Goal: Task Accomplishment & Management: Use online tool/utility

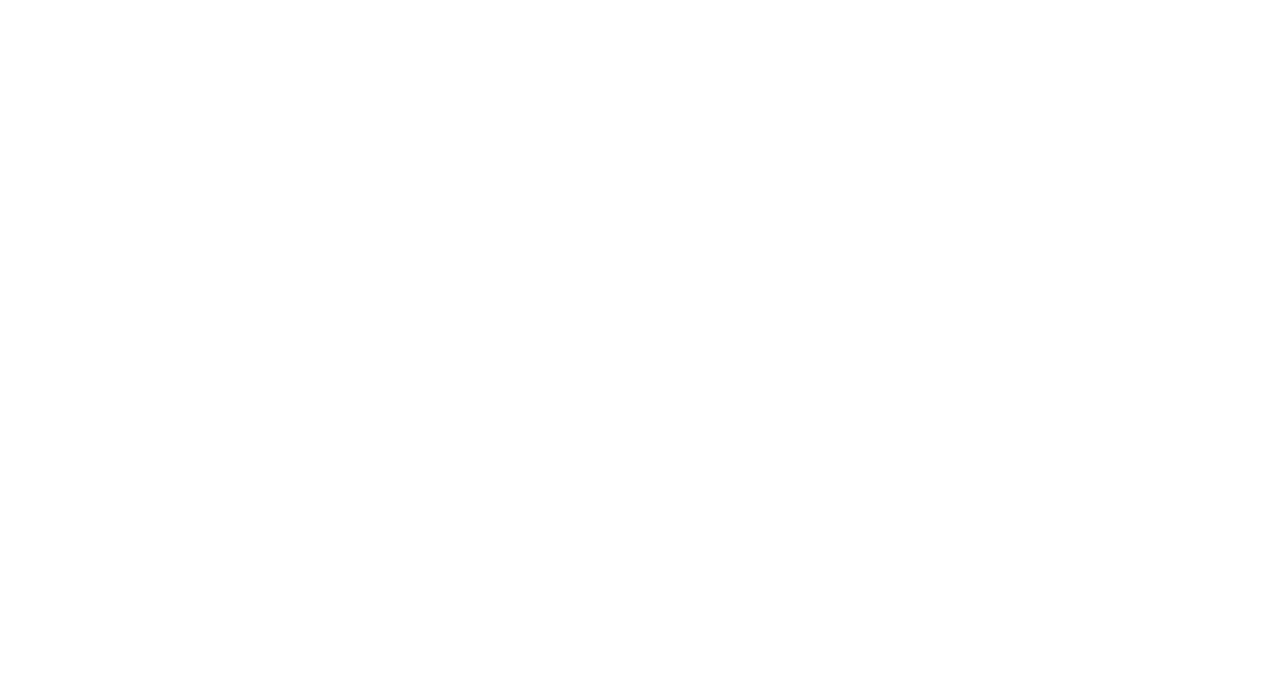
select select "*"
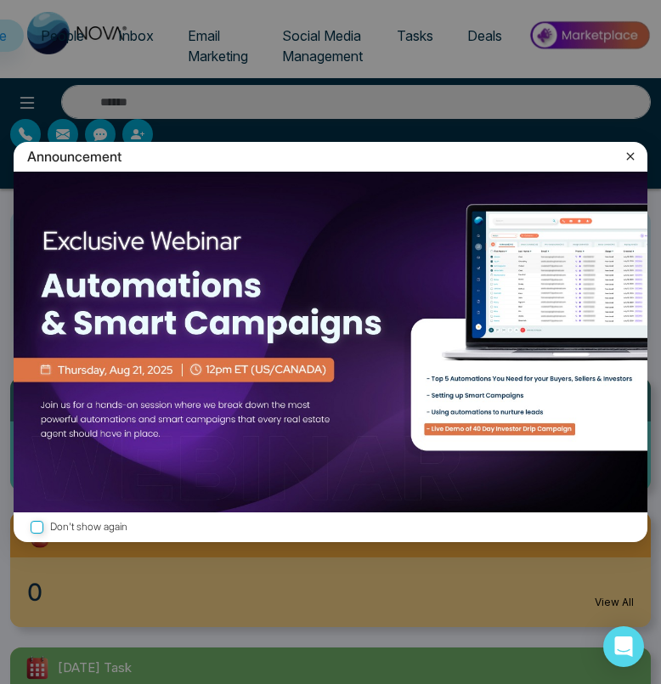
click at [628, 165] on icon at bounding box center [630, 156] width 17 height 17
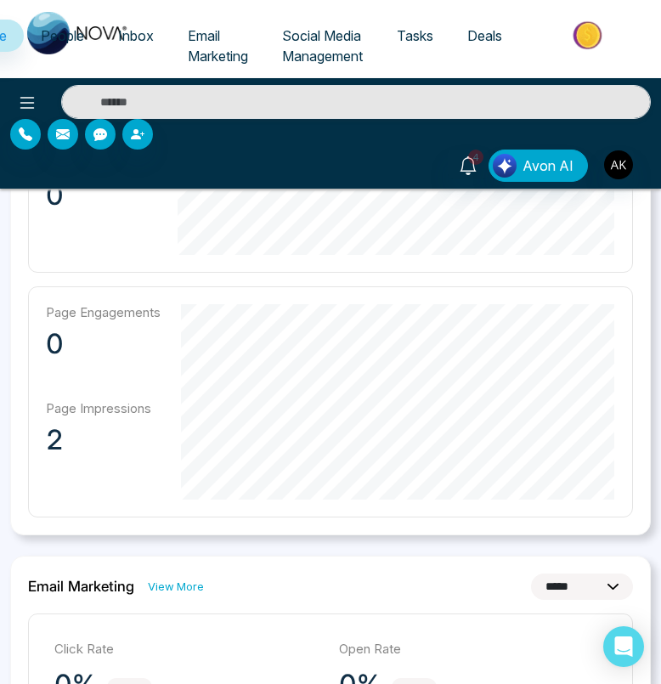
scroll to position [1407, 0]
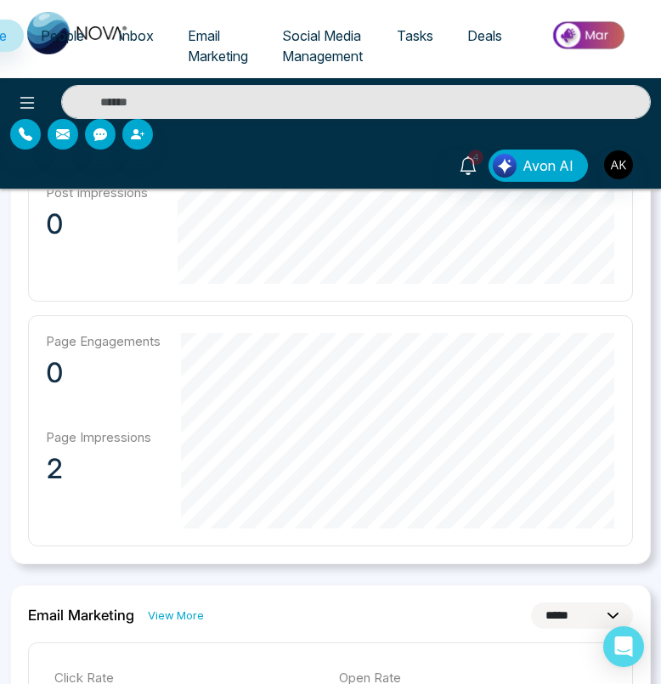
click at [66, 37] on span "People" at bounding box center [62, 35] width 43 height 17
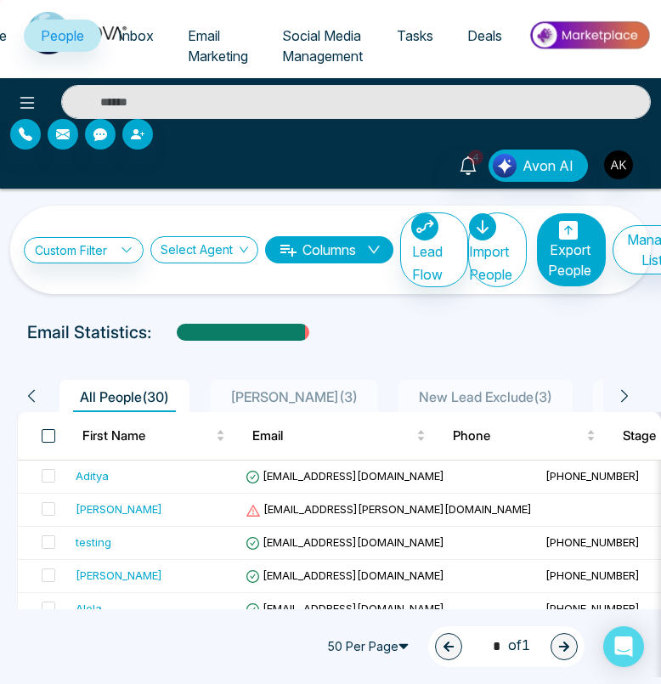
click at [48, 437] on span at bounding box center [49, 436] width 14 height 14
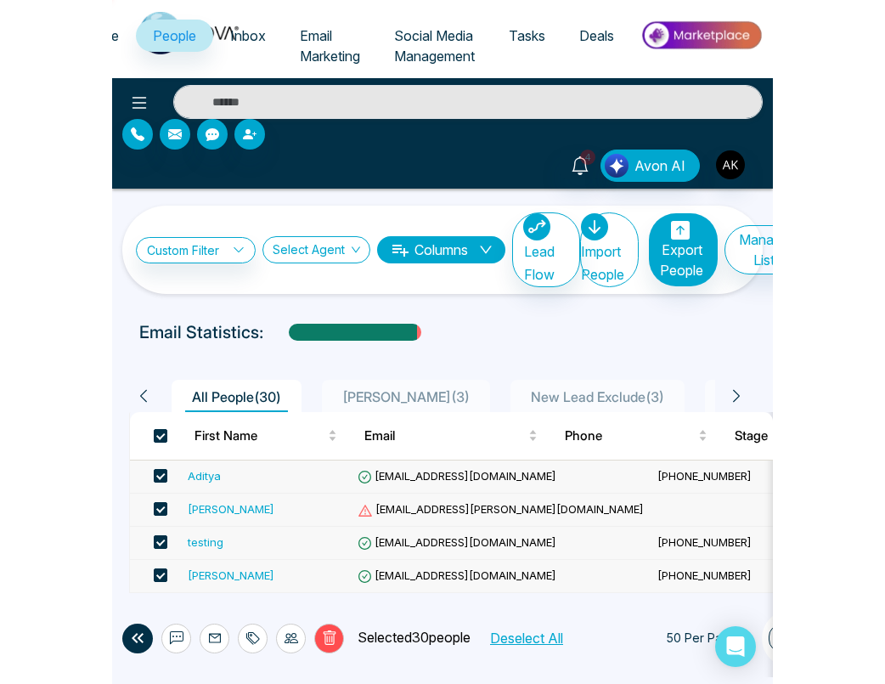
scroll to position [34, 0]
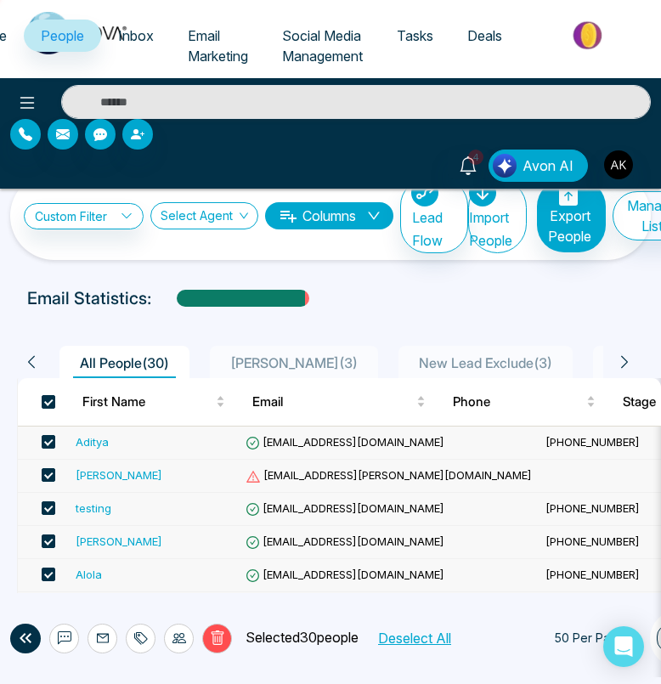
click at [155, 642] on div at bounding box center [141, 638] width 30 height 30
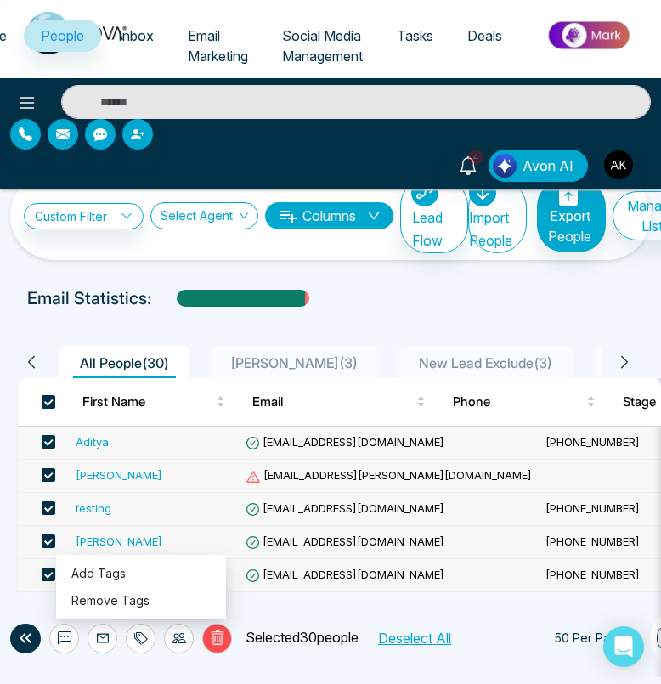
click at [178, 640] on icon at bounding box center [179, 638] width 14 height 14
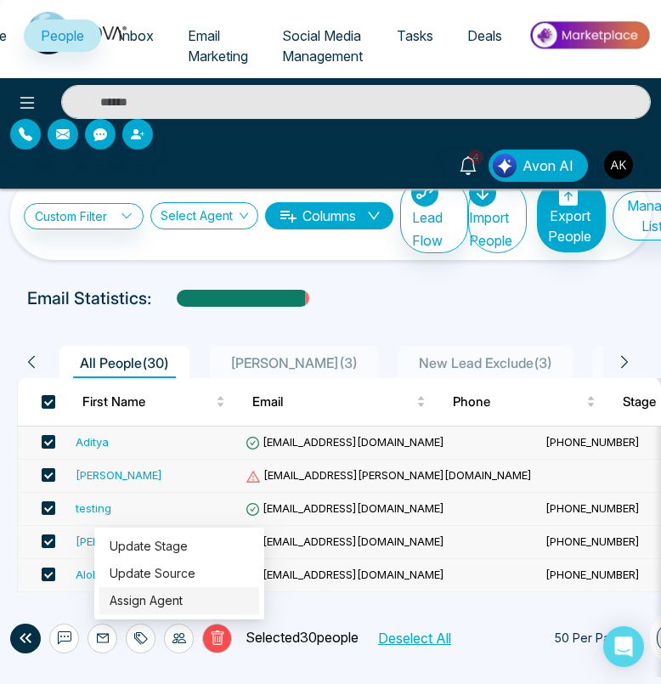
click at [183, 595] on link "Assign Agent" at bounding box center [146, 600] width 73 height 14
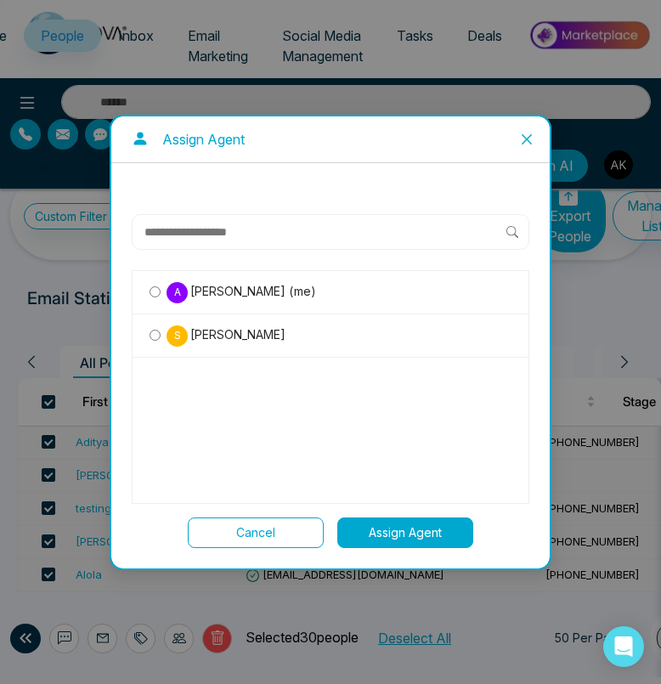
click at [271, 231] on input "text" at bounding box center [325, 232] width 364 height 20
click at [278, 225] on input "**********" at bounding box center [325, 232] width 364 height 20
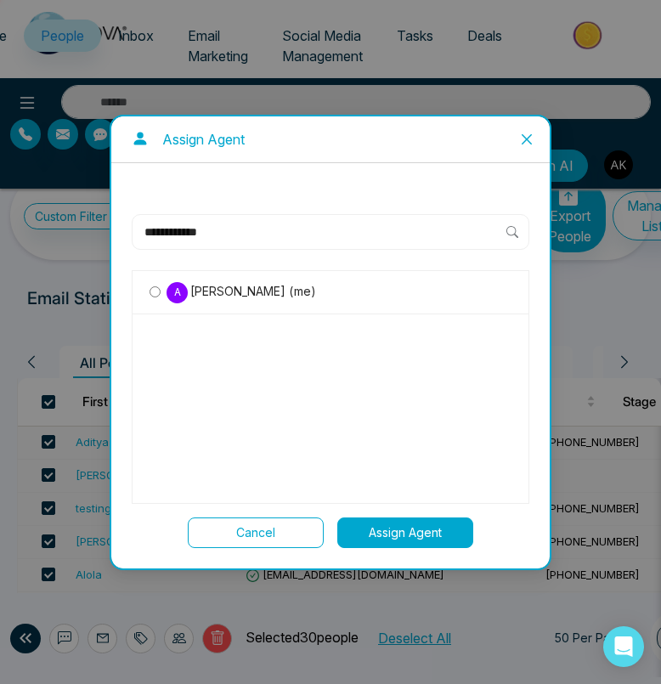
click at [294, 225] on input "**********" at bounding box center [325, 232] width 364 height 20
click at [449, 399] on div "A Aditya Kumar (me) S Sahil" at bounding box center [331, 387] width 398 height 234
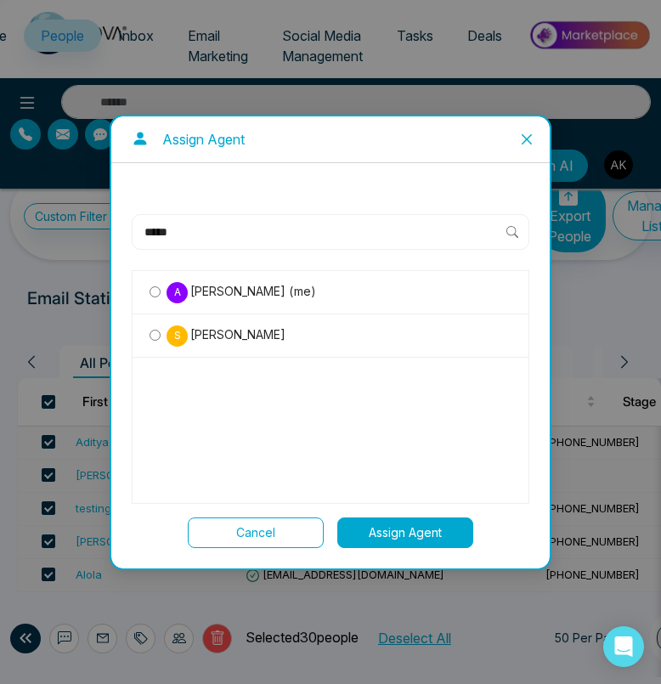
click at [191, 236] on input "*****" at bounding box center [325, 232] width 364 height 20
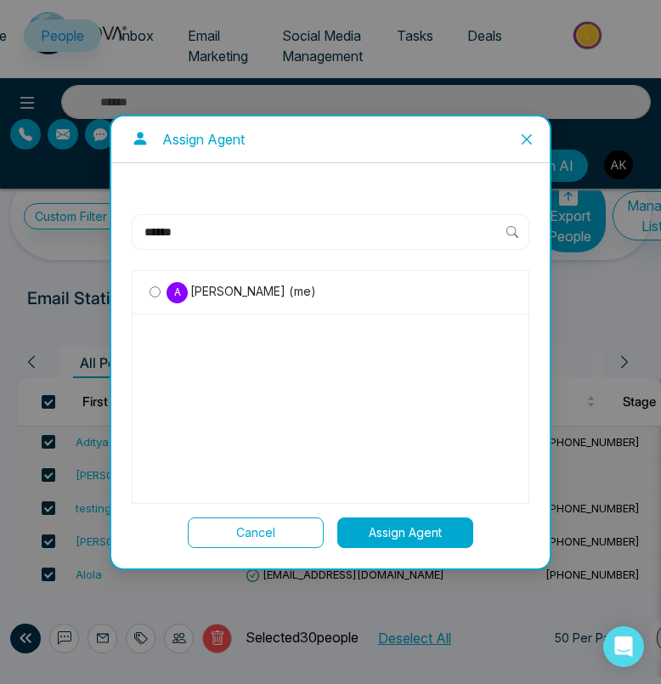
type input "******"
click at [228, 237] on input "******" at bounding box center [325, 232] width 364 height 20
click at [527, 138] on icon "close" at bounding box center [527, 140] width 14 height 14
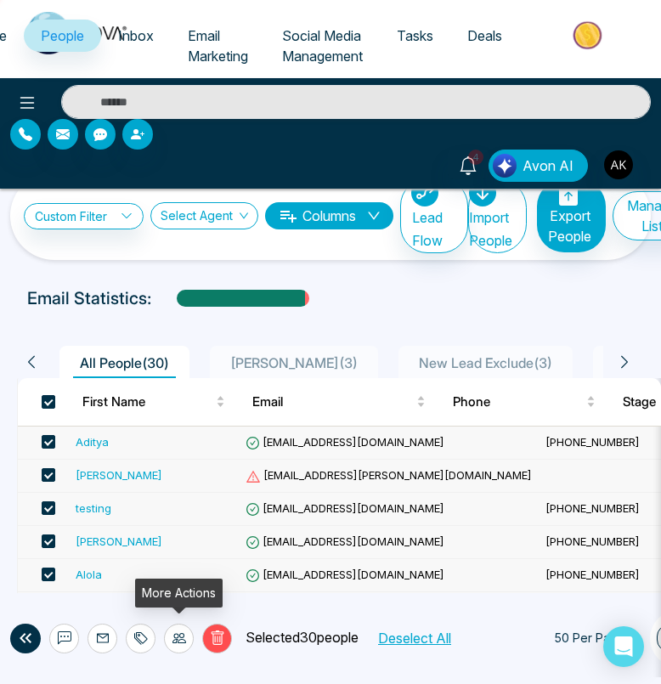
click at [177, 630] on div at bounding box center [179, 638] width 30 height 30
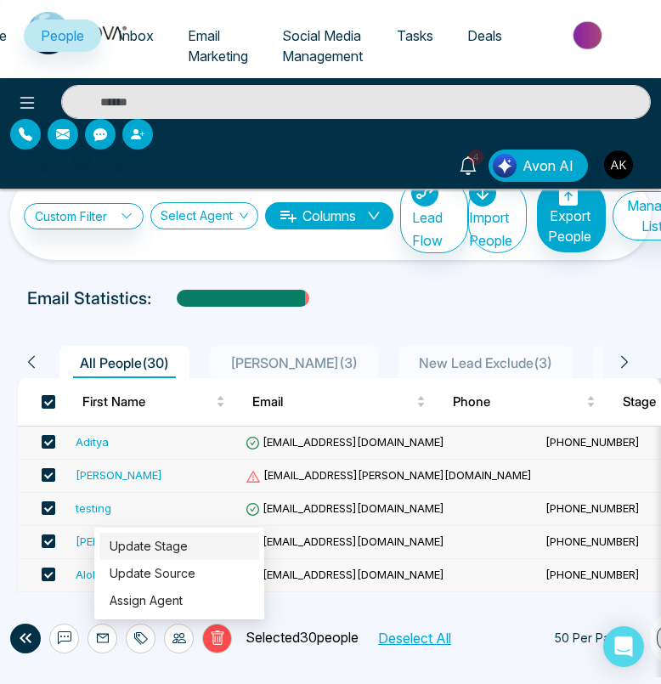
click at [188, 553] on link "Update Stage" at bounding box center [149, 546] width 78 height 14
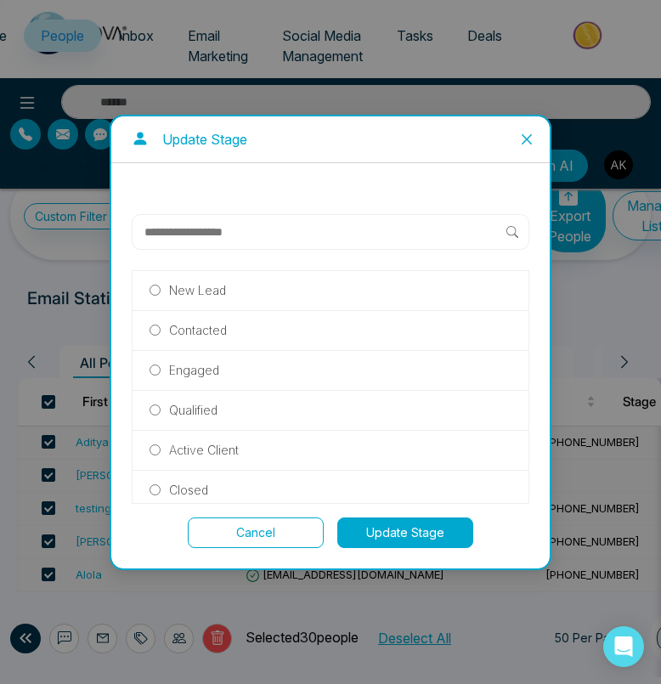
click at [522, 133] on icon "close" at bounding box center [527, 140] width 14 height 14
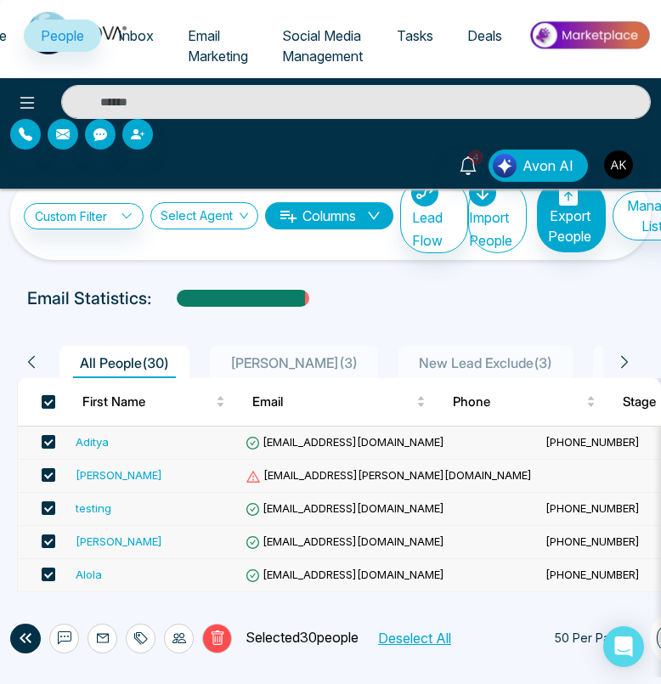
click at [181, 650] on div at bounding box center [179, 638] width 30 height 30
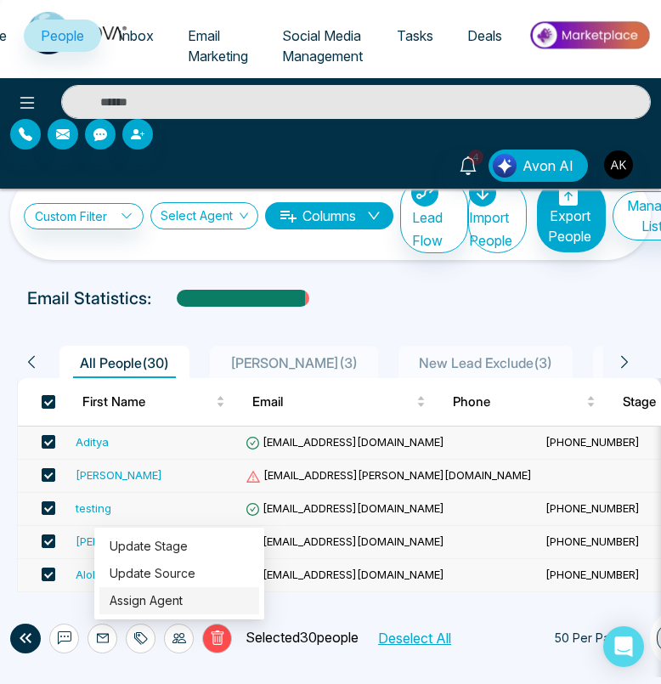
click at [183, 595] on link "Assign Agent" at bounding box center [146, 600] width 73 height 14
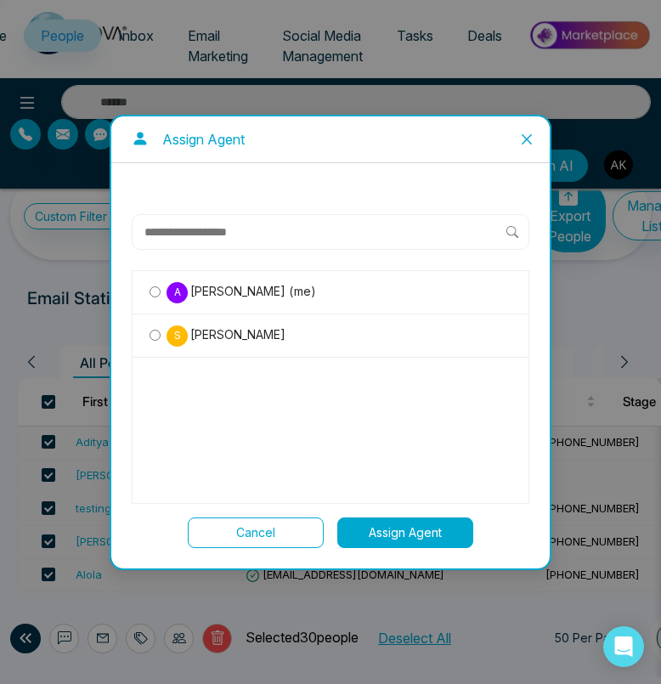
click at [262, 247] on div at bounding box center [331, 232] width 398 height 36
click at [251, 241] on input "text" at bounding box center [325, 232] width 364 height 20
type input "******"
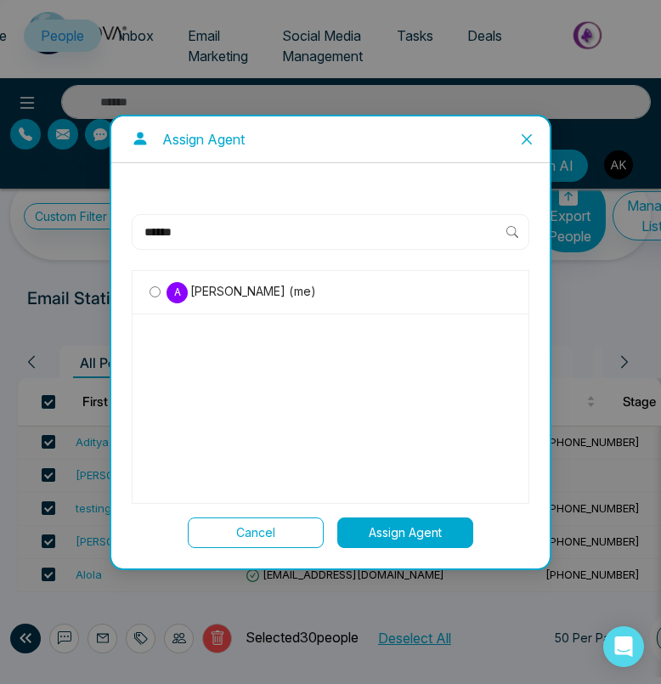
click at [533, 144] on span "Close" at bounding box center [527, 139] width 46 height 46
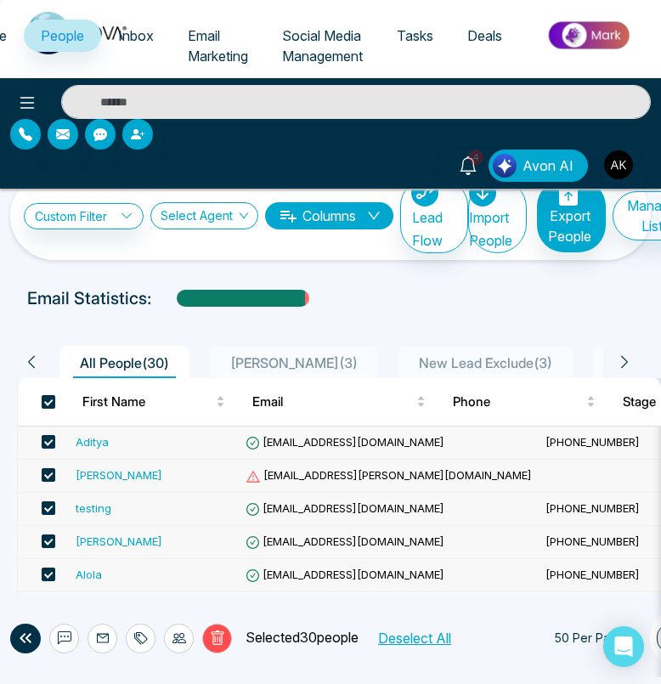
click at [190, 630] on div at bounding box center [179, 638] width 30 height 30
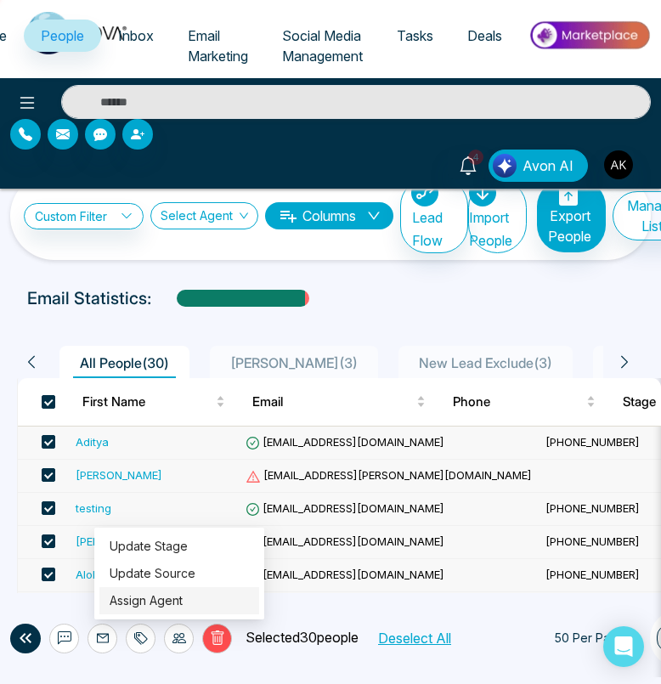
click at [183, 597] on link "Assign Agent" at bounding box center [146, 600] width 73 height 14
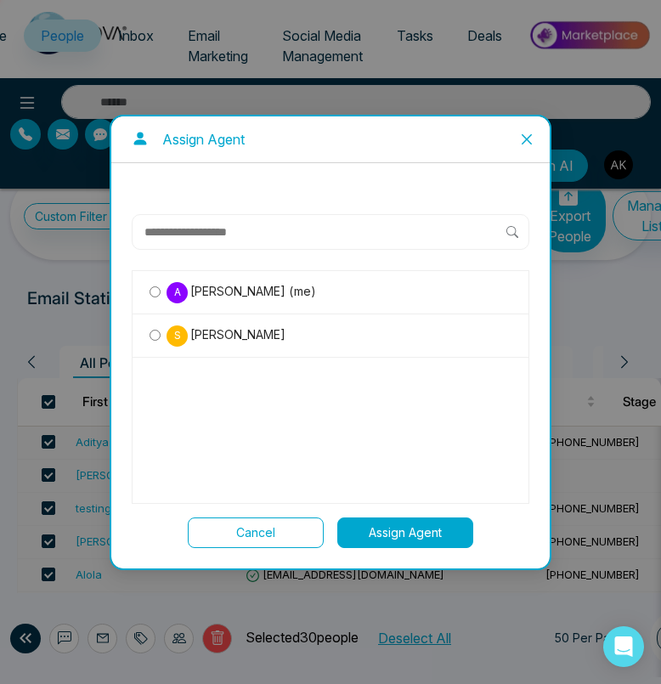
click at [256, 231] on input "text" at bounding box center [325, 232] width 364 height 20
click at [364, 467] on div "A Aditya Kumar (me) S Sahil" at bounding box center [331, 387] width 398 height 234
click at [222, 236] on input "text" at bounding box center [325, 232] width 364 height 20
type input "*****"
click at [334, 378] on div "A Aditya Kumar (me) S Sahil" at bounding box center [331, 387] width 398 height 234
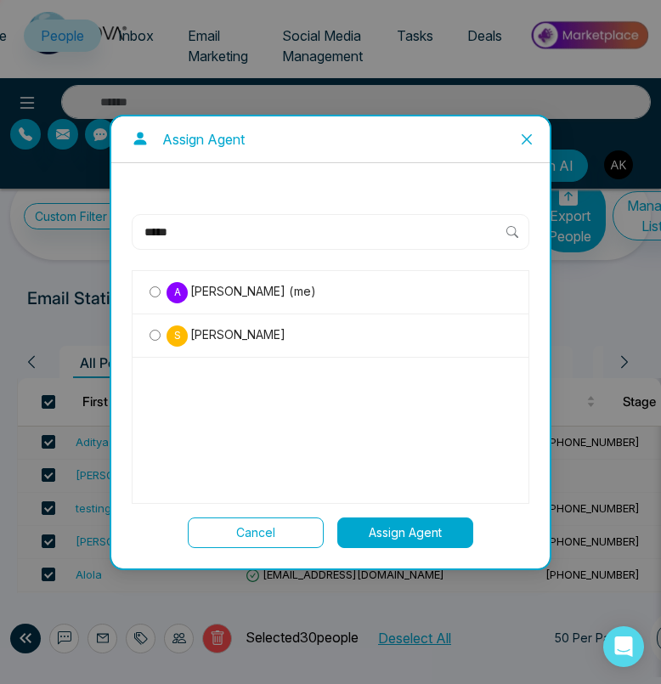
click at [362, 403] on div "A Aditya Kumar (me) S Sahil" at bounding box center [331, 387] width 398 height 234
click at [534, 145] on span "Close" at bounding box center [527, 139] width 46 height 46
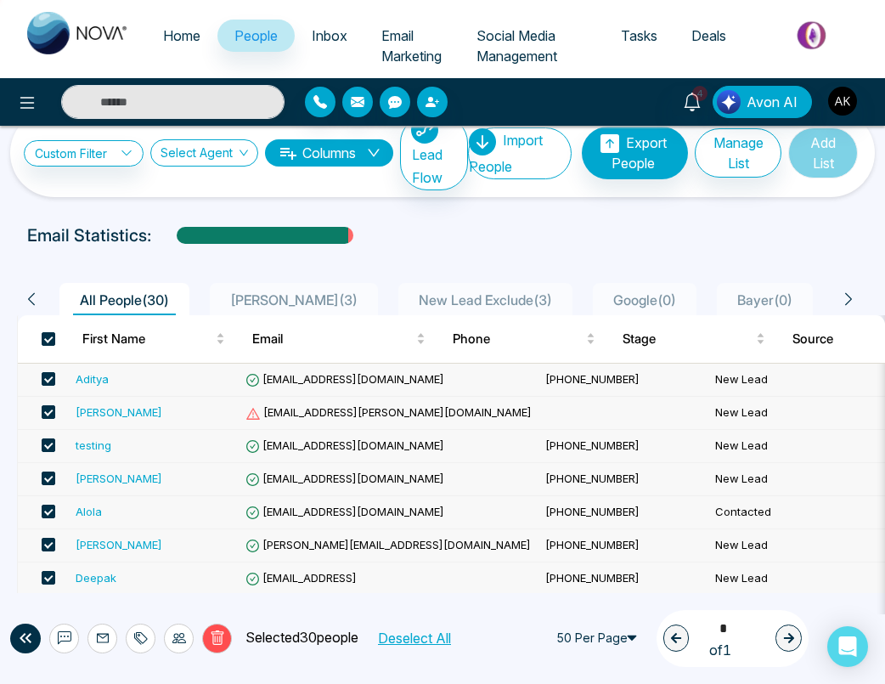
click at [187, 31] on span "Home" at bounding box center [181, 35] width 37 height 17
select select "*"
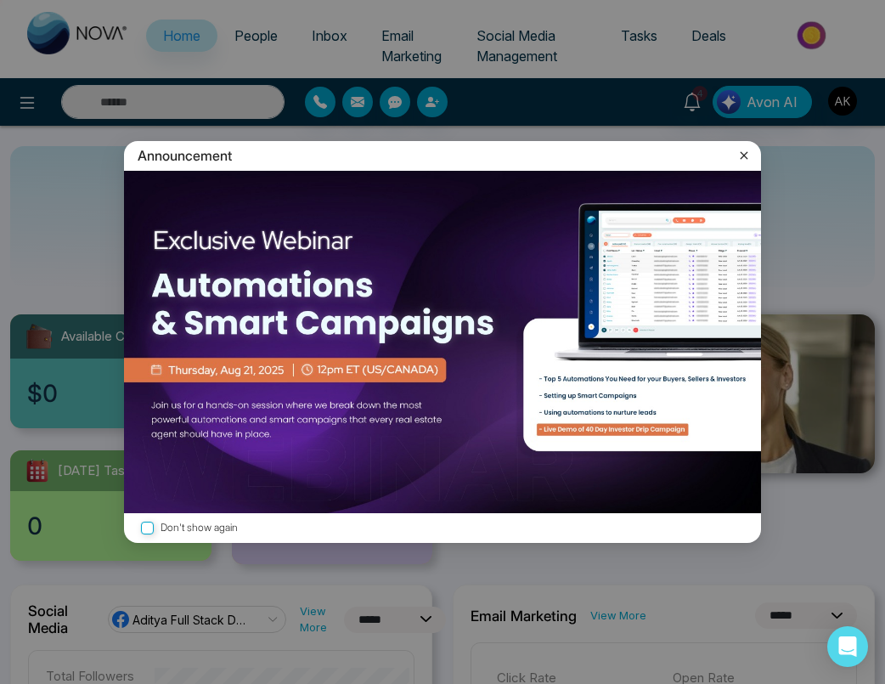
click at [742, 155] on icon at bounding box center [744, 155] width 17 height 17
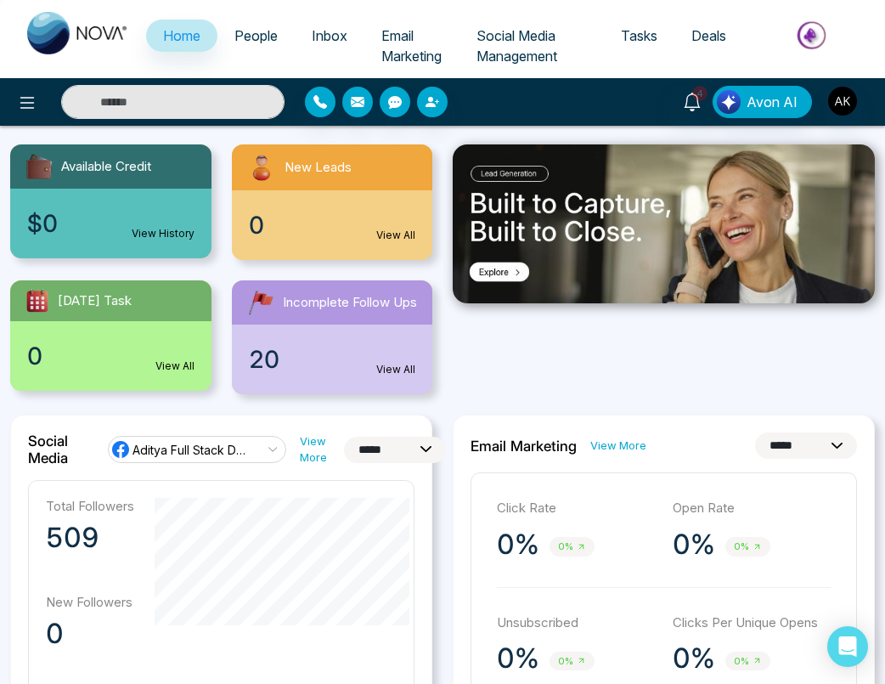
scroll to position [95, 0]
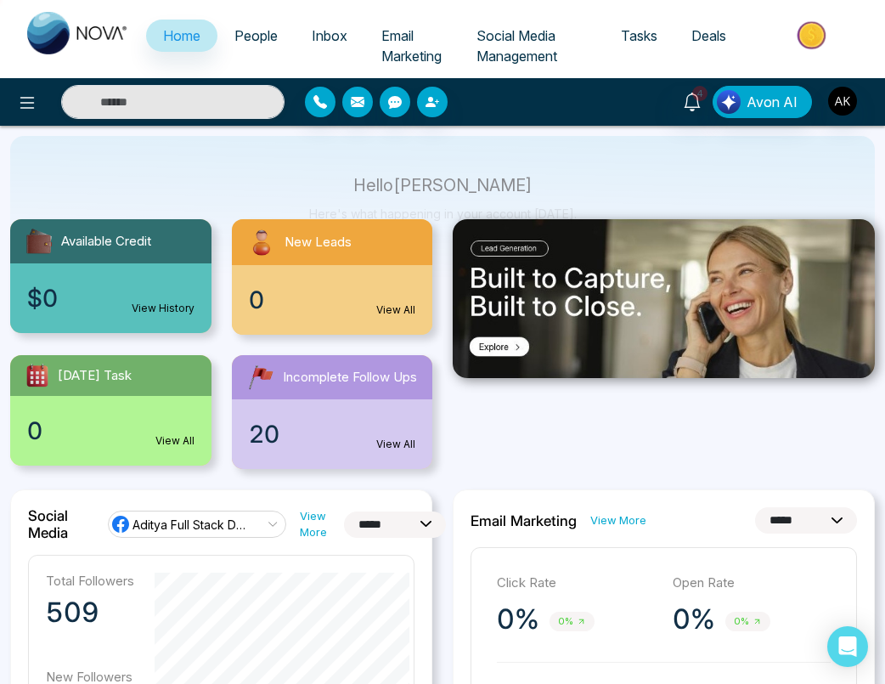
click at [263, 48] on link "People" at bounding box center [255, 36] width 77 height 32
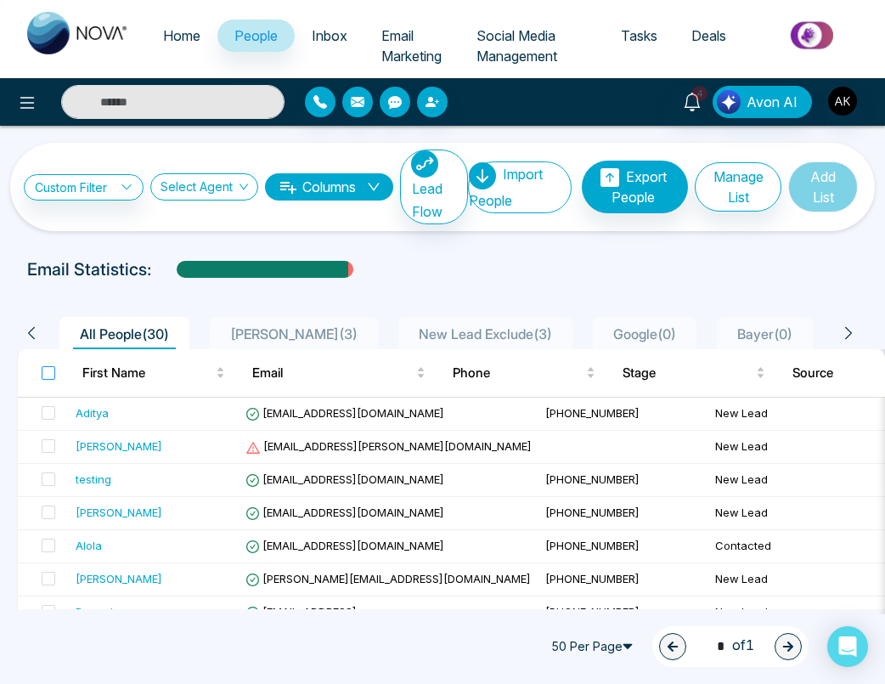
click at [48, 364] on label at bounding box center [49, 373] width 14 height 19
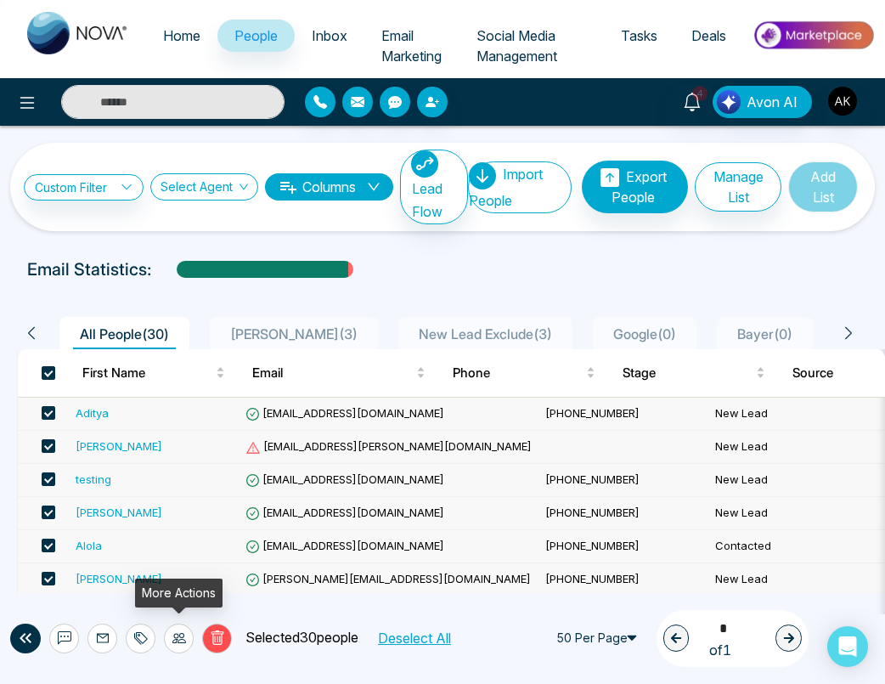
click at [181, 627] on div at bounding box center [179, 638] width 30 height 30
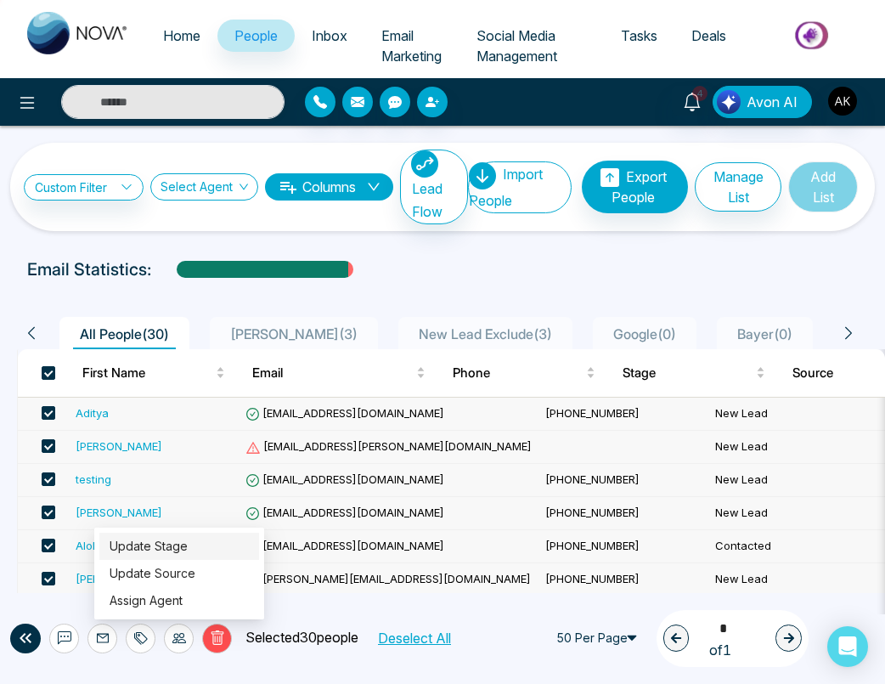
click at [188, 539] on link "Update Stage" at bounding box center [149, 546] width 78 height 14
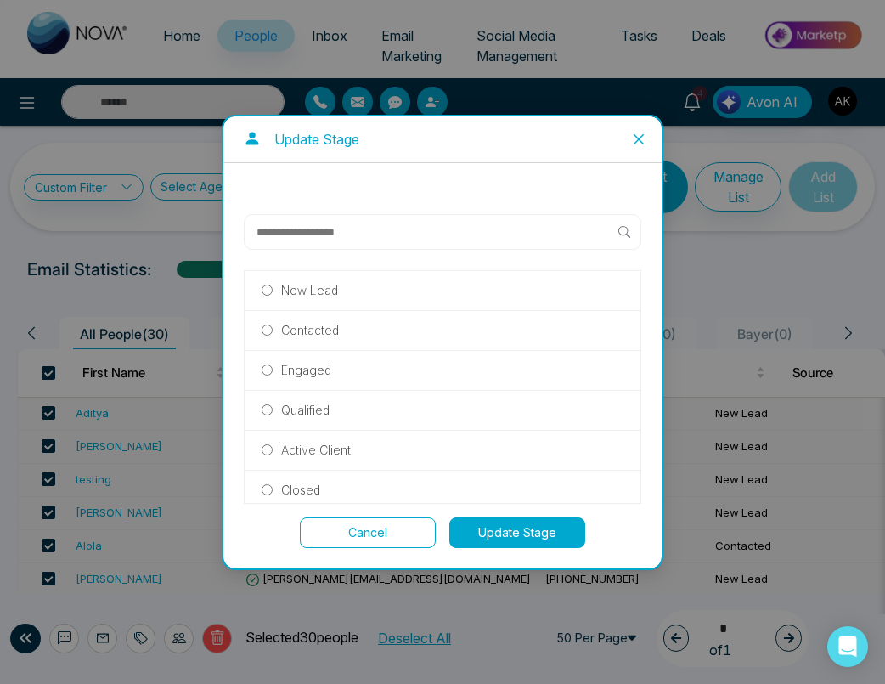
click at [336, 234] on input "text" at bounding box center [437, 232] width 364 height 20
type input "****"
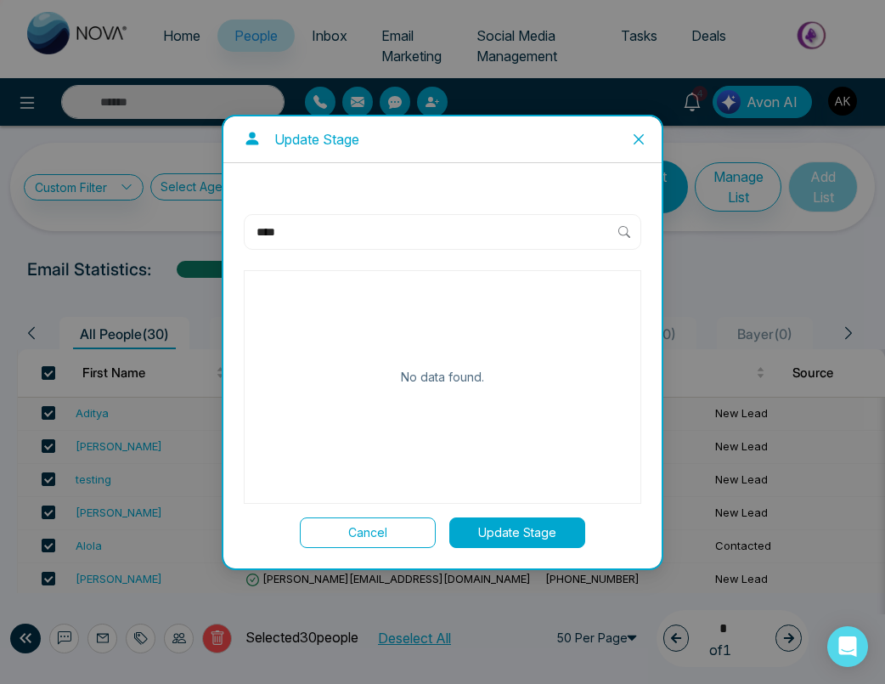
click at [336, 234] on input "****" at bounding box center [437, 232] width 364 height 20
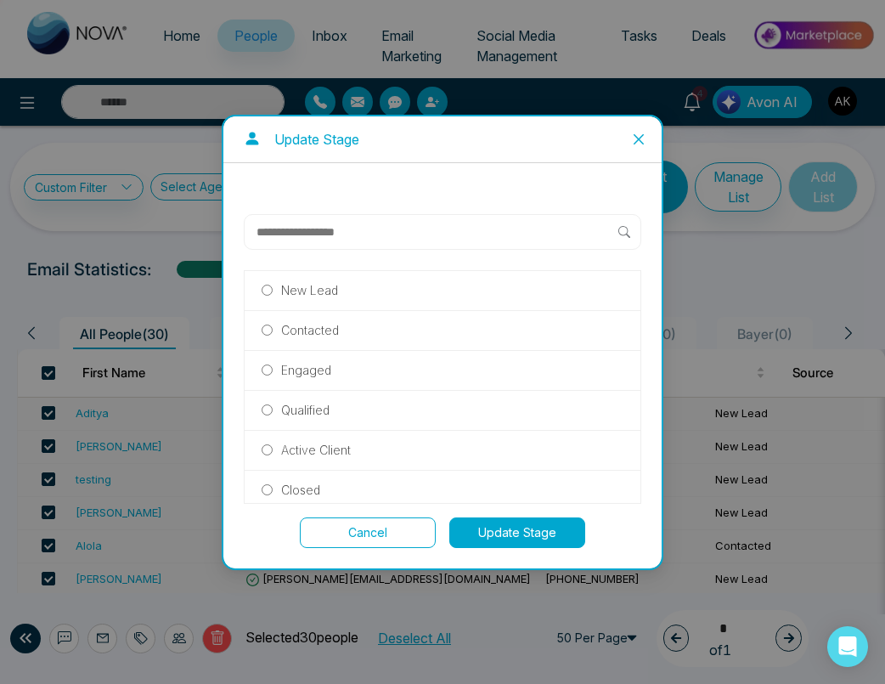
click at [632, 137] on icon "close" at bounding box center [639, 140] width 14 height 14
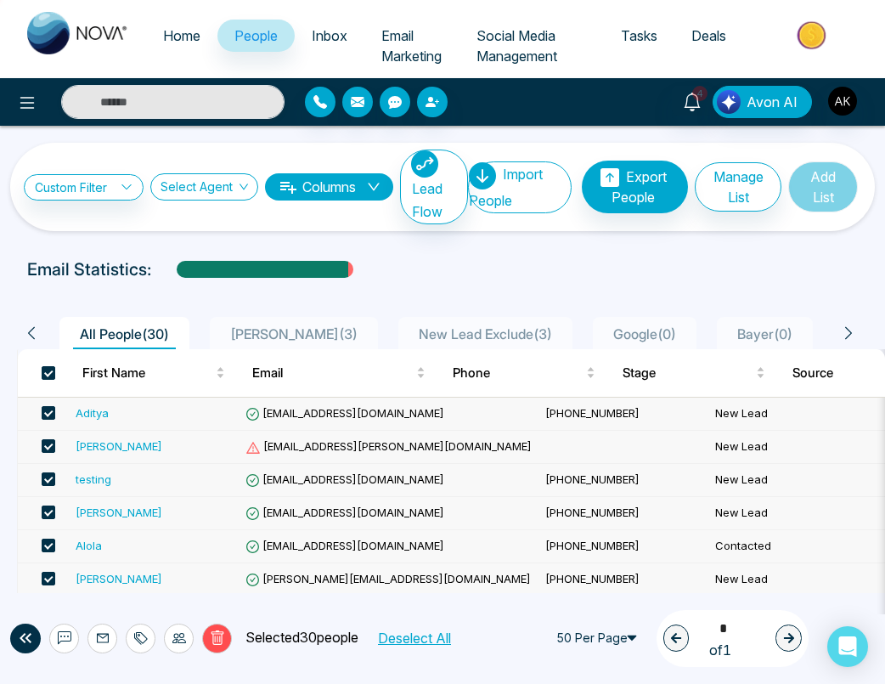
click at [154, 638] on div at bounding box center [141, 638] width 30 height 30
click at [182, 638] on icon at bounding box center [179, 638] width 14 height 14
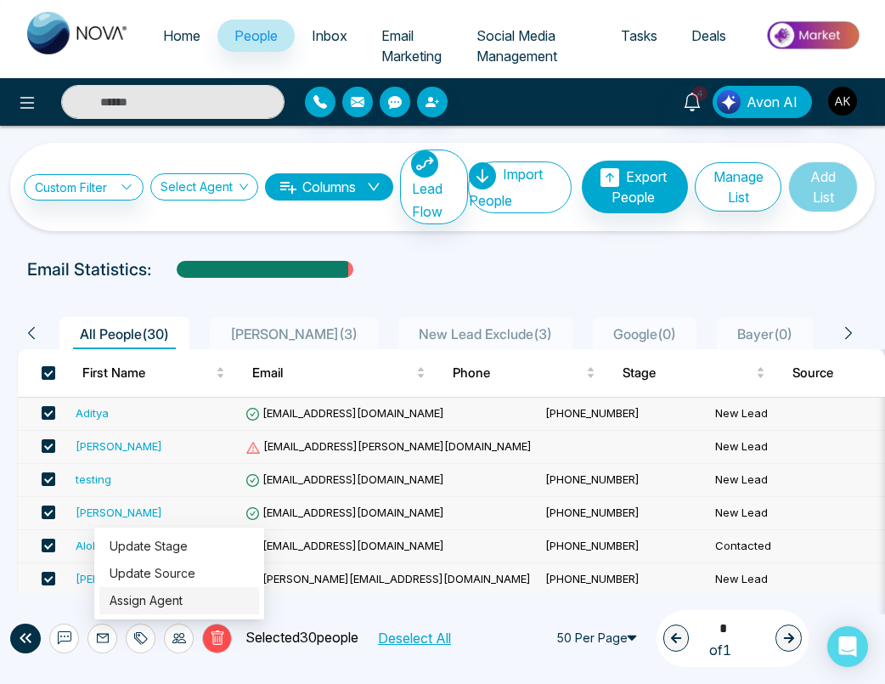
click at [183, 595] on link "Assign Agent" at bounding box center [146, 600] width 73 height 14
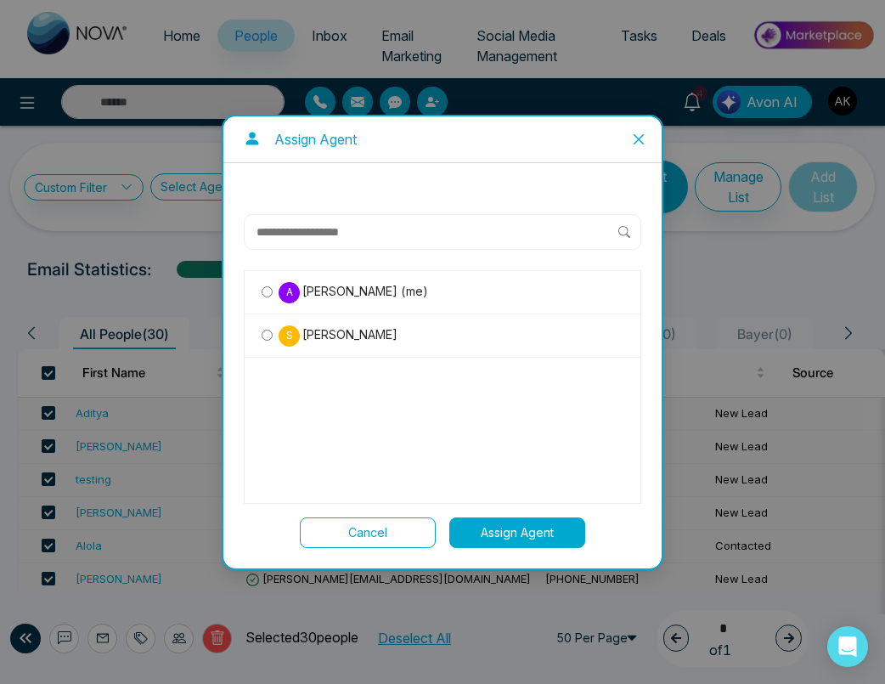
click at [639, 140] on icon "close" at bounding box center [639, 140] width 14 height 14
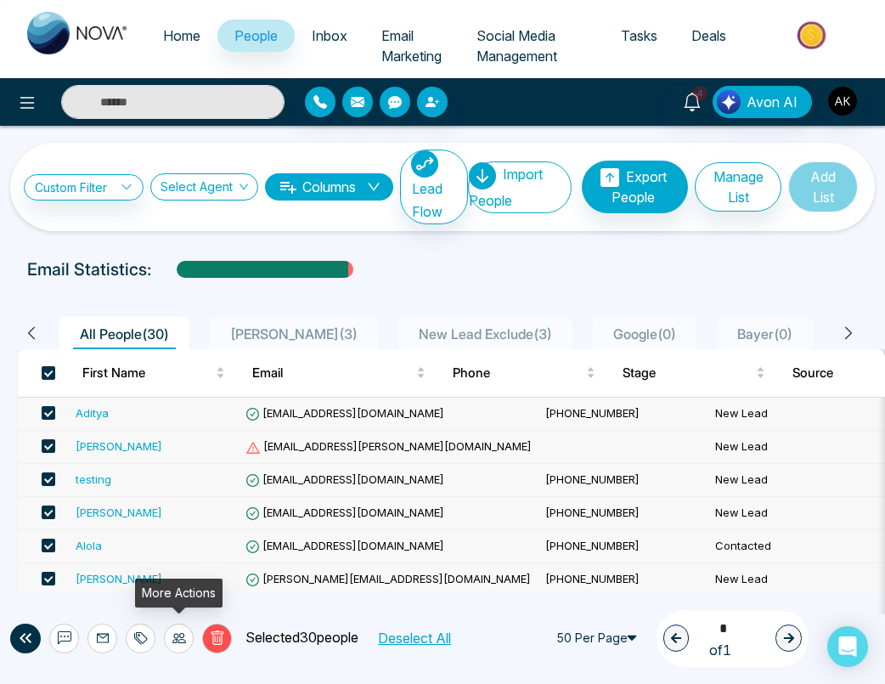
click at [179, 645] on div at bounding box center [179, 638] width 30 height 30
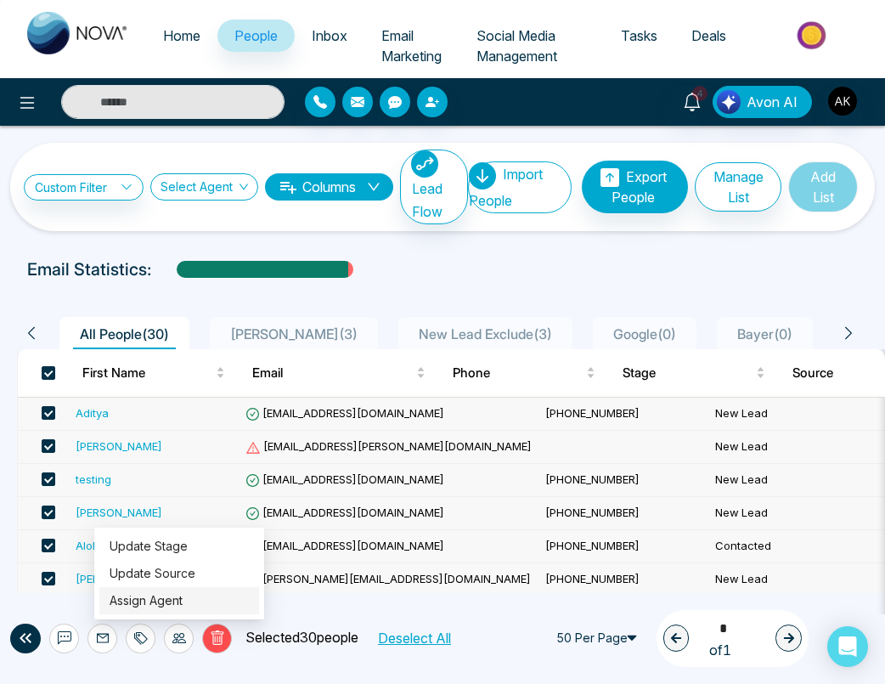
click at [183, 607] on link "Assign Agent" at bounding box center [146, 600] width 73 height 14
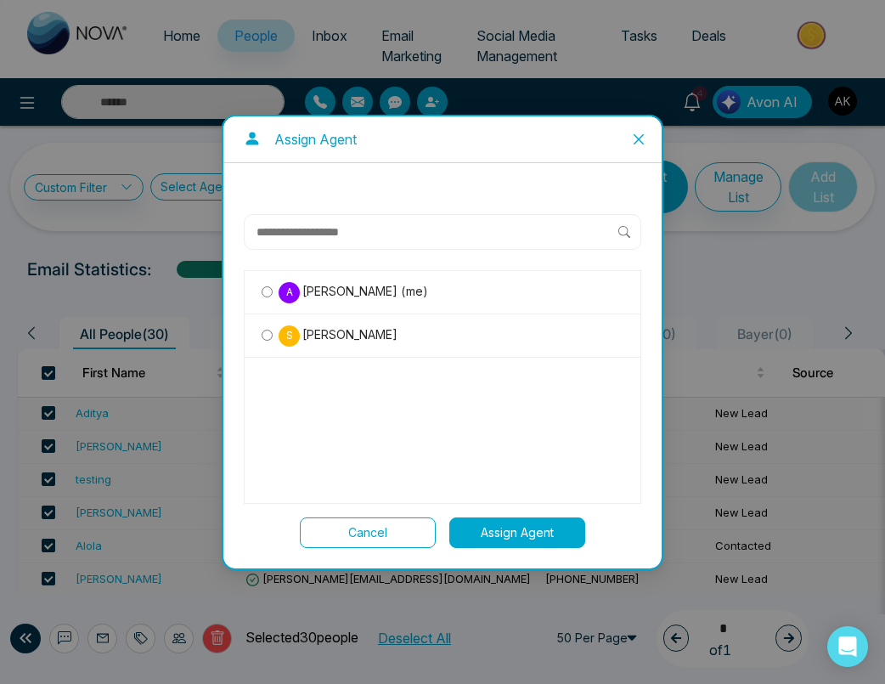
click at [485, 355] on div "S Sahil" at bounding box center [443, 335] width 396 height 43
click at [383, 238] on input "text" at bounding box center [437, 232] width 364 height 20
click at [488, 336] on div "A Aditya Kumar (me)" at bounding box center [443, 387] width 398 height 234
click at [362, 228] on input "****" at bounding box center [437, 232] width 364 height 20
click at [347, 241] on div "****" at bounding box center [443, 232] width 398 height 36
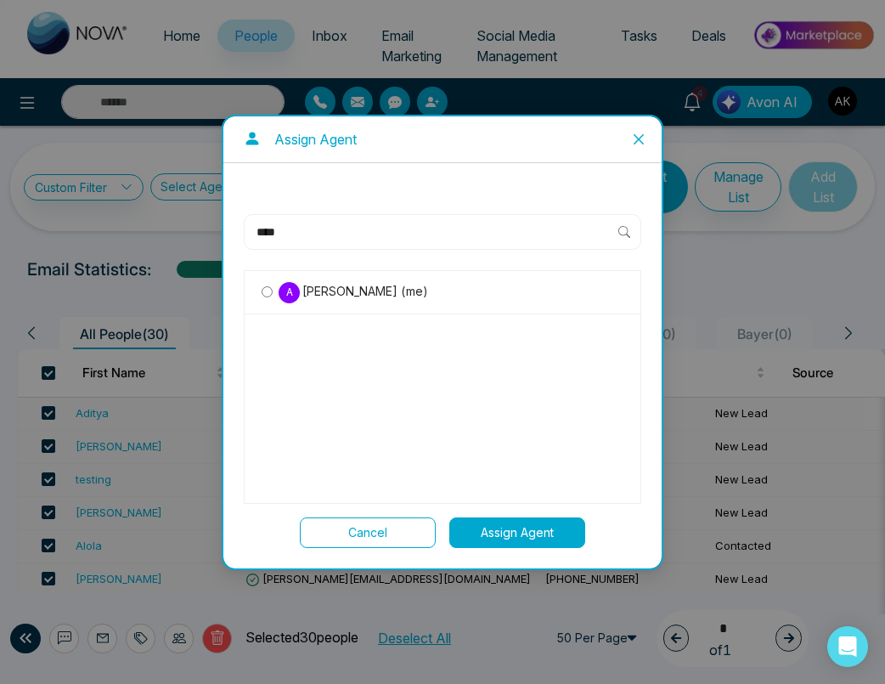
click at [334, 236] on input "****" at bounding box center [437, 232] width 364 height 20
type input "********"
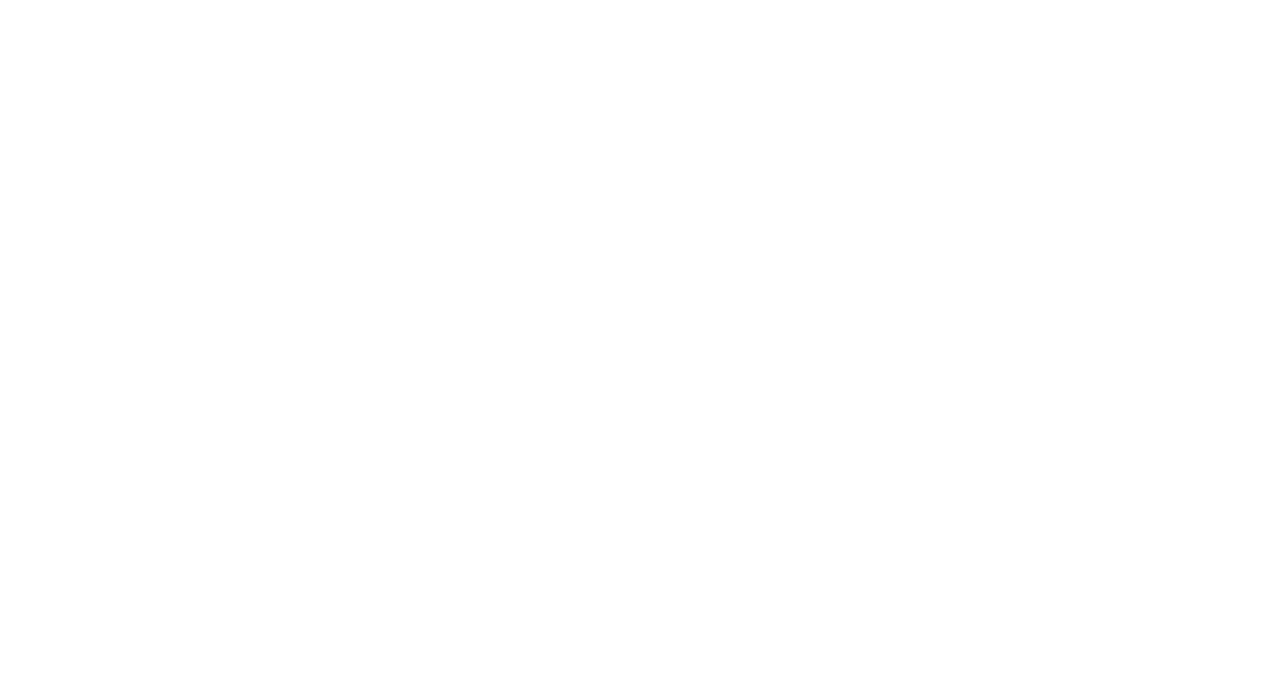
select select "*"
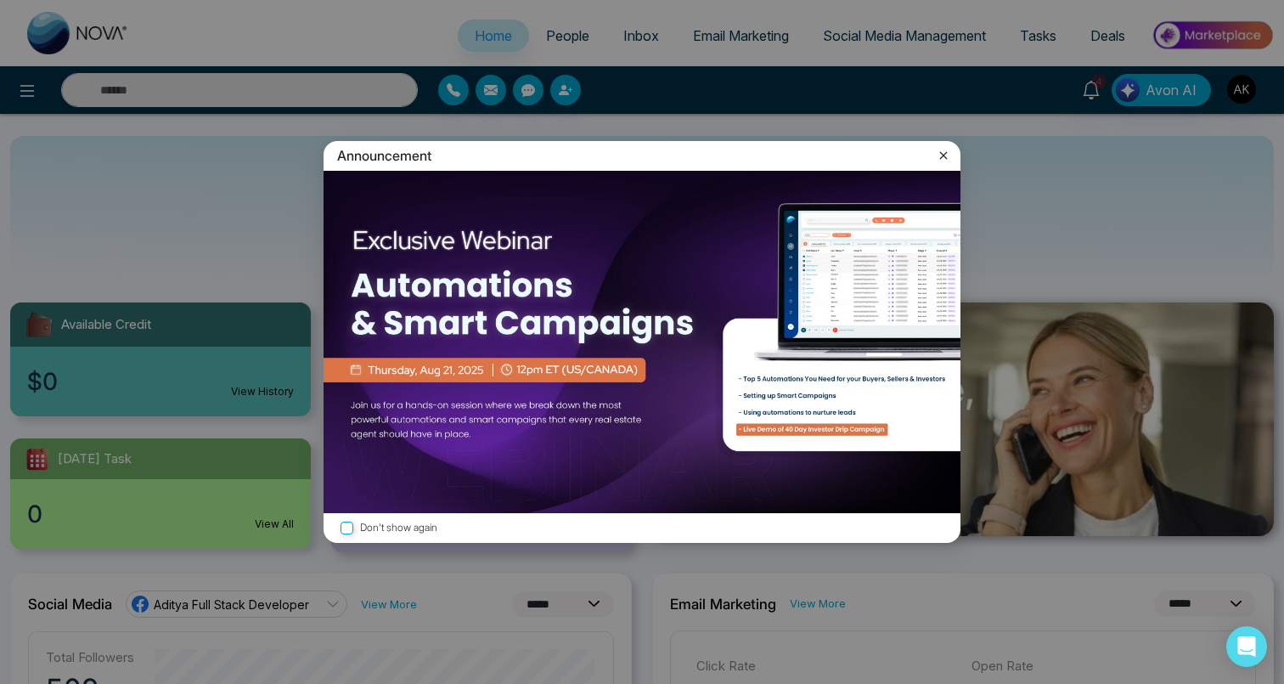
click at [943, 159] on icon at bounding box center [943, 155] width 17 height 17
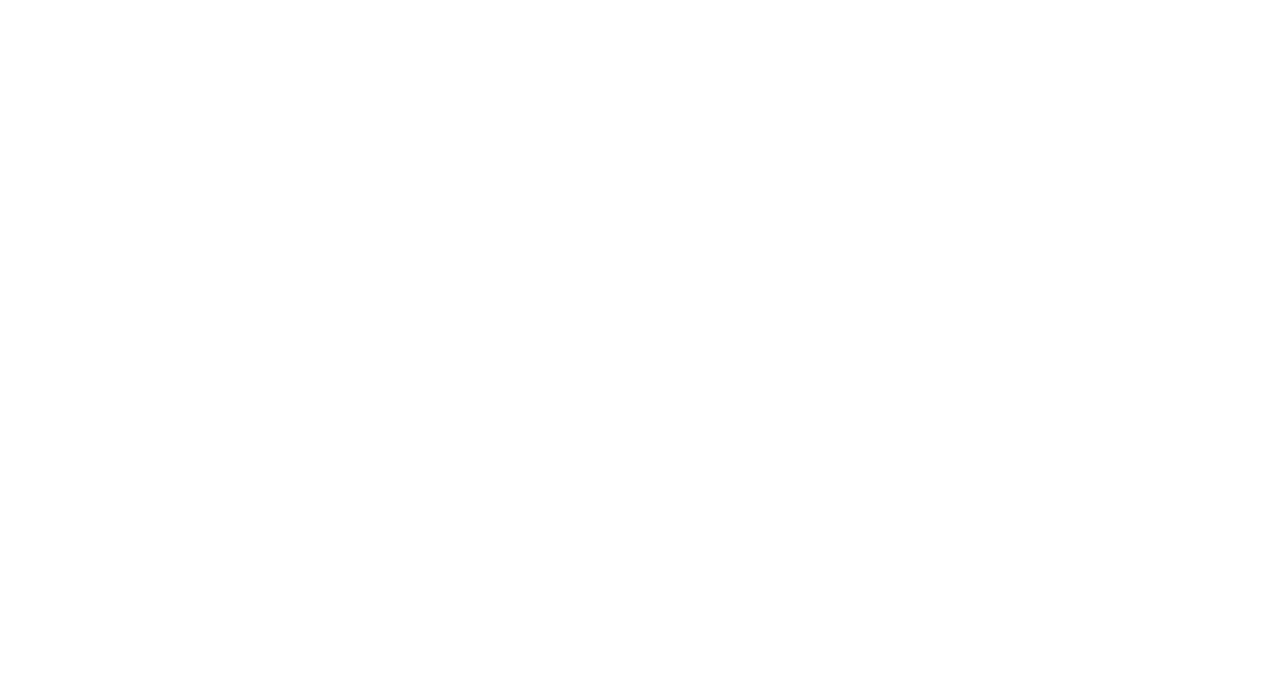
select select "*"
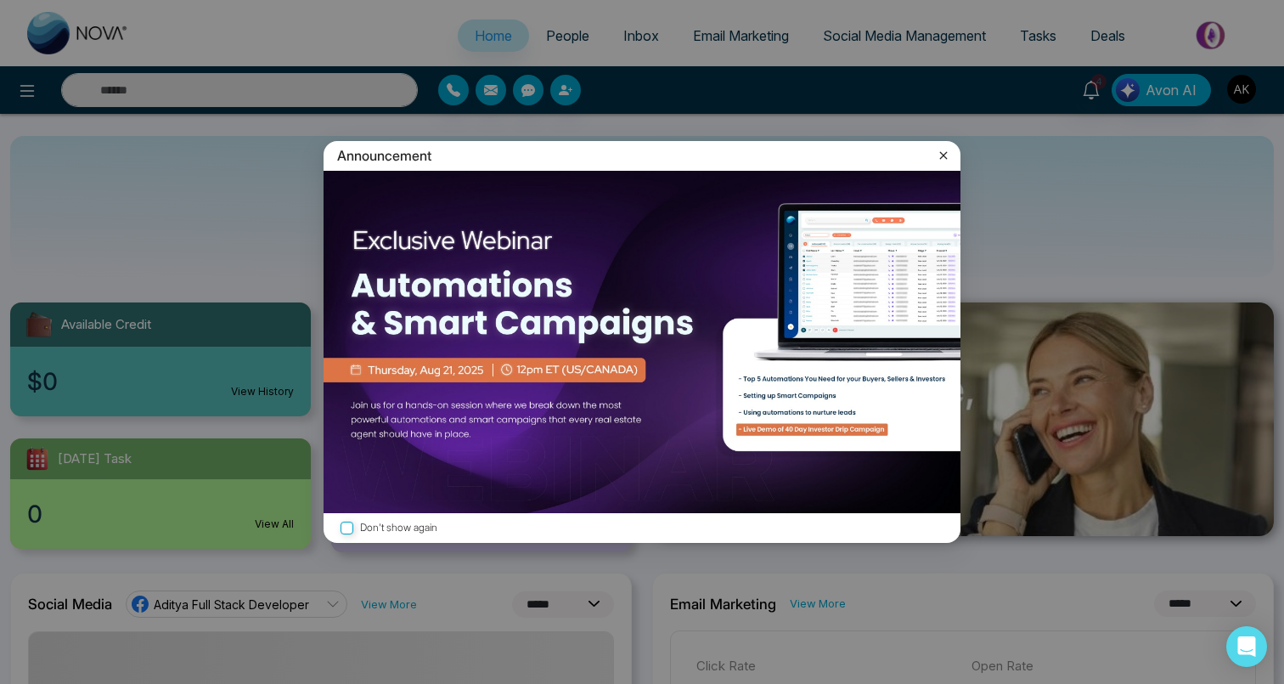
click at [945, 155] on icon at bounding box center [943, 155] width 17 height 17
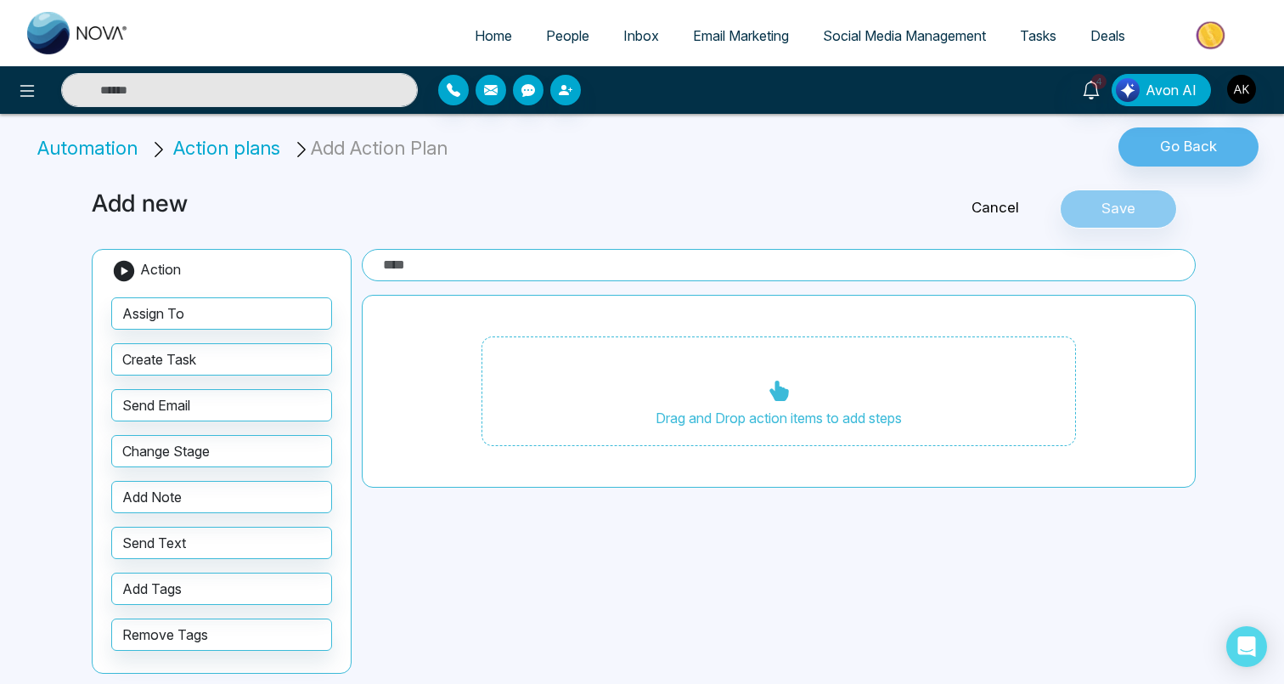
scroll to position [14, 0]
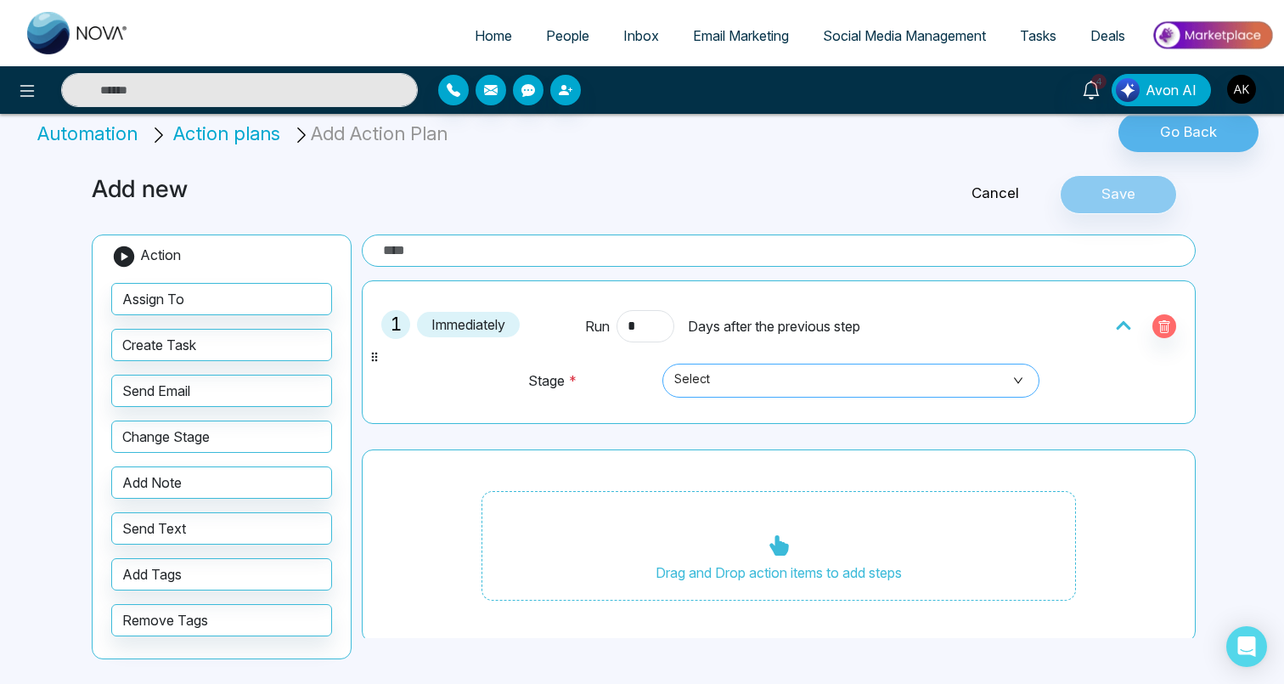
click at [736, 375] on span "Select" at bounding box center [850, 380] width 353 height 29
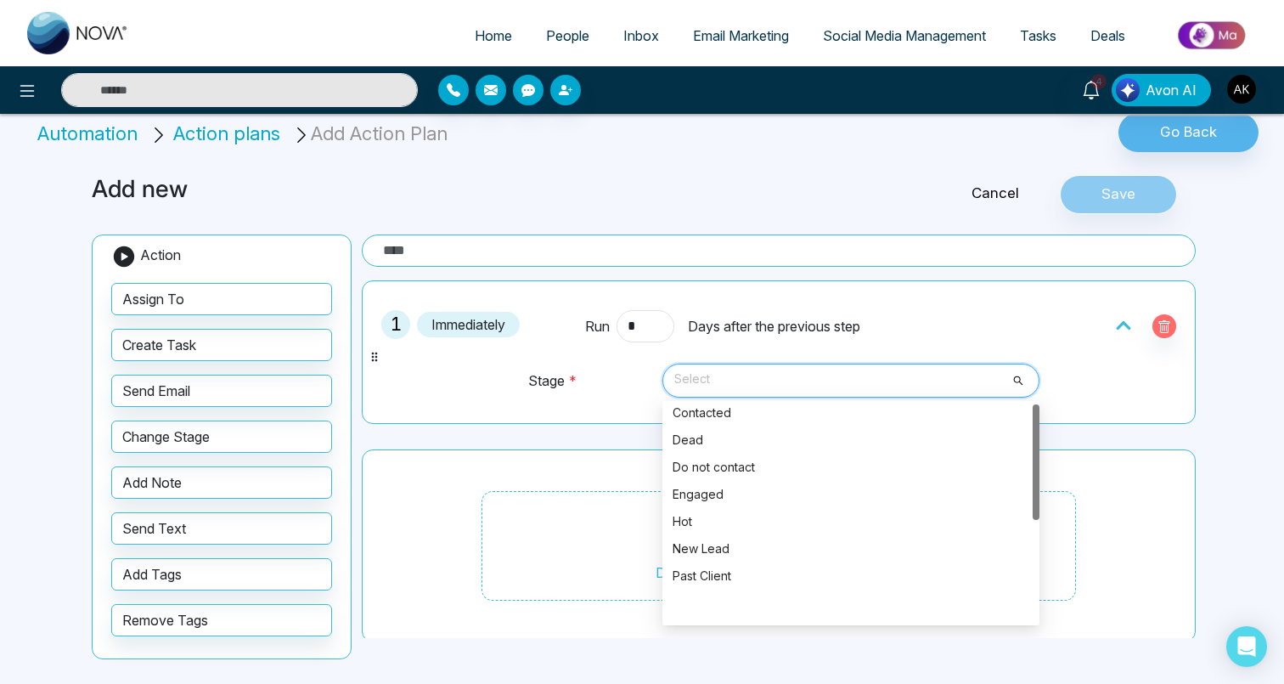
scroll to position [0, 0]
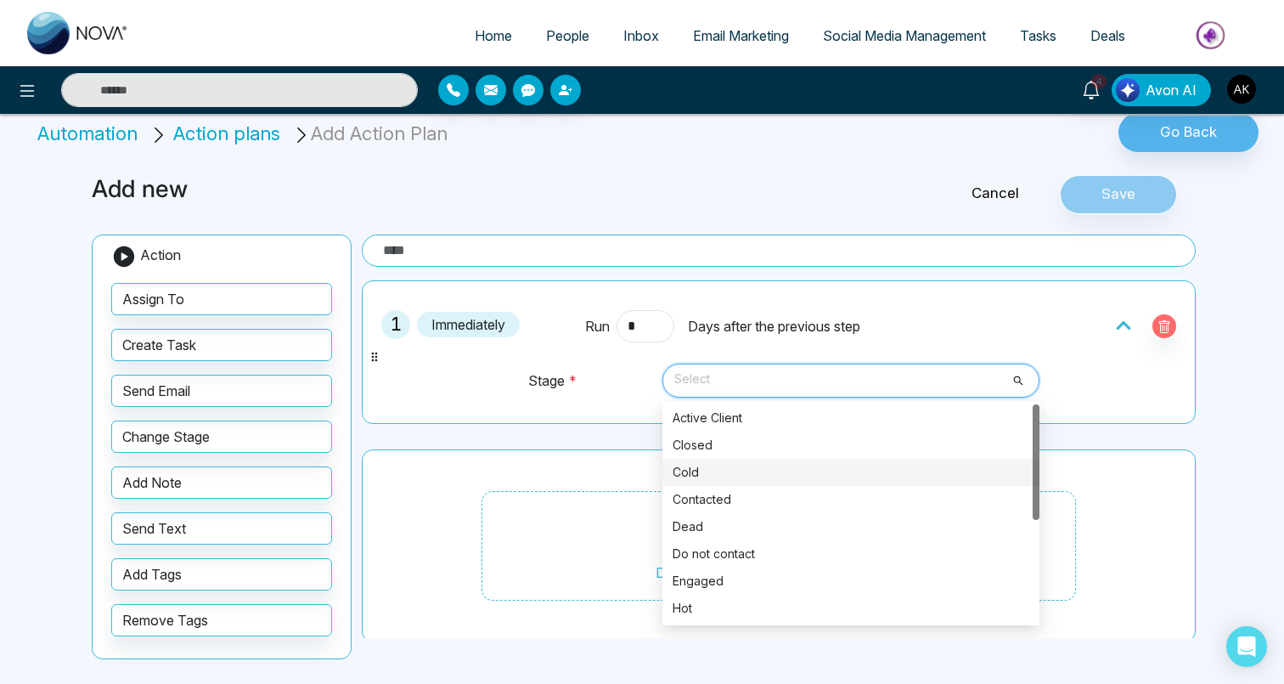
click at [517, 463] on div "Drag and Drop action items to add steps" at bounding box center [779, 546] width 834 height 194
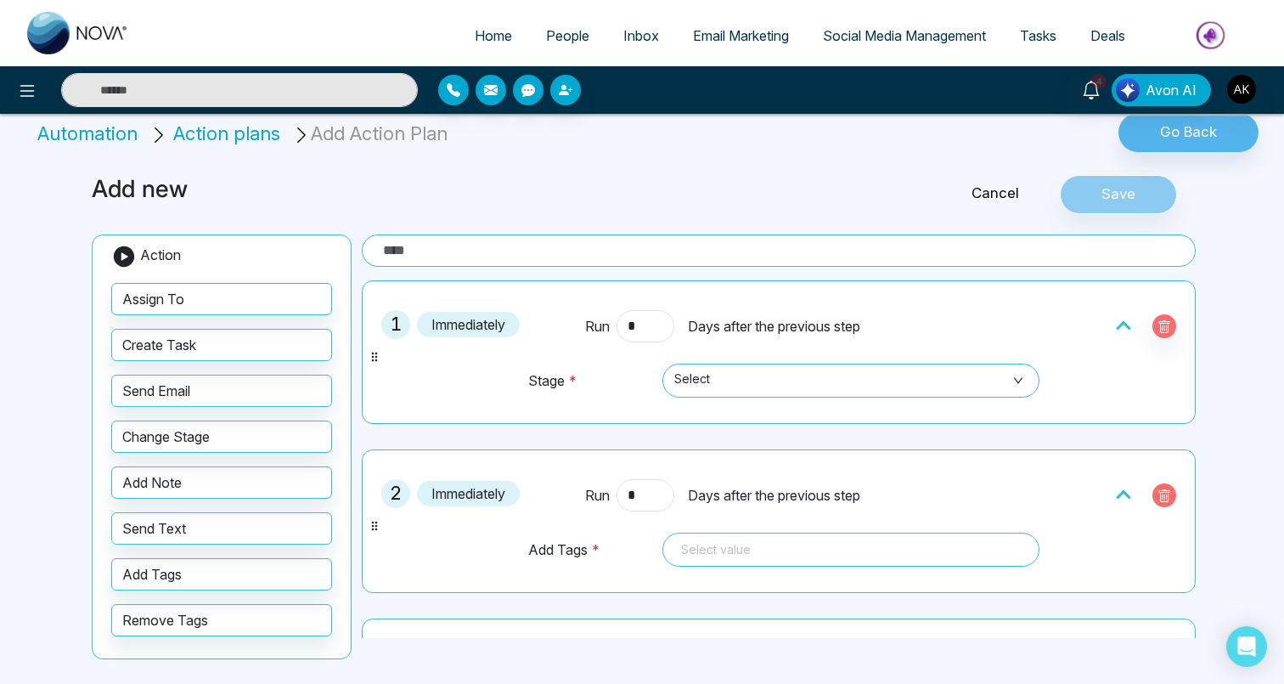
click at [1163, 487] on button "button" at bounding box center [1165, 495] width 24 height 24
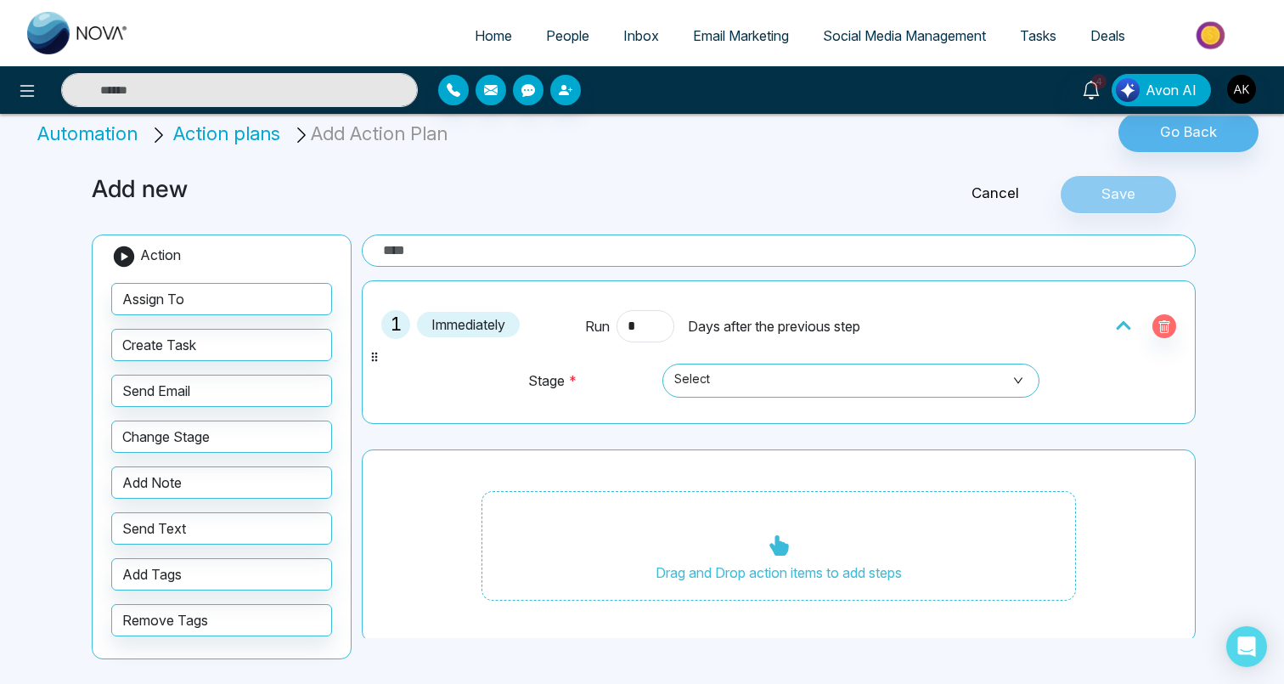
scroll to position [4, 0]
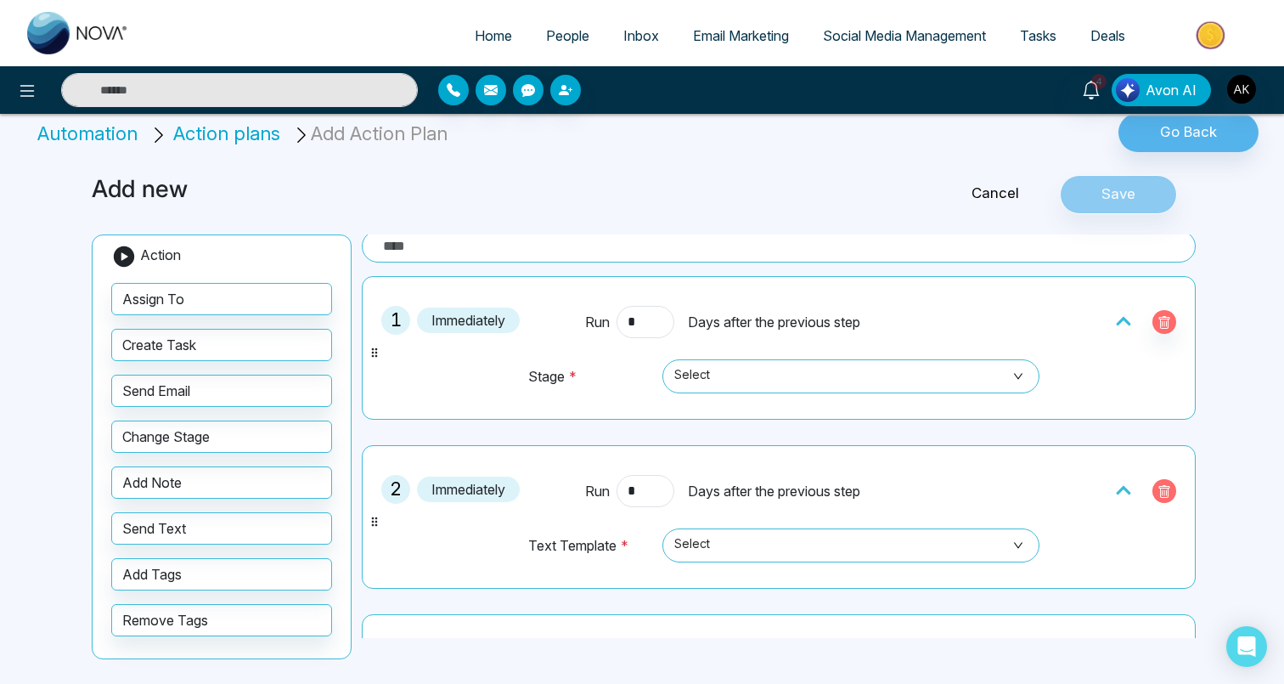
click at [1168, 492] on icon "button" at bounding box center [1164, 491] width 11 height 13
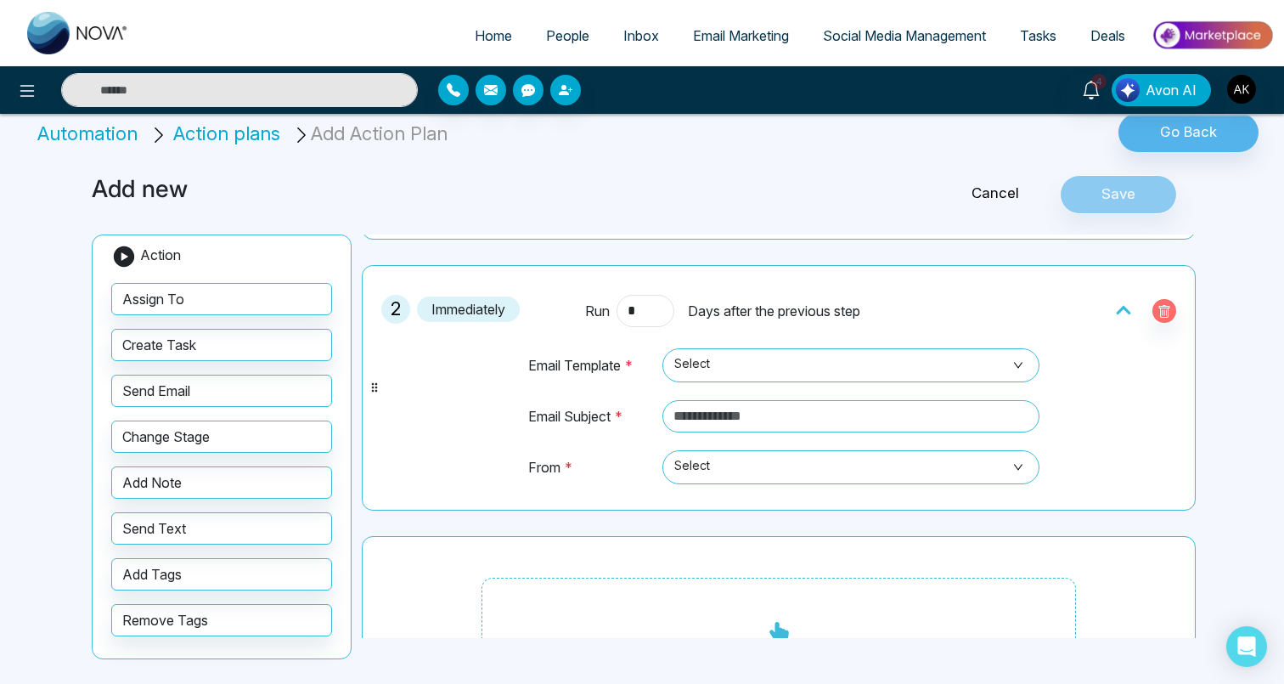
scroll to position [275, 0]
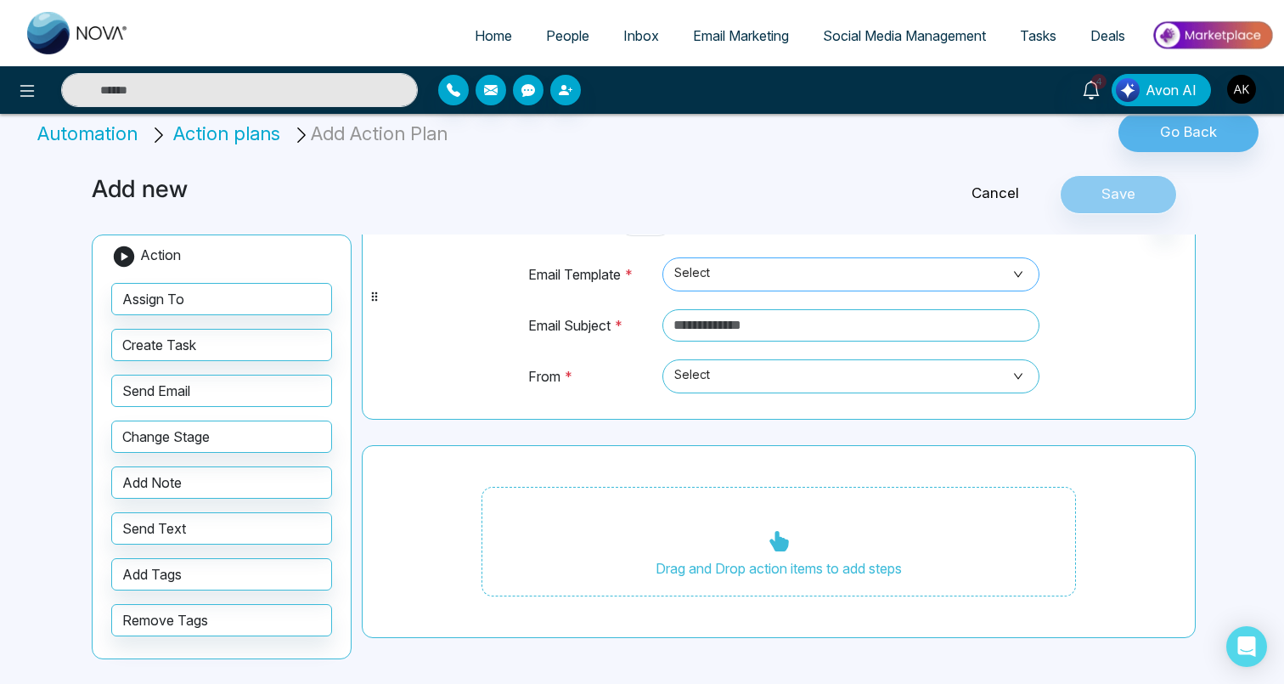
click at [733, 268] on span "Select" at bounding box center [850, 274] width 353 height 29
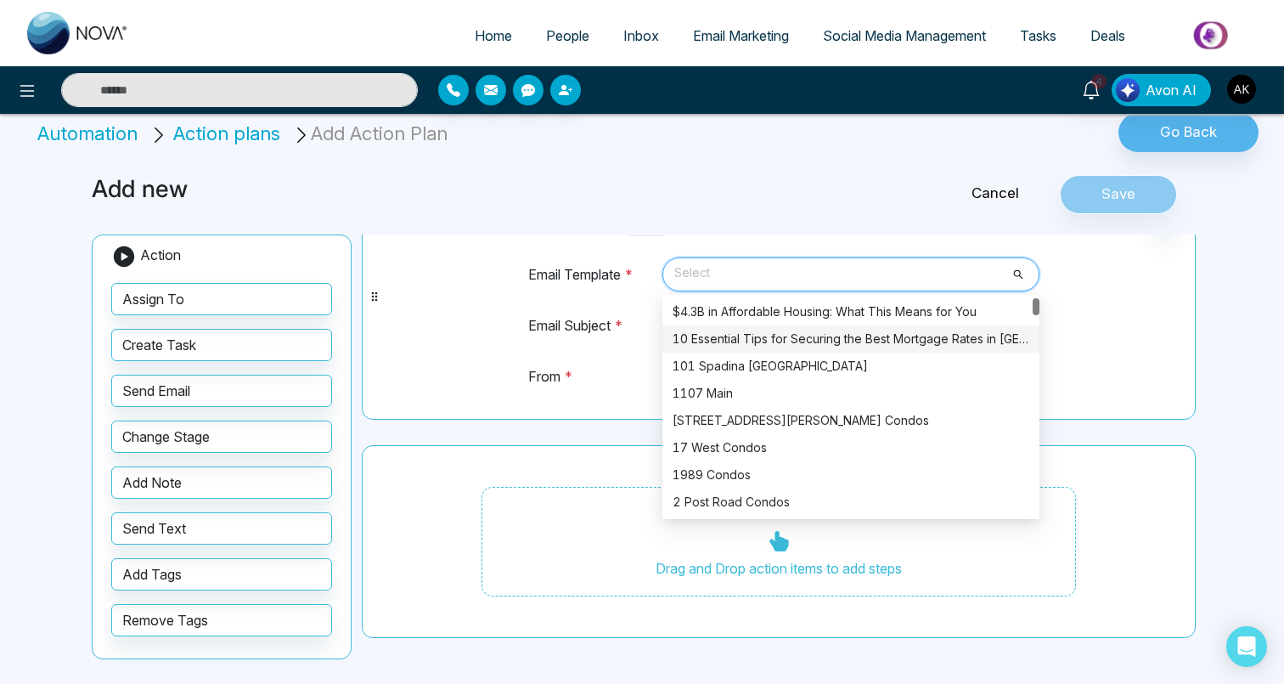
scroll to position [20, 0]
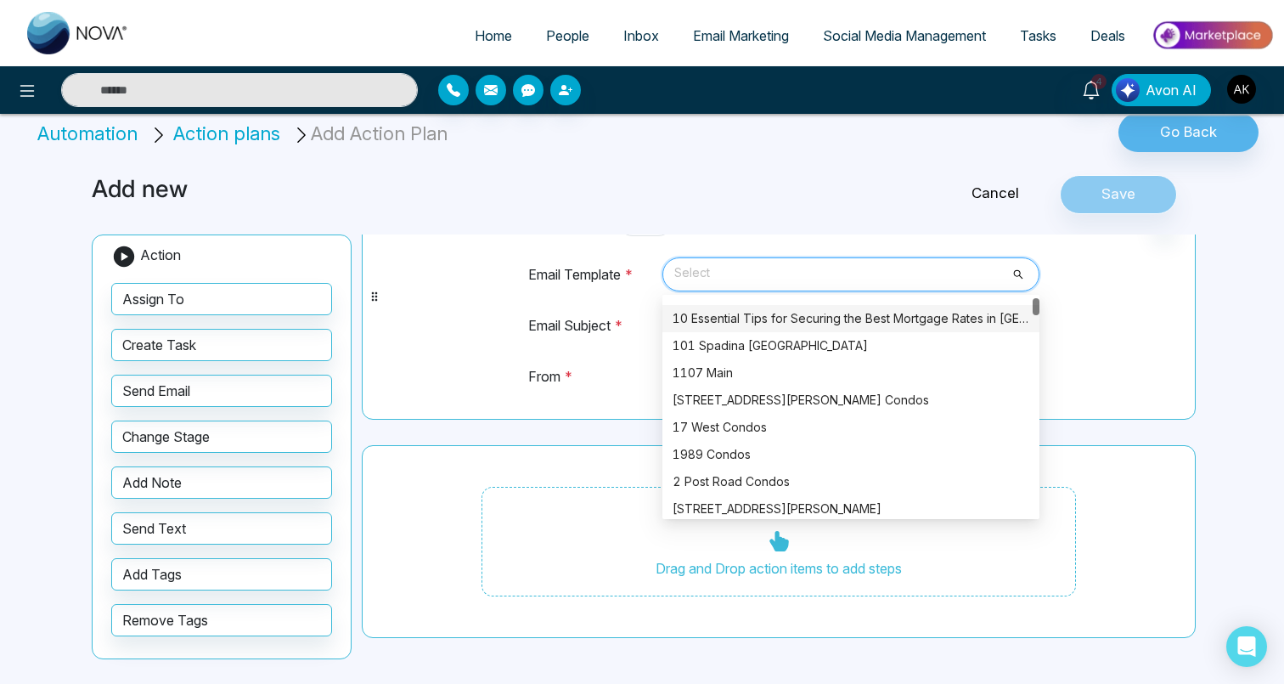
click at [820, 316] on div "10 Essential Tips for Securing the Best Mortgage Rates in [GEOGRAPHIC_DATA]" at bounding box center [851, 318] width 357 height 19
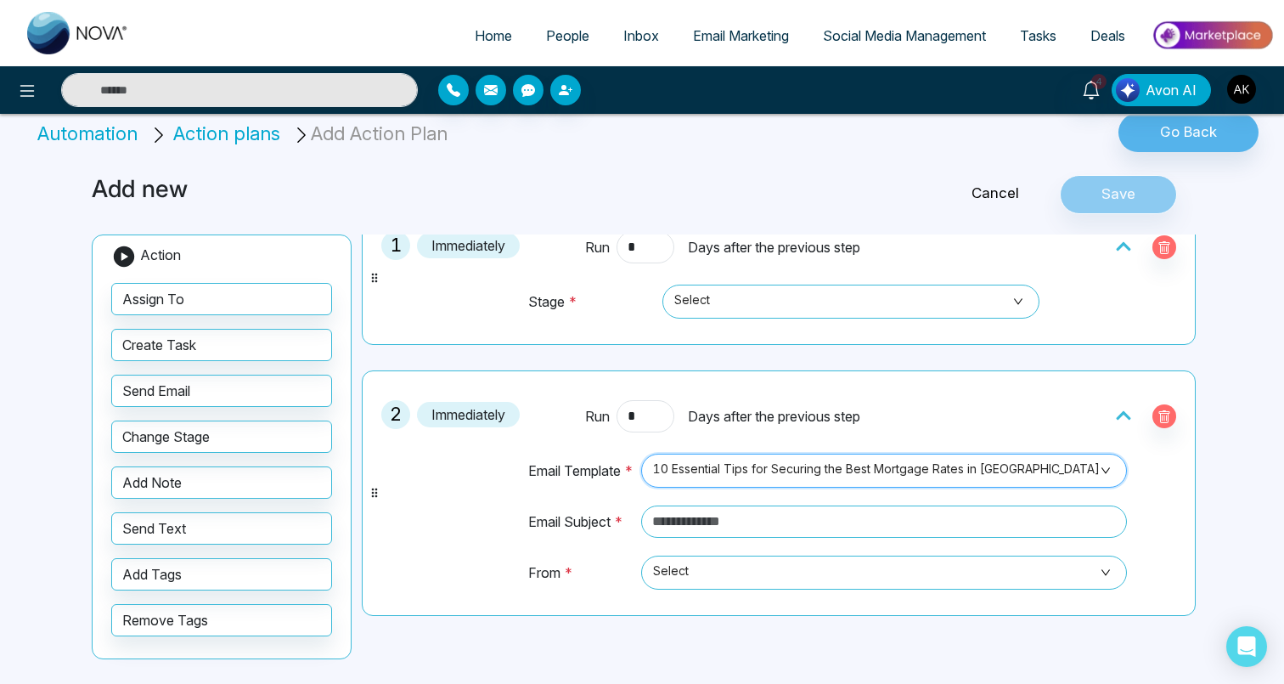
scroll to position [75, 0]
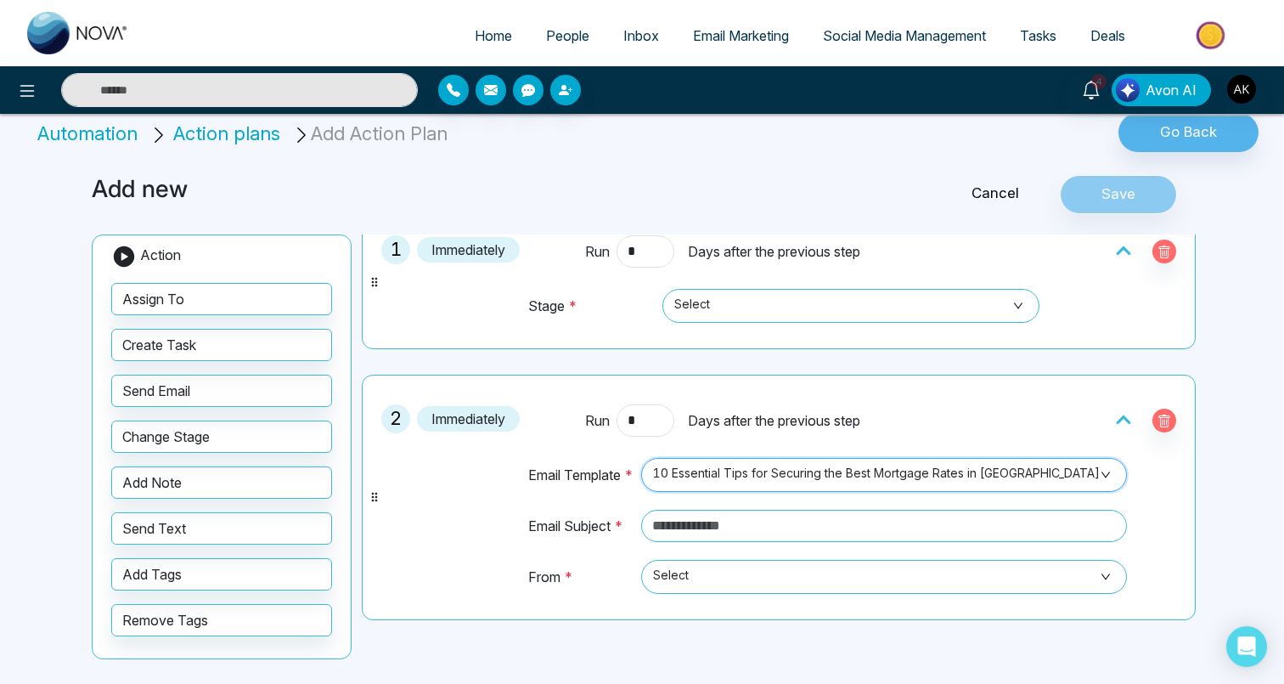
click at [930, 485] on span "10 Essential Tips for Securing the Best Mortgage Rates in [GEOGRAPHIC_DATA]" at bounding box center [884, 474] width 462 height 29
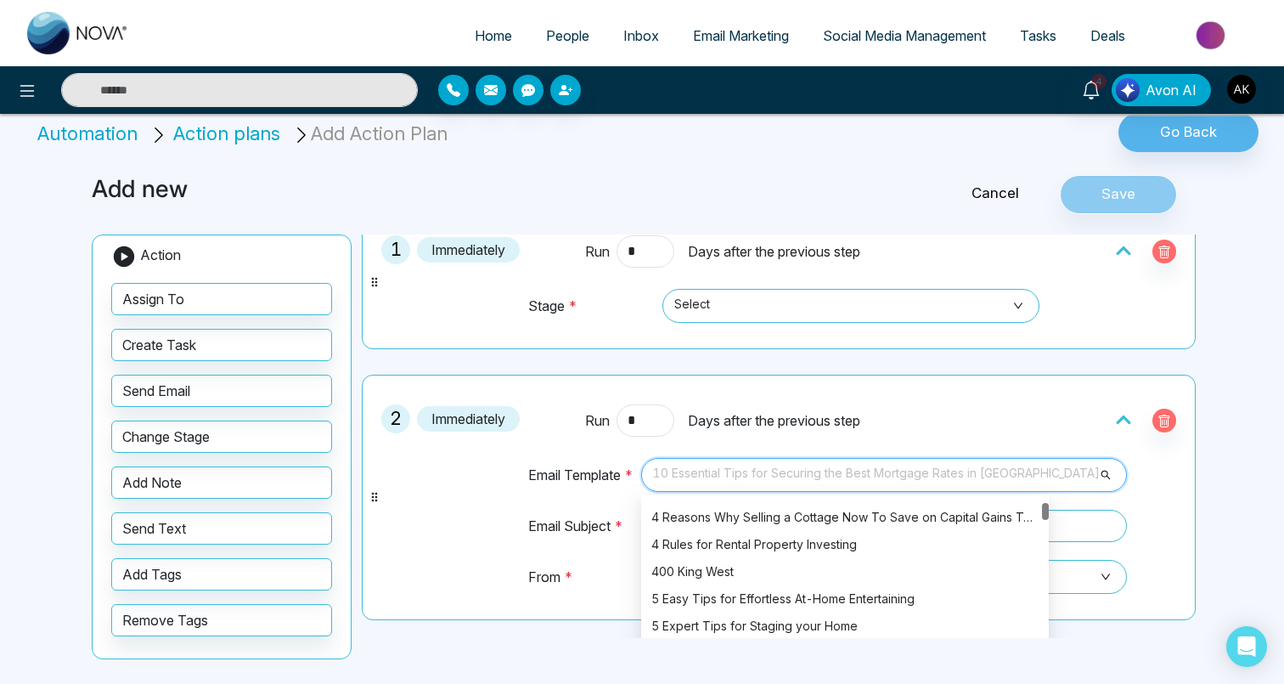
scroll to position [330, 0]
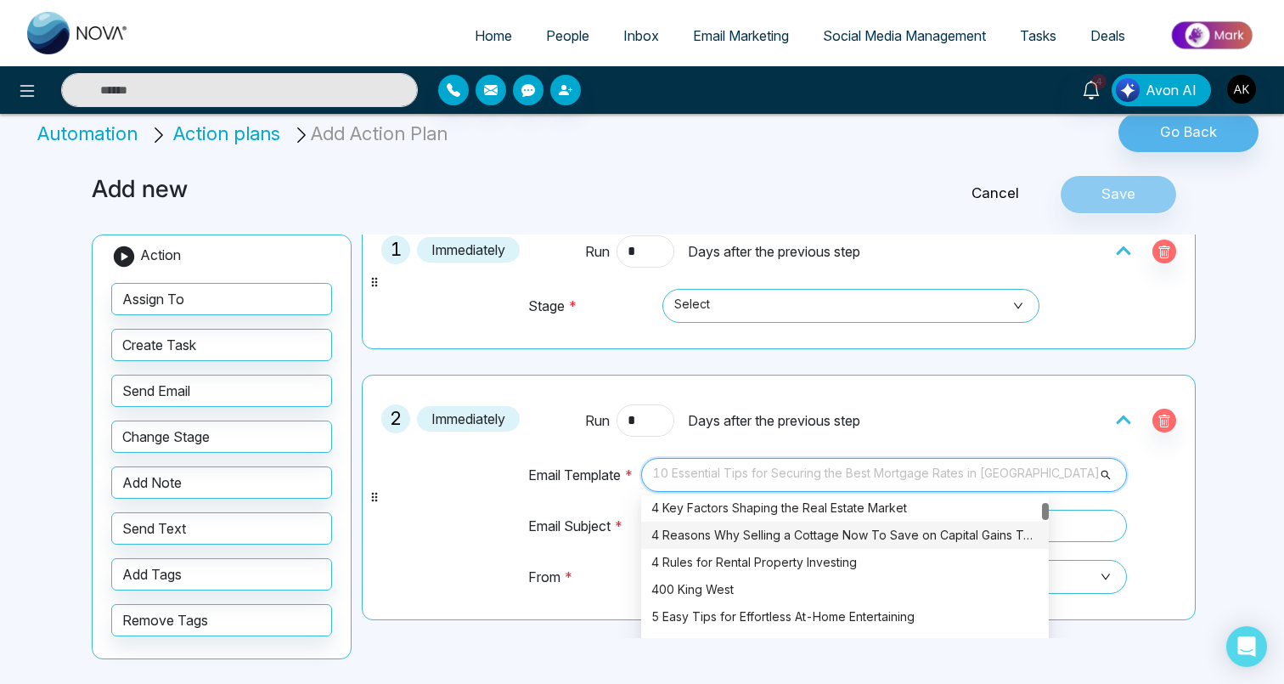
click at [816, 533] on div "4 Reasons Why Selling a Cottage Now To Save on Capital Gains Tax Could Cost You…" at bounding box center [844, 535] width 387 height 19
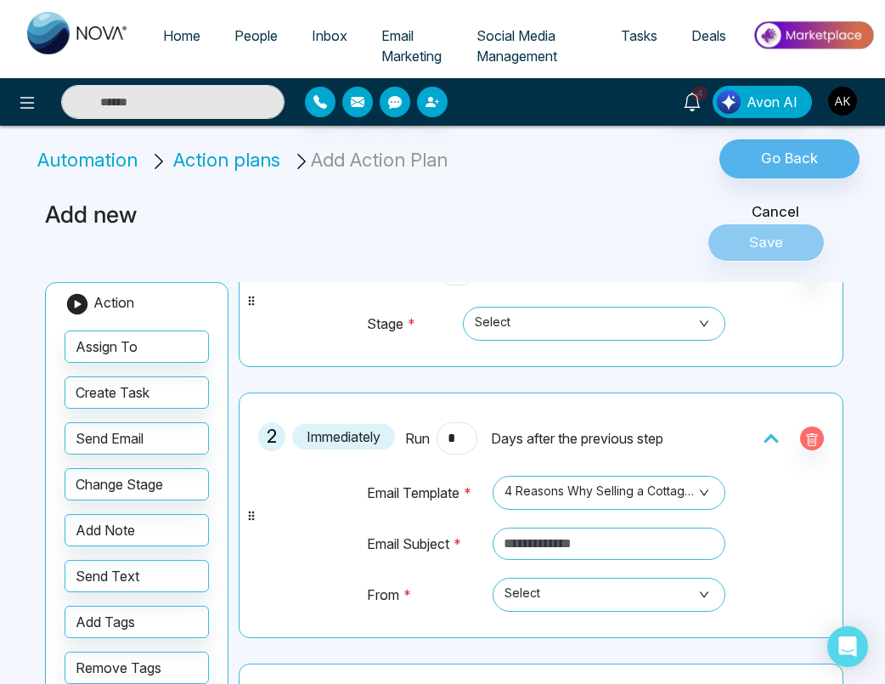
scroll to position [146, 0]
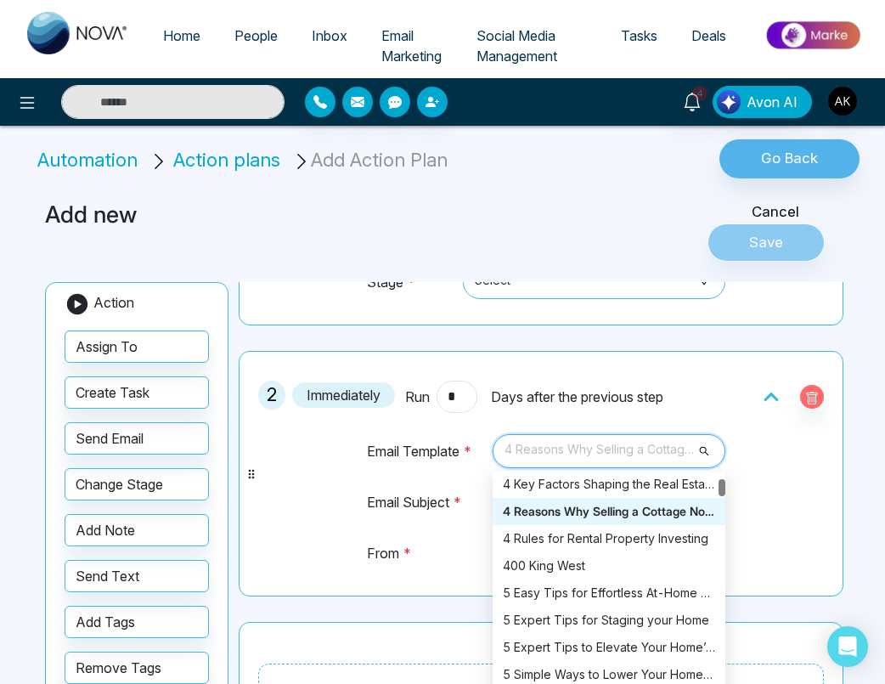
click at [685, 460] on span "4 Reasons Why Selling a Cottage Now To Save on Capital Gains Tax Could Cost You…" at bounding box center [609, 451] width 209 height 29
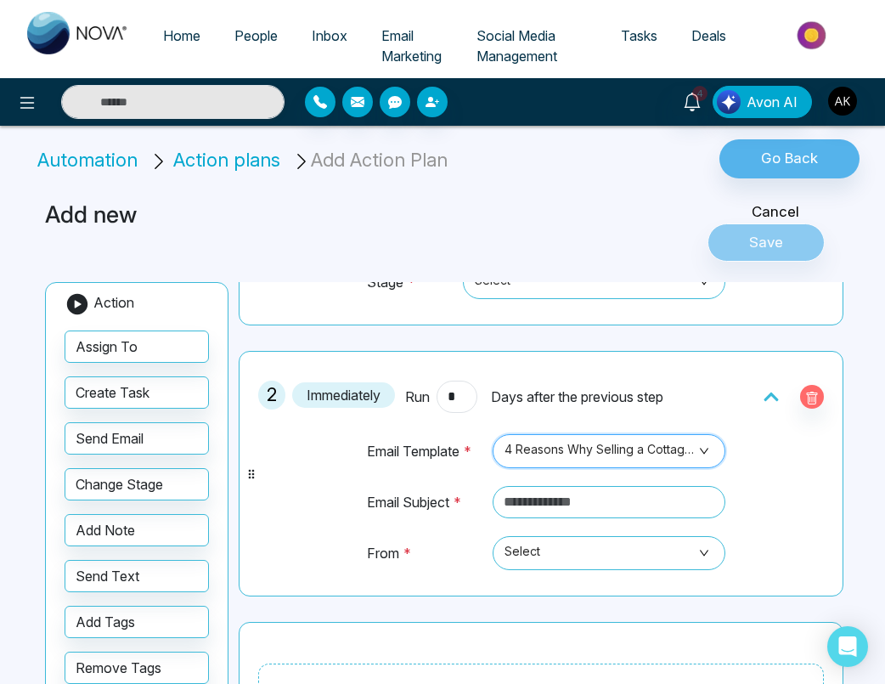
click at [780, 452] on div "2 Immediately Run * Days after the previous step Email Template * 4 Reasons Why…" at bounding box center [541, 473] width 586 height 227
click at [626, 457] on span "4 Reasons Why Selling a Cottage Now To Save on Capital Gains Tax Could Cost You…" at bounding box center [609, 451] width 209 height 29
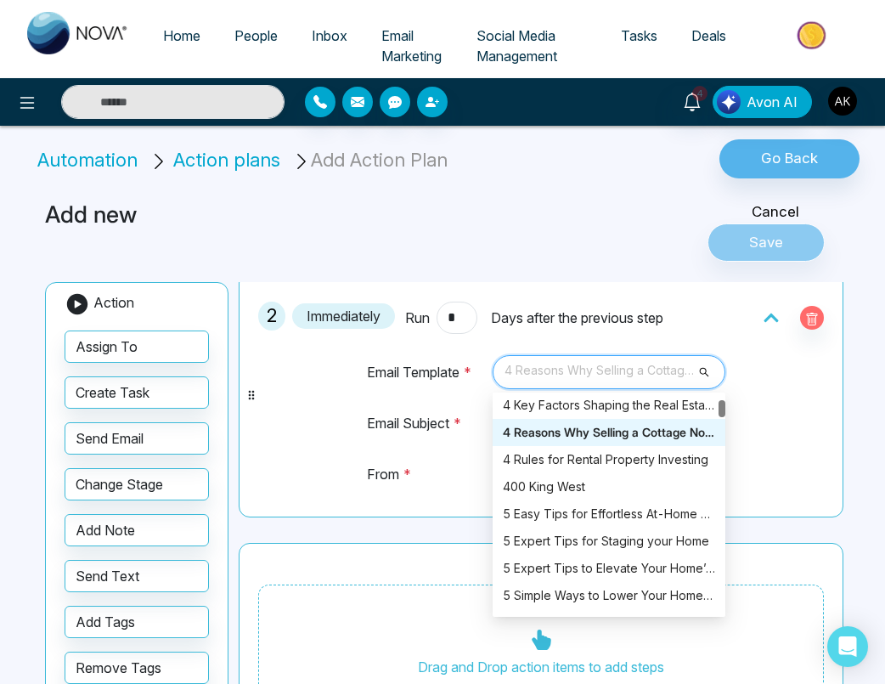
scroll to position [234, 0]
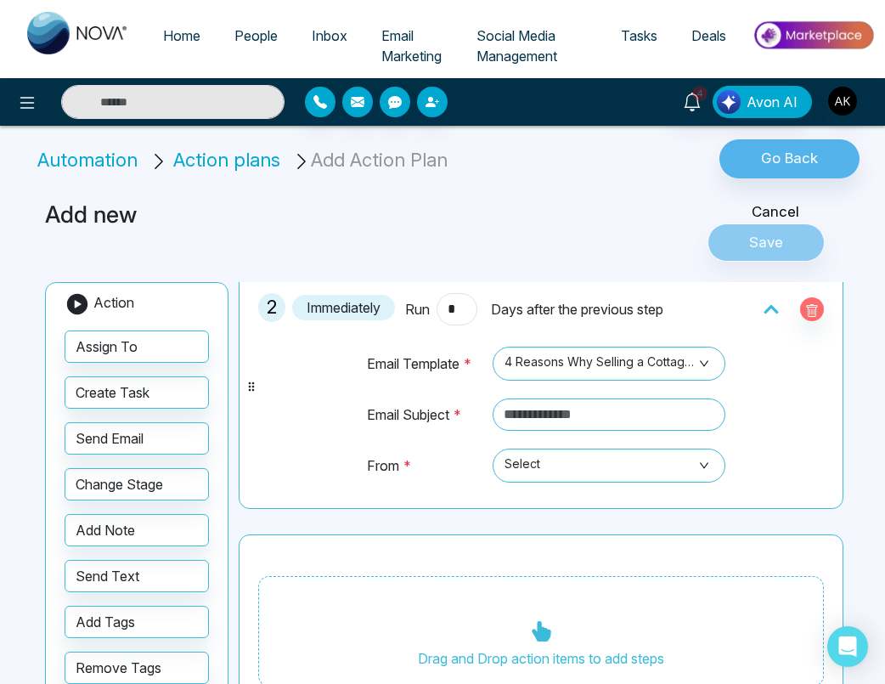
click at [751, 362] on div "2 Immediately Run * Days after the previous step Email Template * 4 Reasons Why…" at bounding box center [541, 386] width 586 height 227
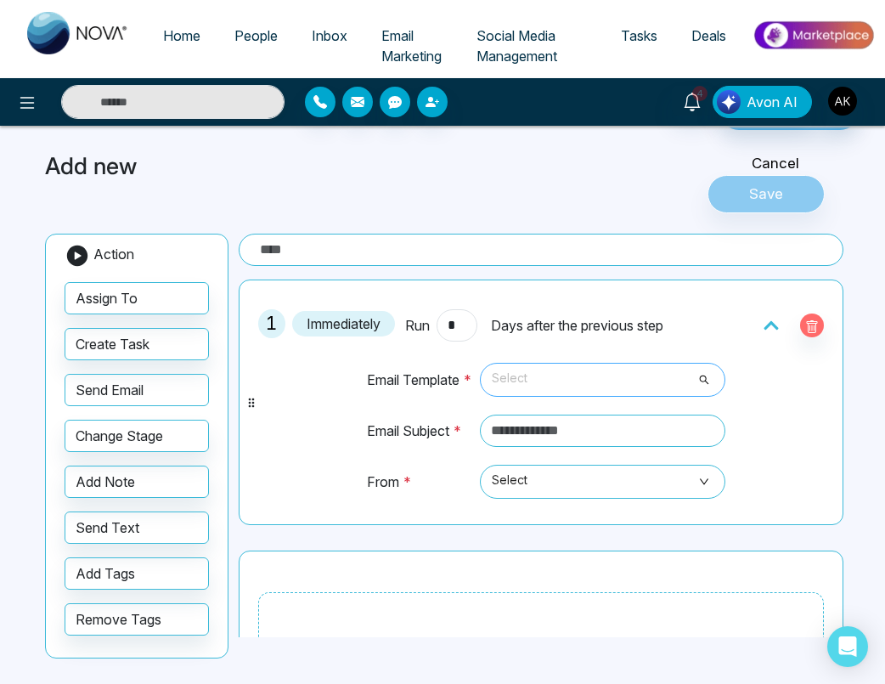
click at [548, 370] on span "Select" at bounding box center [603, 379] width 222 height 29
click at [616, 385] on span "Select" at bounding box center [603, 379] width 222 height 29
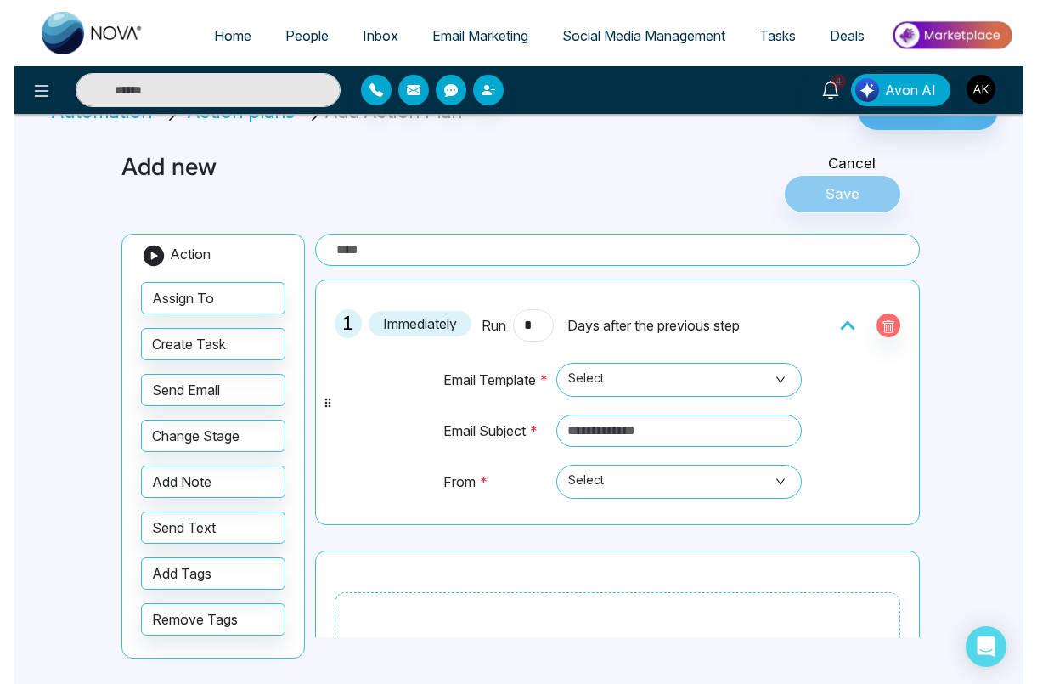
scroll to position [14, 0]
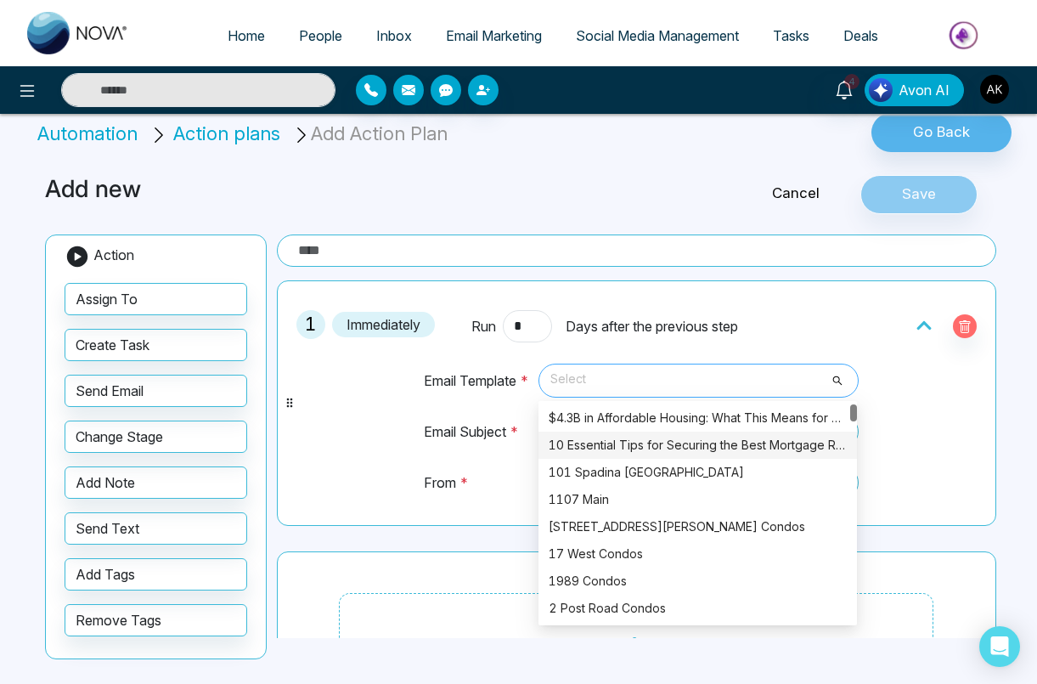
click at [755, 432] on div "10 Essential Tips for Securing the Best Mortgage Rates in [GEOGRAPHIC_DATA]" at bounding box center [698, 444] width 319 height 27
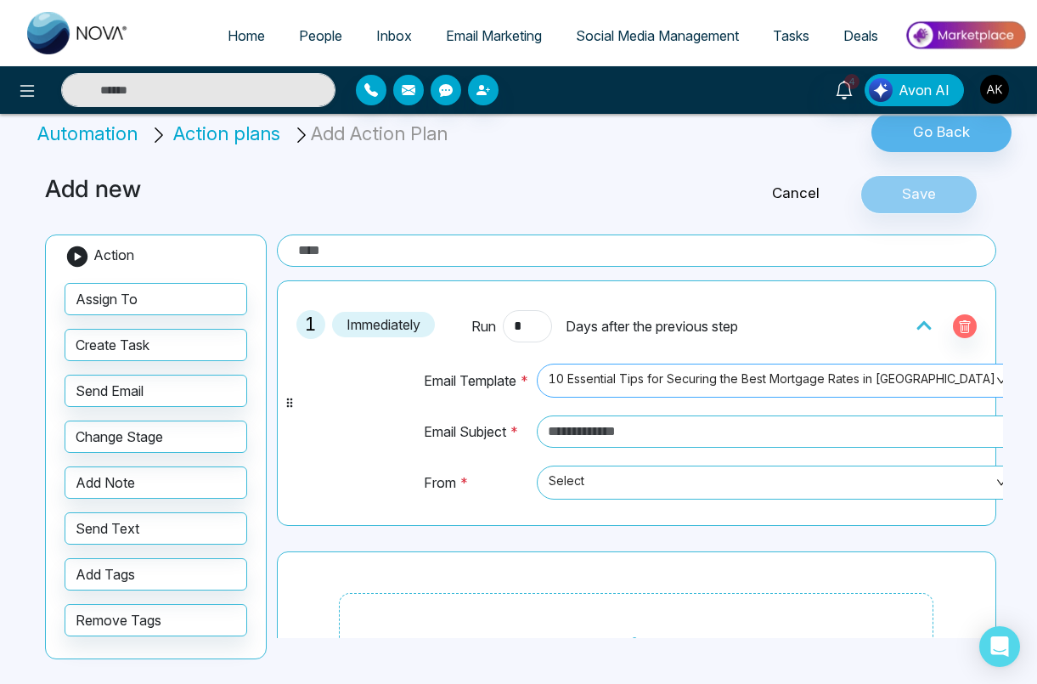
click at [792, 386] on span "10 Essential Tips for Securing the Best Mortgage Rates in [GEOGRAPHIC_DATA]" at bounding box center [780, 380] width 462 height 29
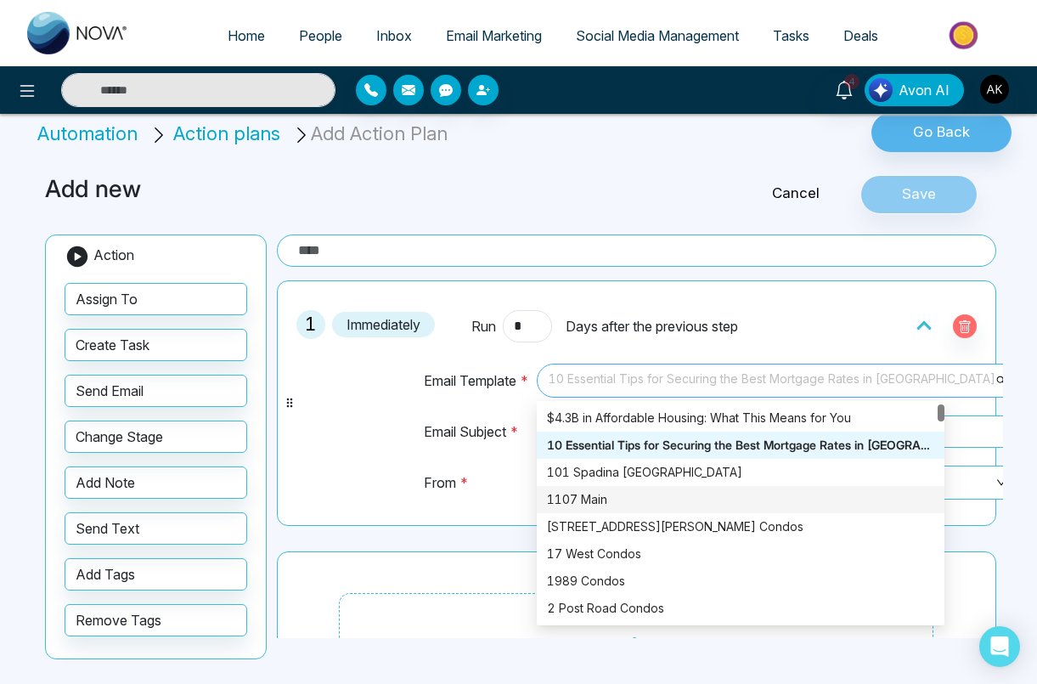
click at [679, 506] on div "1107 Main" at bounding box center [740, 499] width 387 height 19
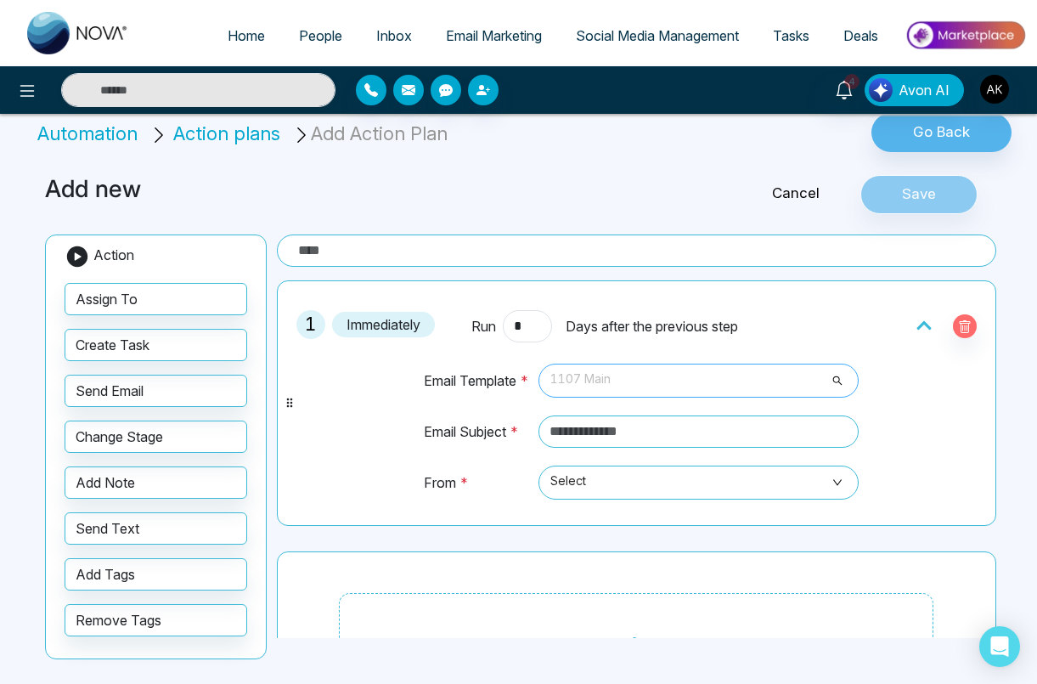
click at [752, 392] on span "1107 Main" at bounding box center [698, 380] width 296 height 29
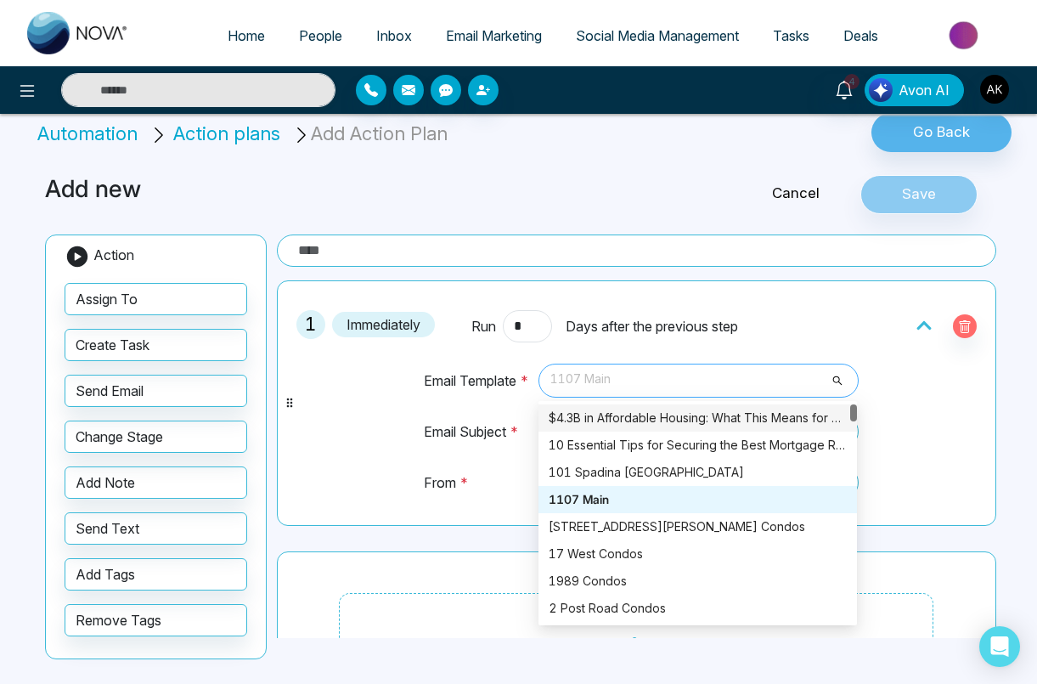
click at [733, 426] on div "$4.3B in Affordable Housing: What This Means for You" at bounding box center [698, 418] width 298 height 19
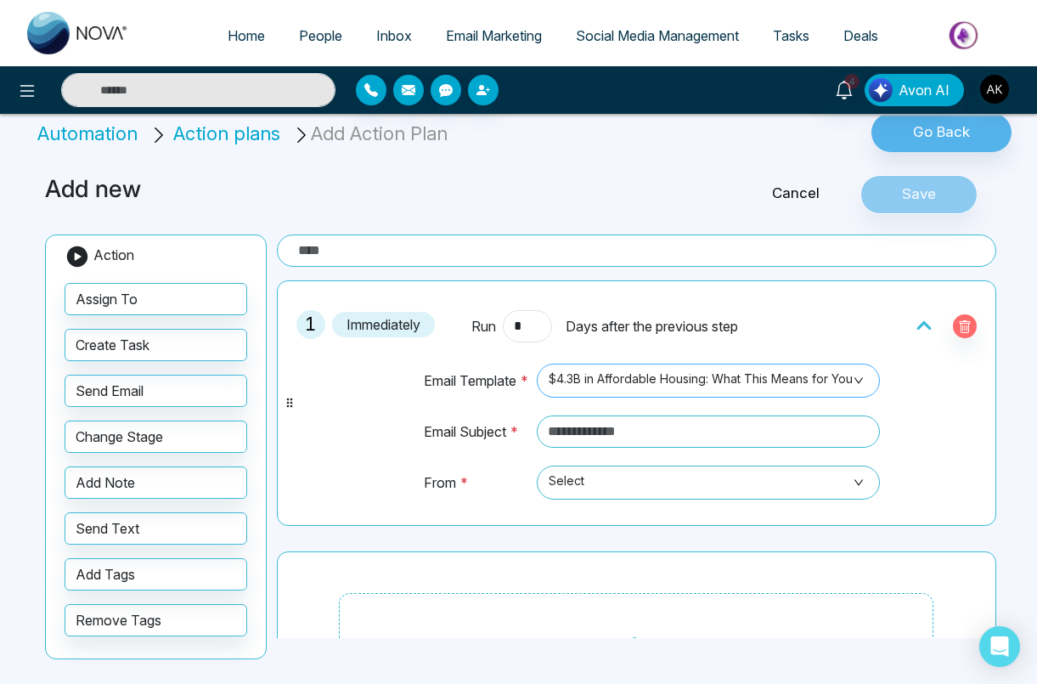
click at [739, 385] on span "$4.3B in Affordable Housing: What This Means for You" at bounding box center [708, 380] width 319 height 29
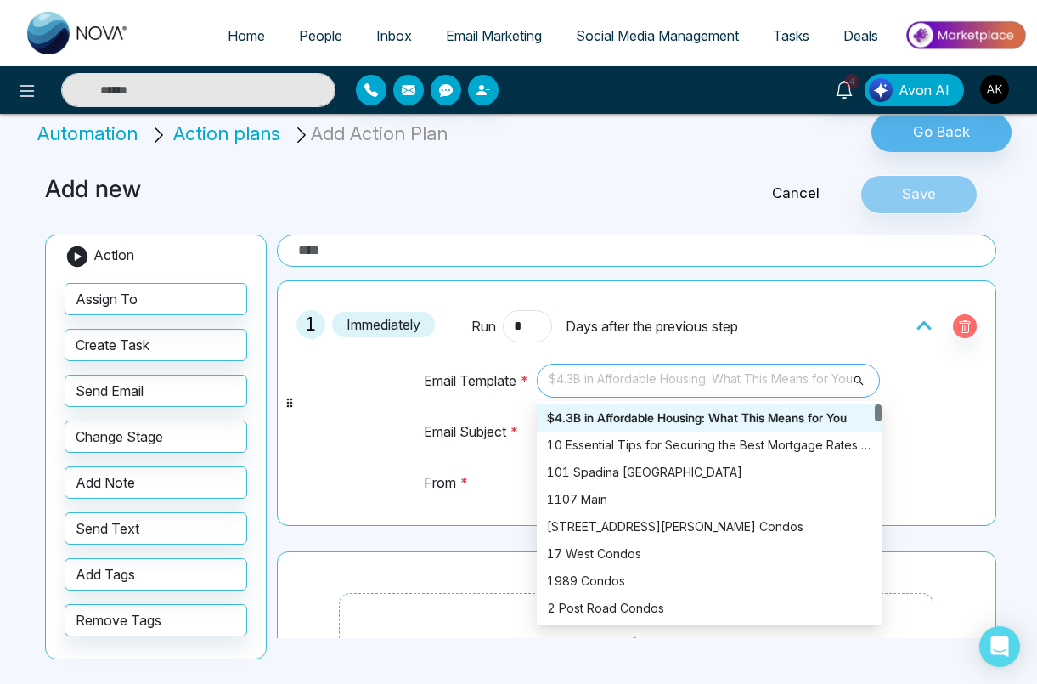
click at [739, 385] on span "$4.3B in Affordable Housing: What This Means for You" at bounding box center [708, 380] width 319 height 29
click at [637, 390] on span "$4.3B in Affordable Housing: What This Means for You" at bounding box center [708, 380] width 319 height 29
click at [660, 370] on span "$4.3B in Affordable Housing: What This Means for You" at bounding box center [708, 380] width 319 height 29
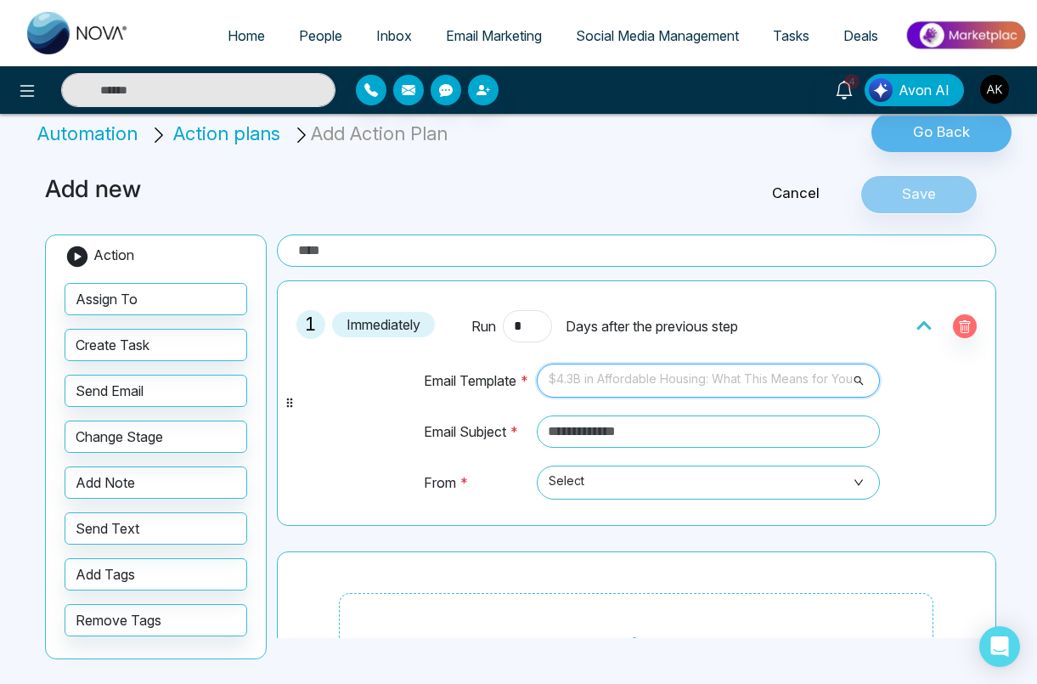
click at [678, 366] on span "$4.3B in Affordable Housing: What This Means for You" at bounding box center [708, 380] width 319 height 29
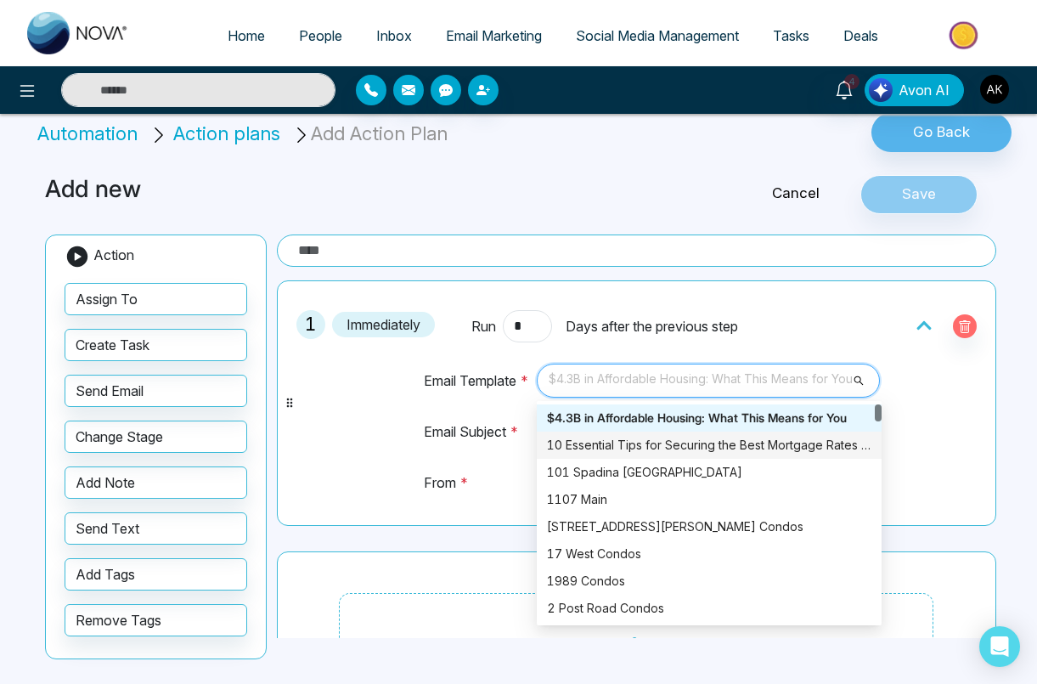
click at [639, 440] on div "10 Essential Tips for Securing the Best Mortgage Rates in [GEOGRAPHIC_DATA]" at bounding box center [709, 445] width 324 height 19
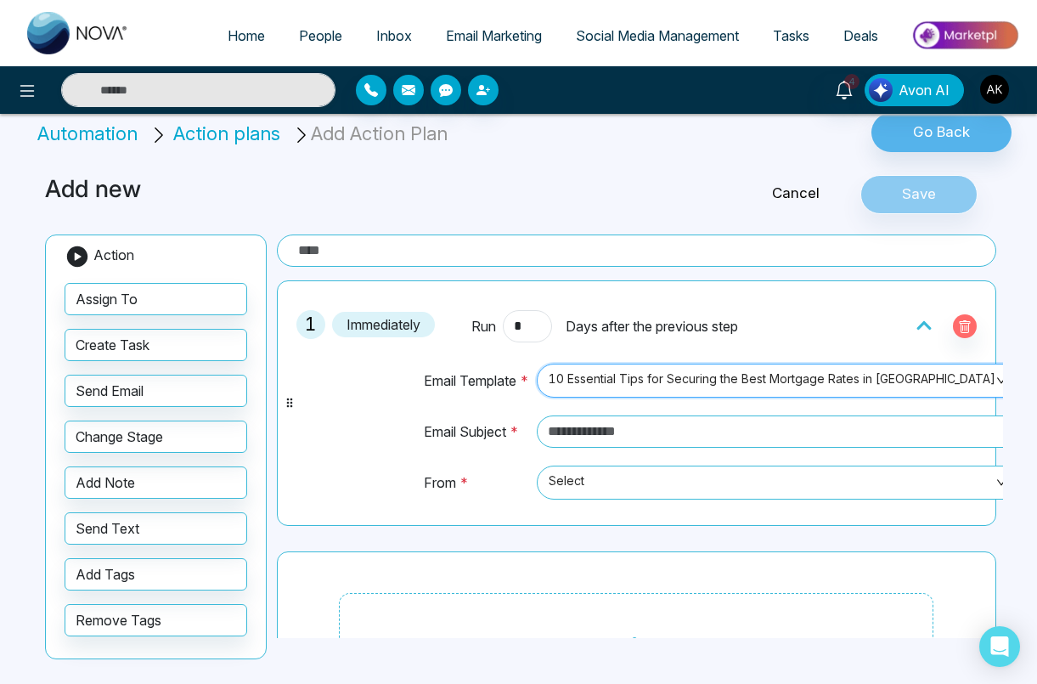
click at [694, 386] on span "10 Essential Tips for Securing the Best Mortgage Rates in [GEOGRAPHIC_DATA]" at bounding box center [780, 380] width 462 height 29
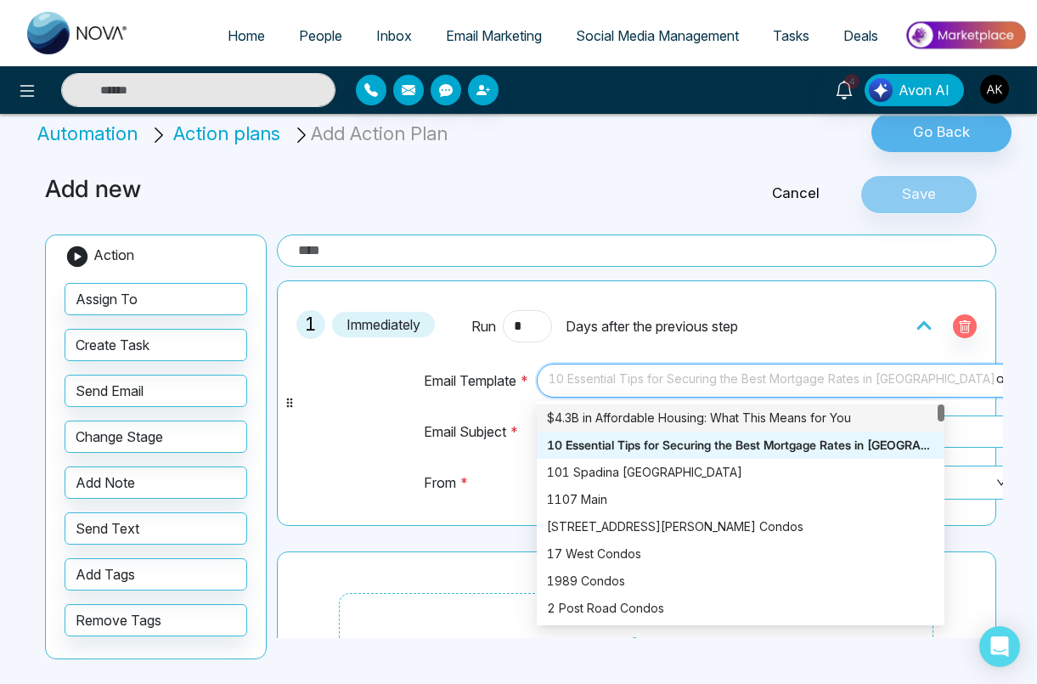
click at [689, 409] on div "$4.3B in Affordable Housing: What This Means for You" at bounding box center [740, 418] width 387 height 19
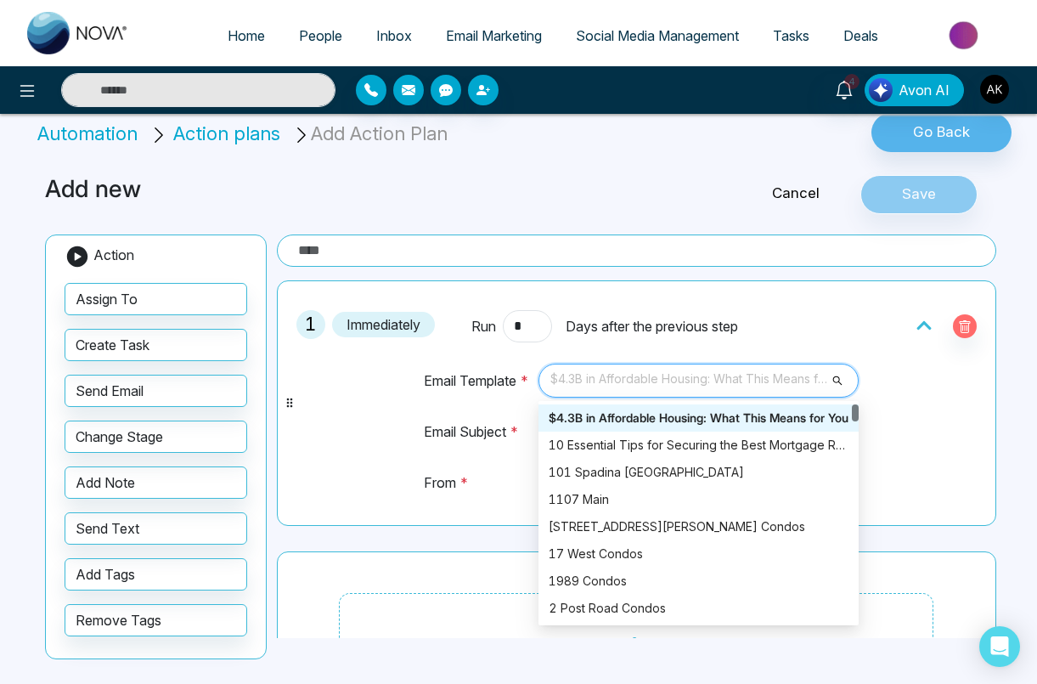
click at [806, 386] on span "$4.3B in Affordable Housing: What This Means for You" at bounding box center [698, 380] width 296 height 29
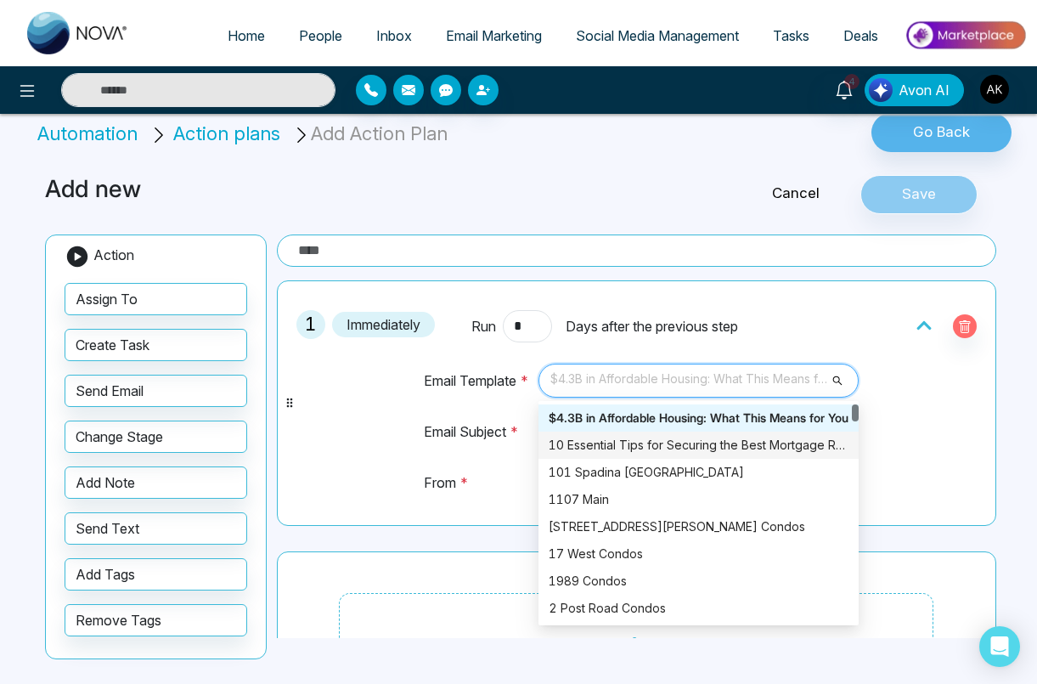
click at [734, 439] on div "10 Essential Tips for Securing the Best Mortgage Rates in [GEOGRAPHIC_DATA]" at bounding box center [699, 445] width 300 height 19
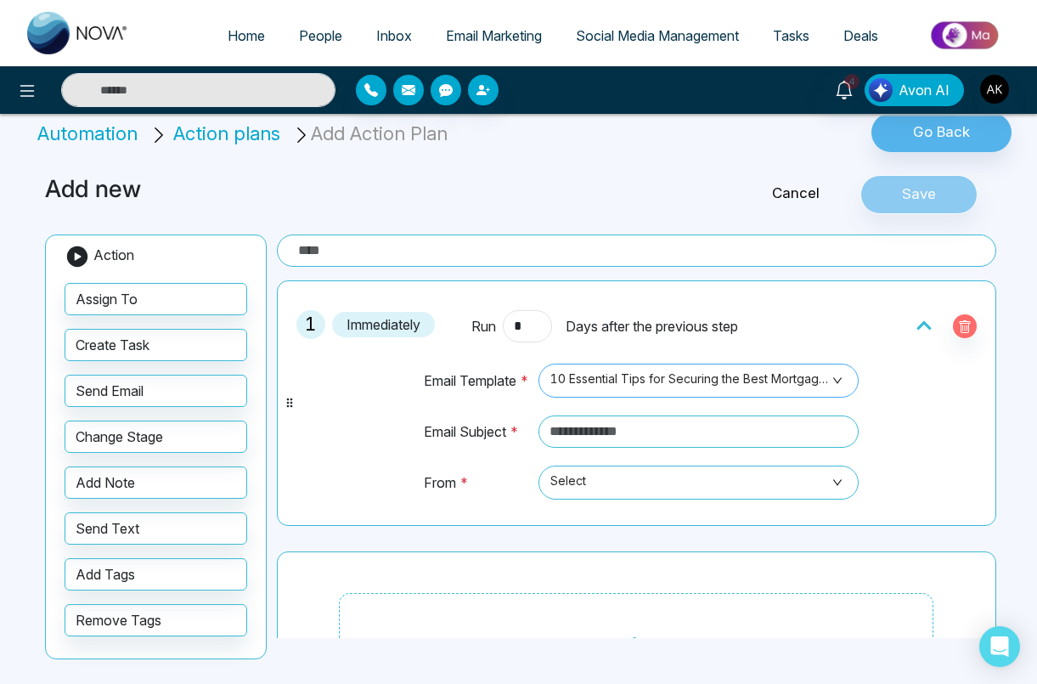
click at [697, 376] on span "10 Essential Tips for Securing the Best Mortgage Rates in [GEOGRAPHIC_DATA]" at bounding box center [698, 380] width 296 height 29
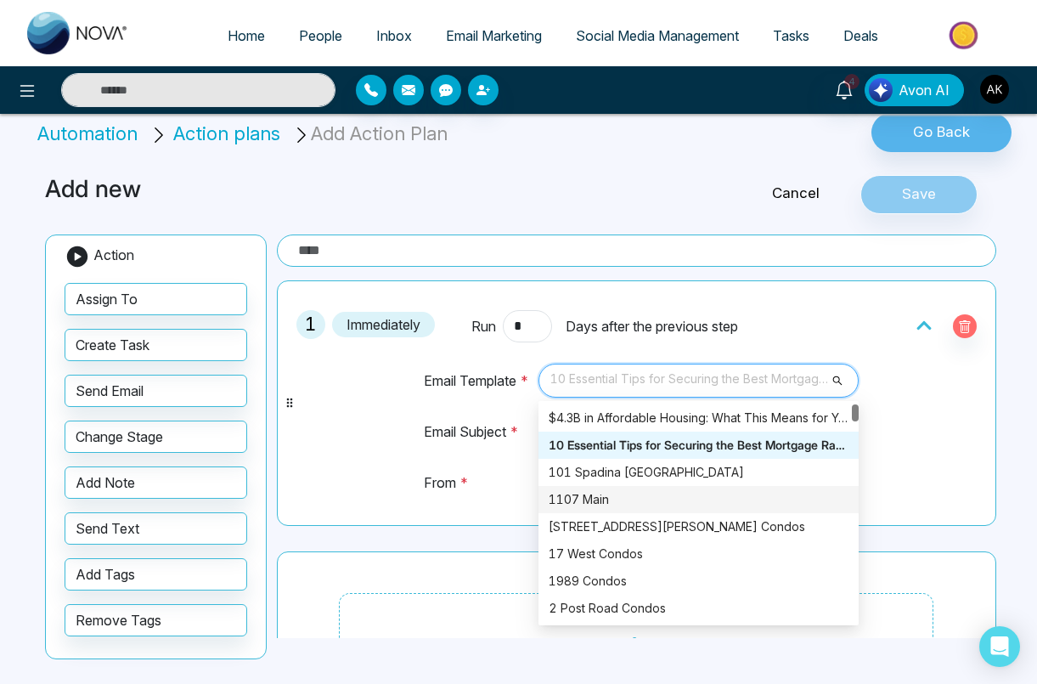
click at [674, 499] on div "1107 Main" at bounding box center [699, 499] width 300 height 19
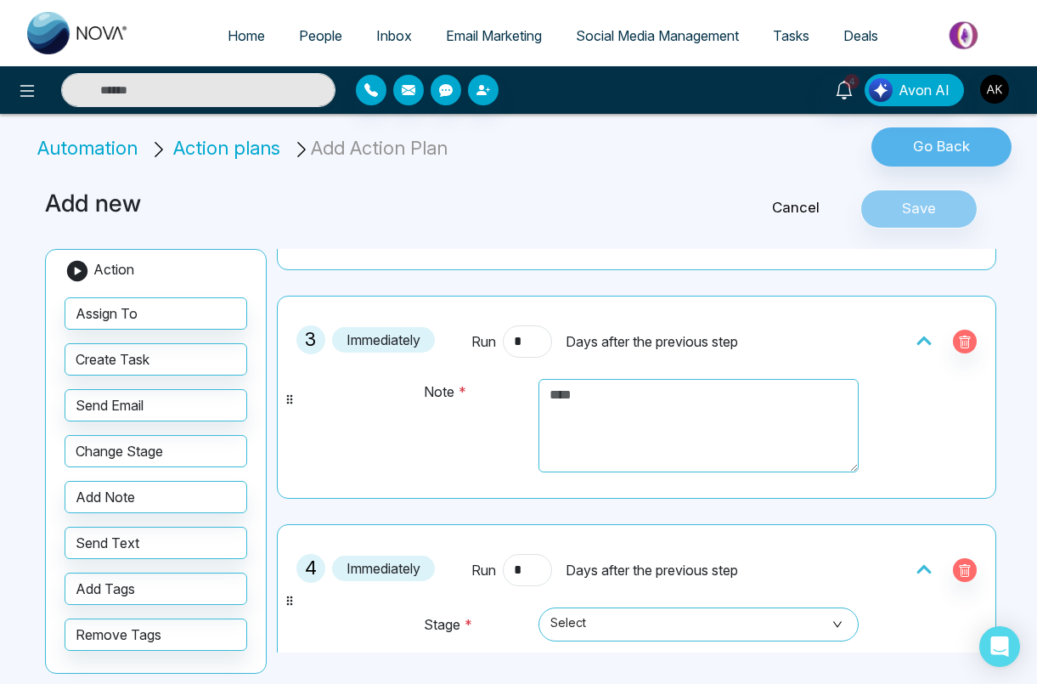
scroll to position [485, 0]
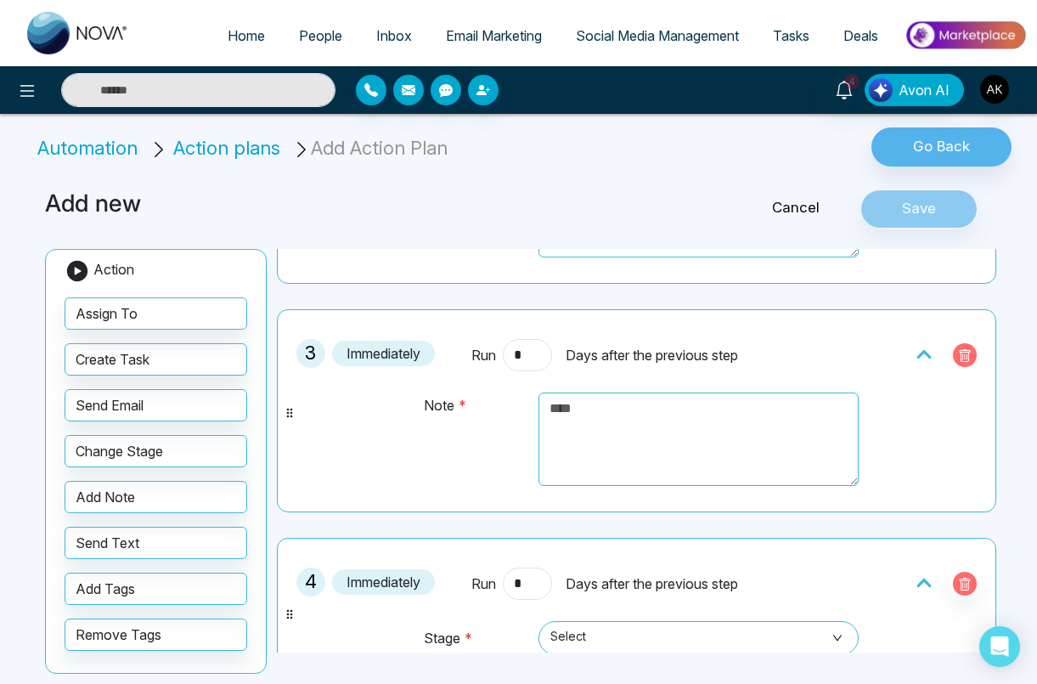
click at [884, 350] on icon "button" at bounding box center [964, 355] width 11 height 13
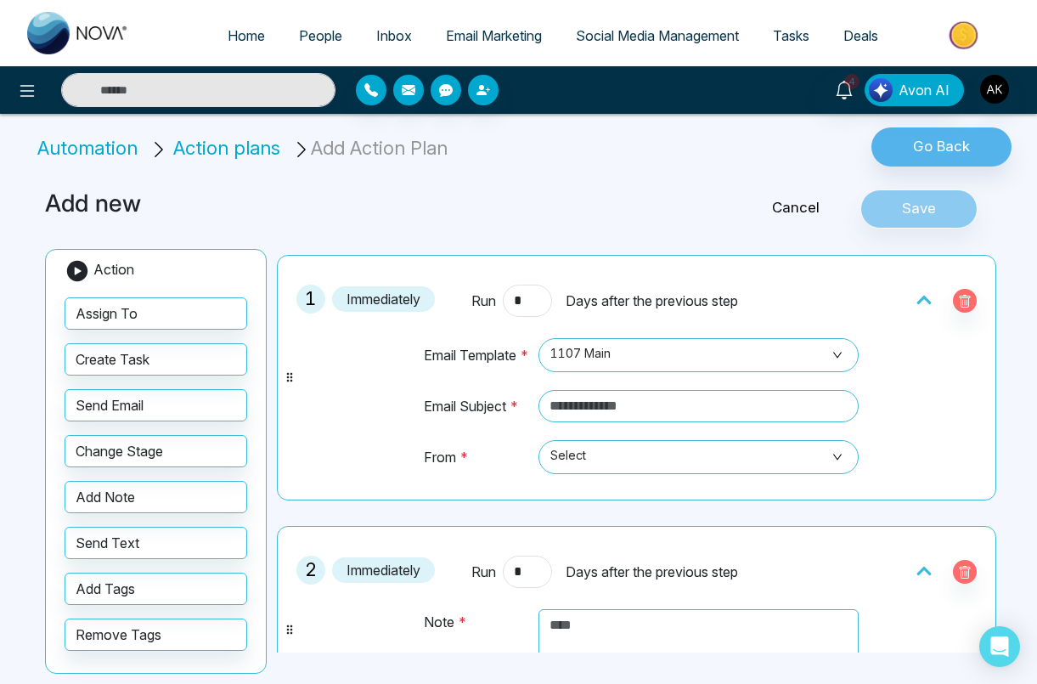
scroll to position [0, 0]
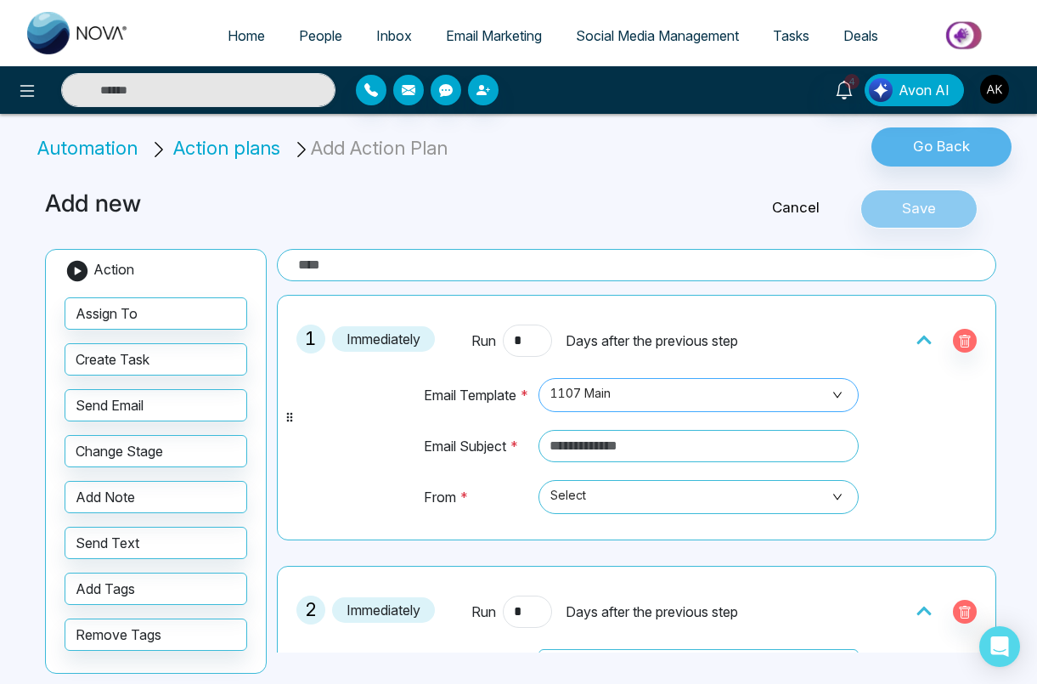
click at [761, 404] on span "1107 Main" at bounding box center [698, 395] width 296 height 29
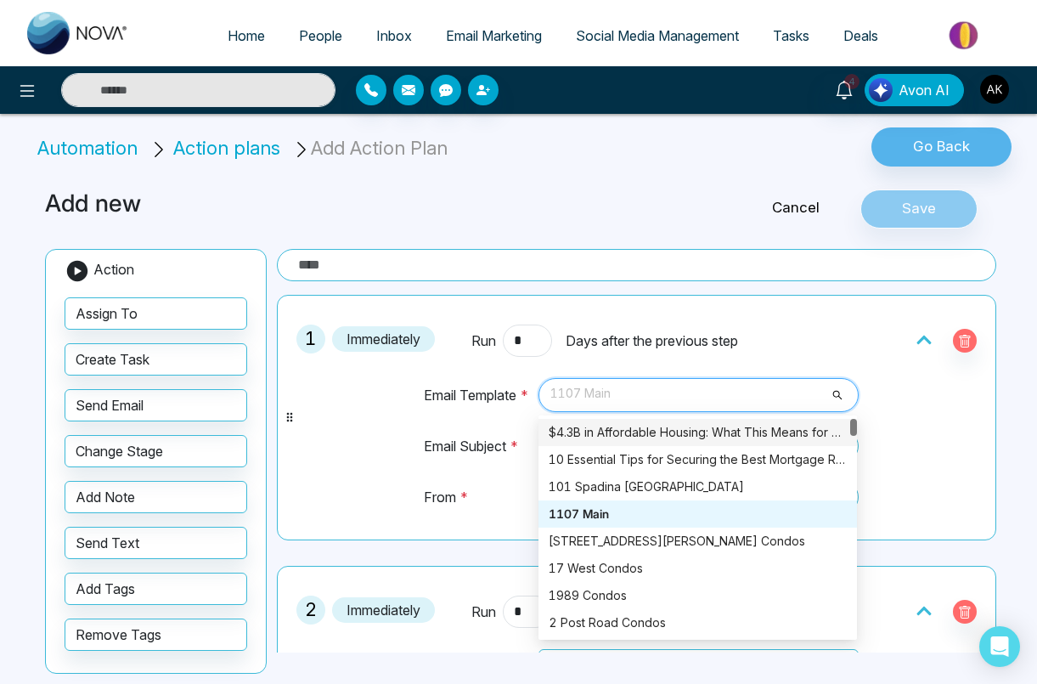
click at [719, 437] on div "$4.3B in Affordable Housing: What This Means for You" at bounding box center [698, 432] width 298 height 19
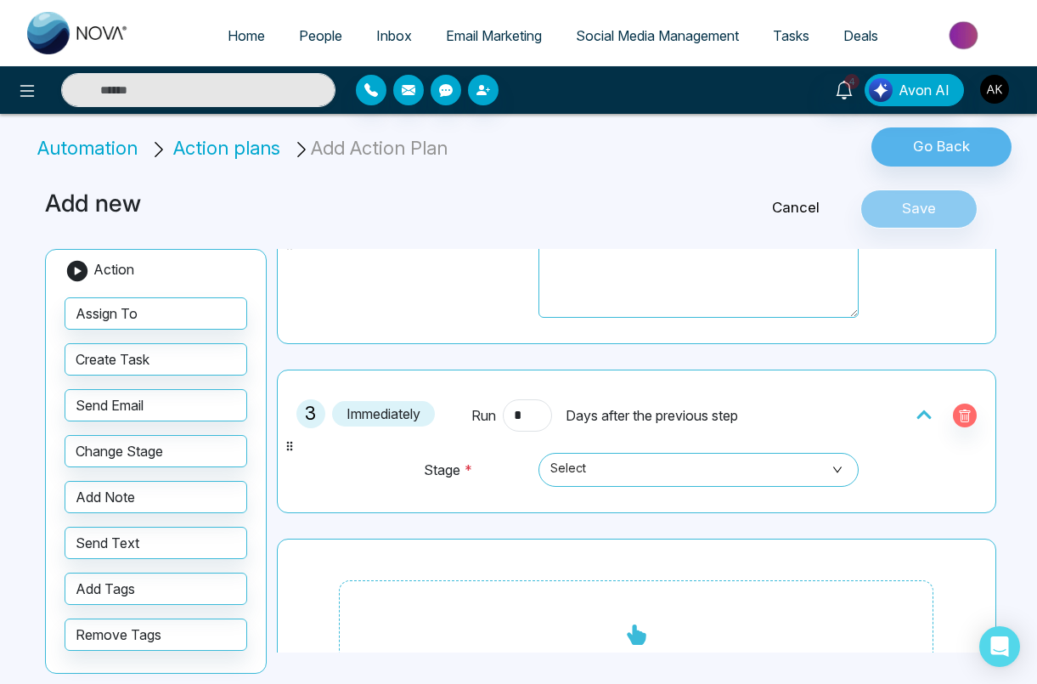
scroll to position [443, 0]
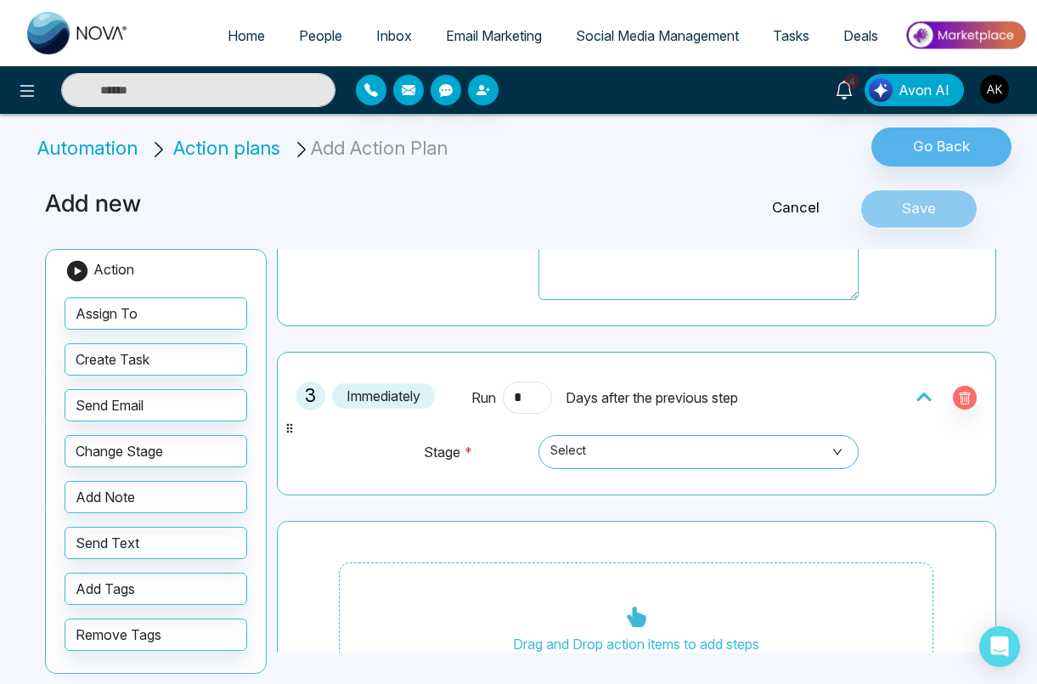
click at [760, 454] on span "Select" at bounding box center [698, 451] width 296 height 29
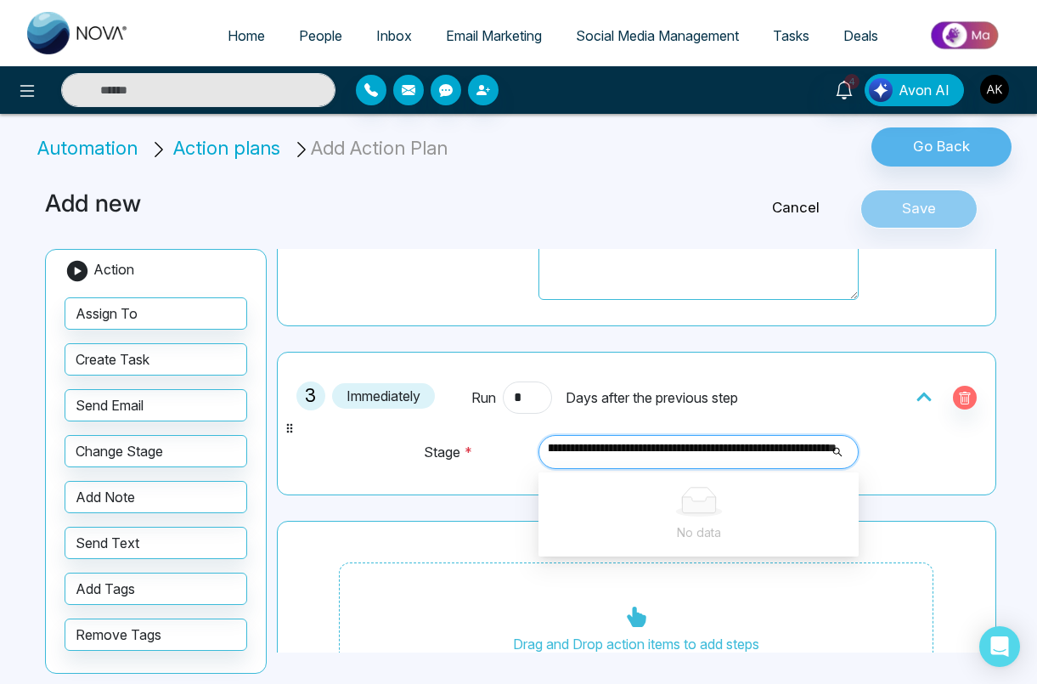
scroll to position [0, 214]
type input "**********"
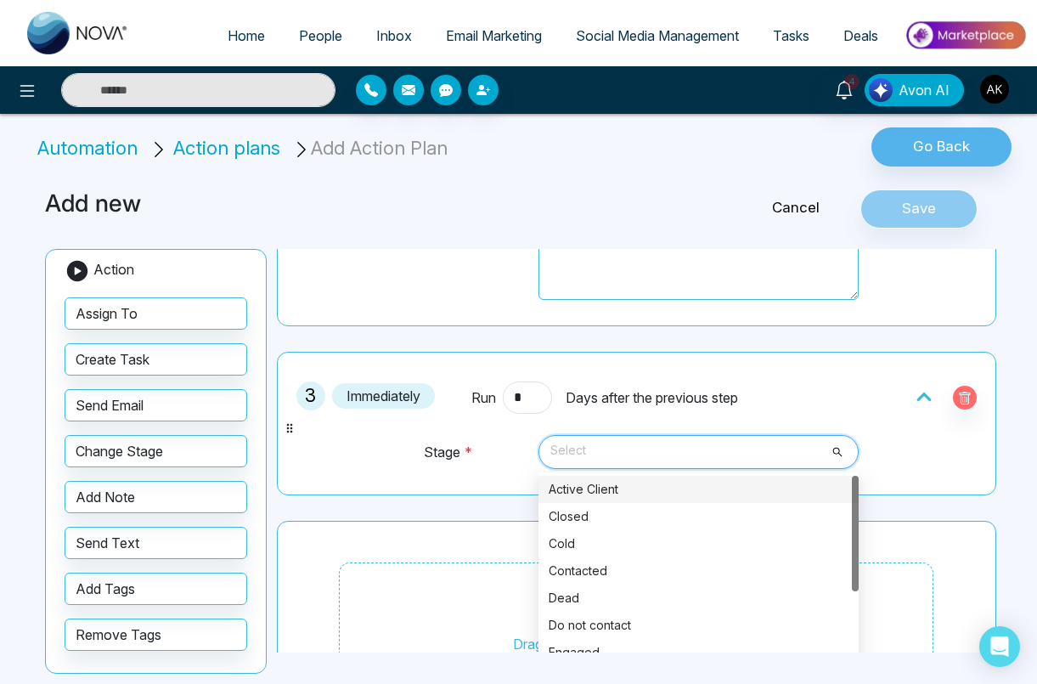
click at [606, 420] on div "Stage * Select 3446 3447 Active Client Closed Cold Contacted Dead Do not contac…" at bounding box center [636, 450] width 467 height 72
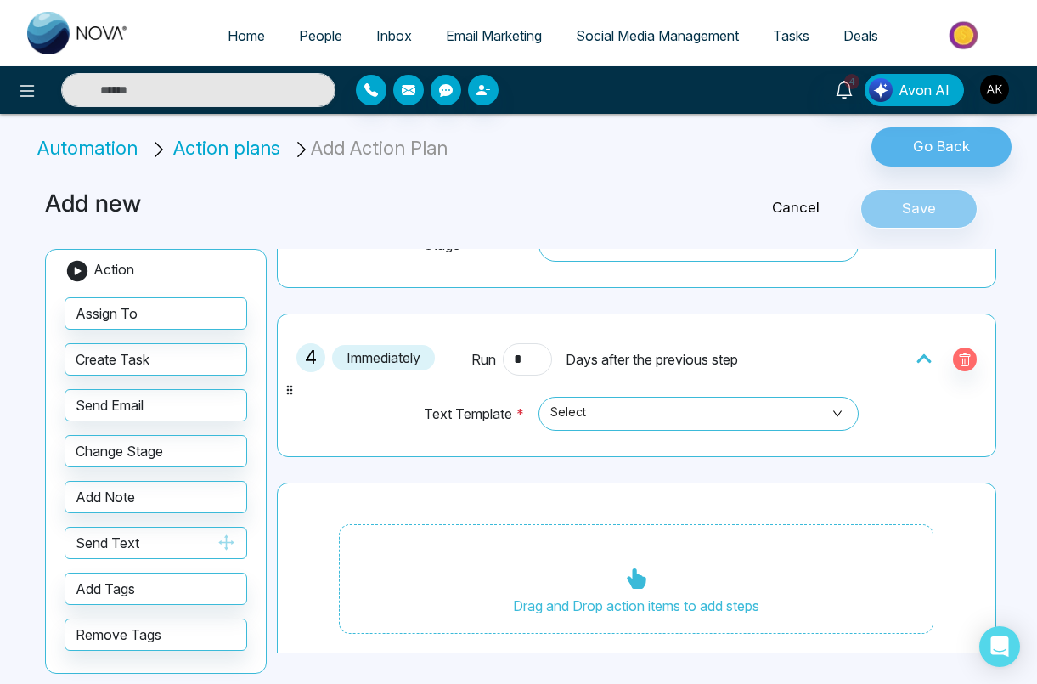
scroll to position [673, 0]
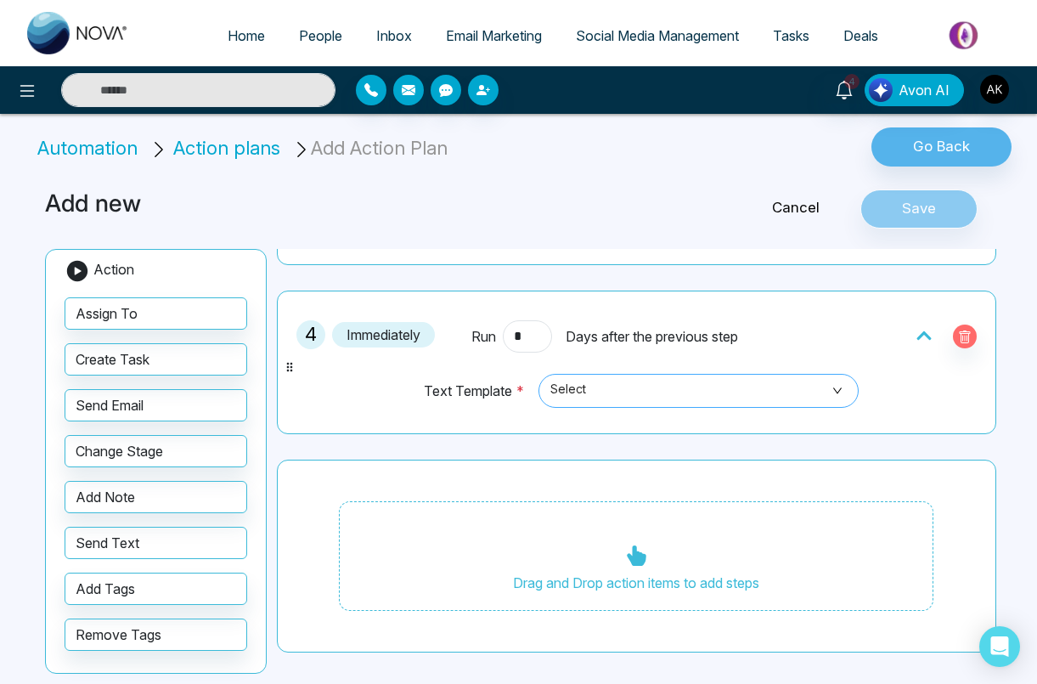
click at [606, 397] on span "Select" at bounding box center [698, 390] width 296 height 29
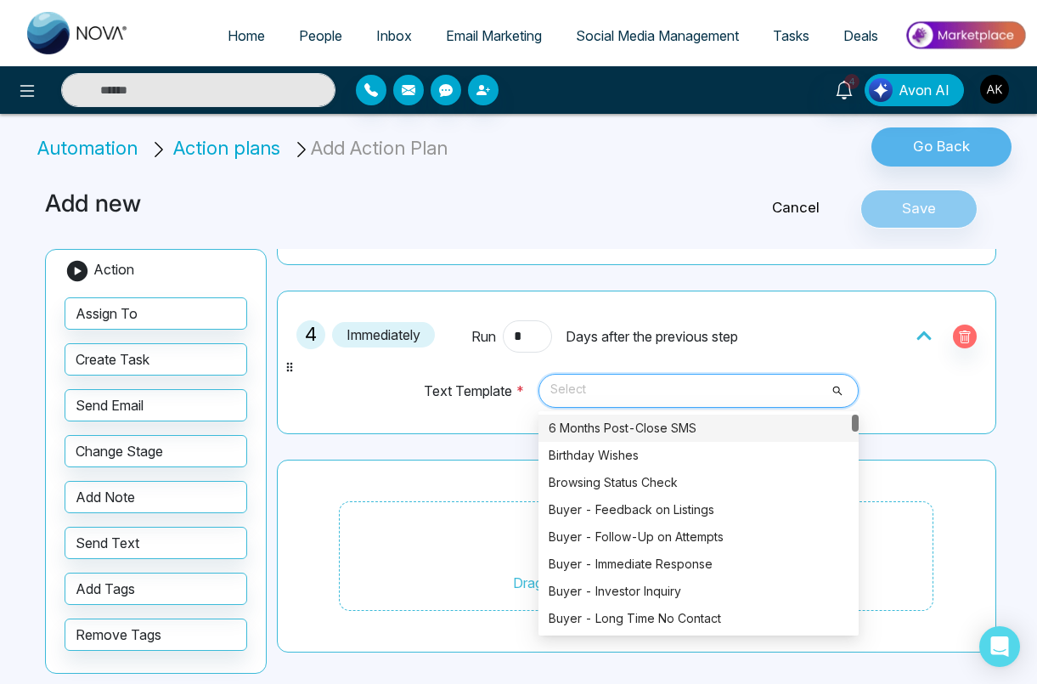
click at [434, 468] on div "Drag and Drop action items to add steps" at bounding box center [636, 557] width 719 height 194
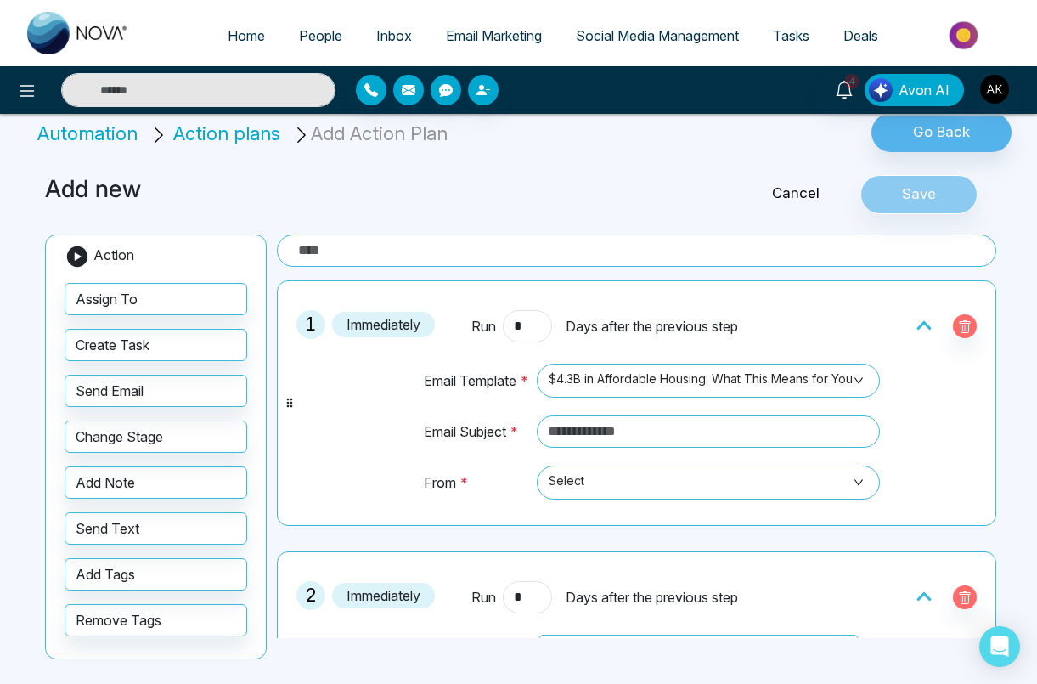
scroll to position [0, 0]
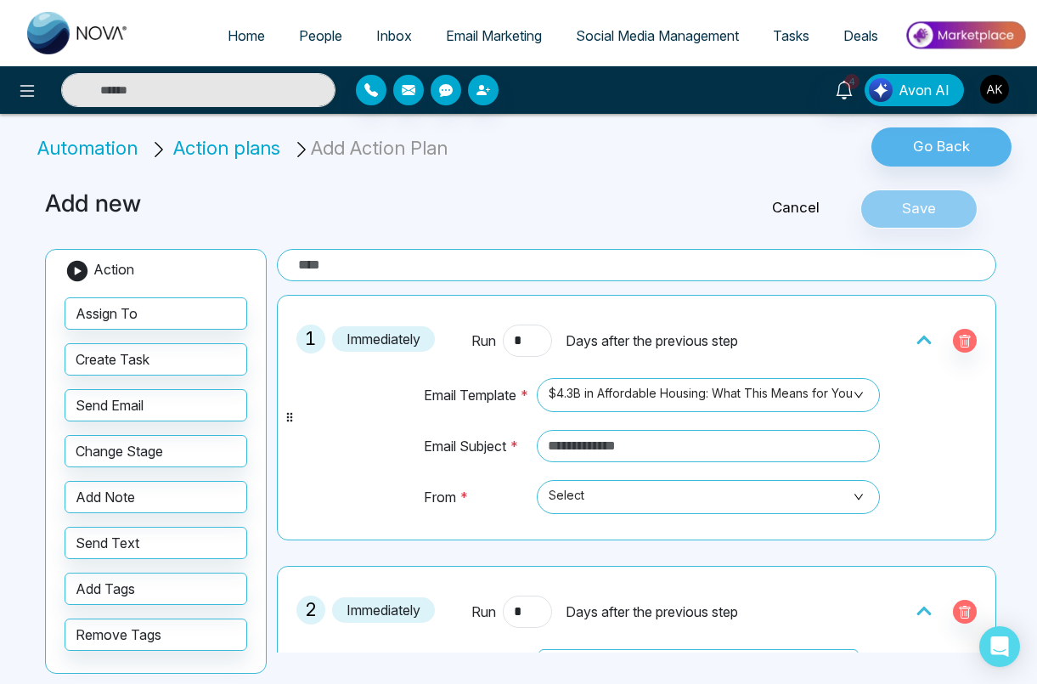
click at [441, 204] on h3 "Add new" at bounding box center [357, 203] width 625 height 29
click at [692, 381] on span "$4.3B in Affordable Housing: What This Means for You" at bounding box center [708, 395] width 319 height 29
click at [702, 345] on span "Days after the previous step" at bounding box center [652, 340] width 172 height 20
click at [391, 275] on input "text" at bounding box center [636, 265] width 719 height 32
click at [884, 329] on button "button" at bounding box center [965, 341] width 24 height 24
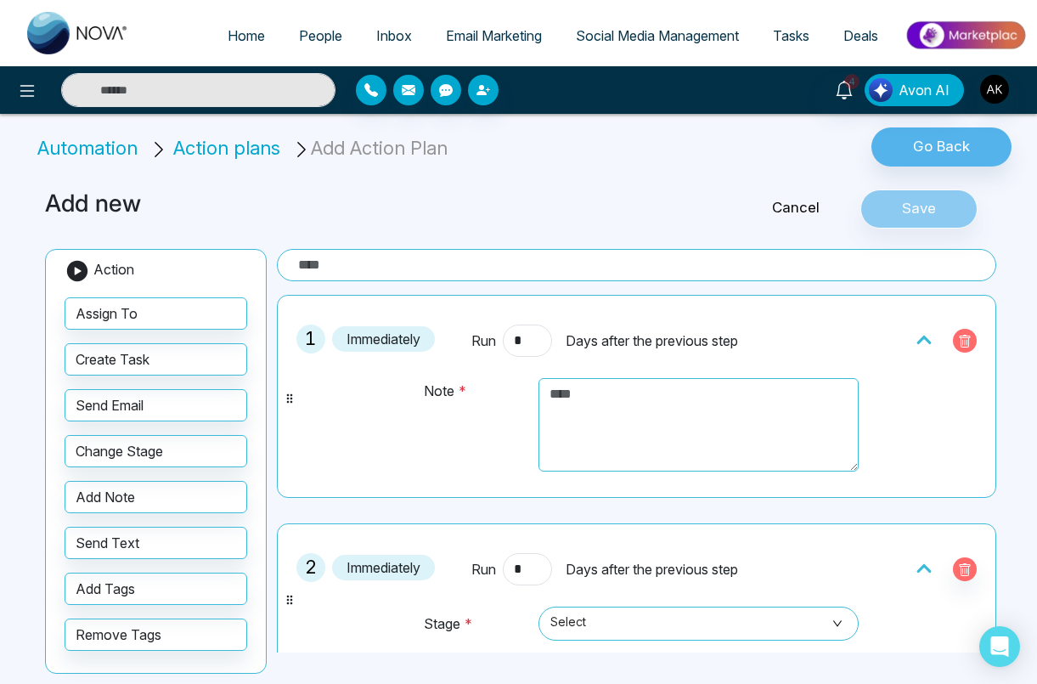
click at [884, 329] on button "button" at bounding box center [965, 341] width 24 height 24
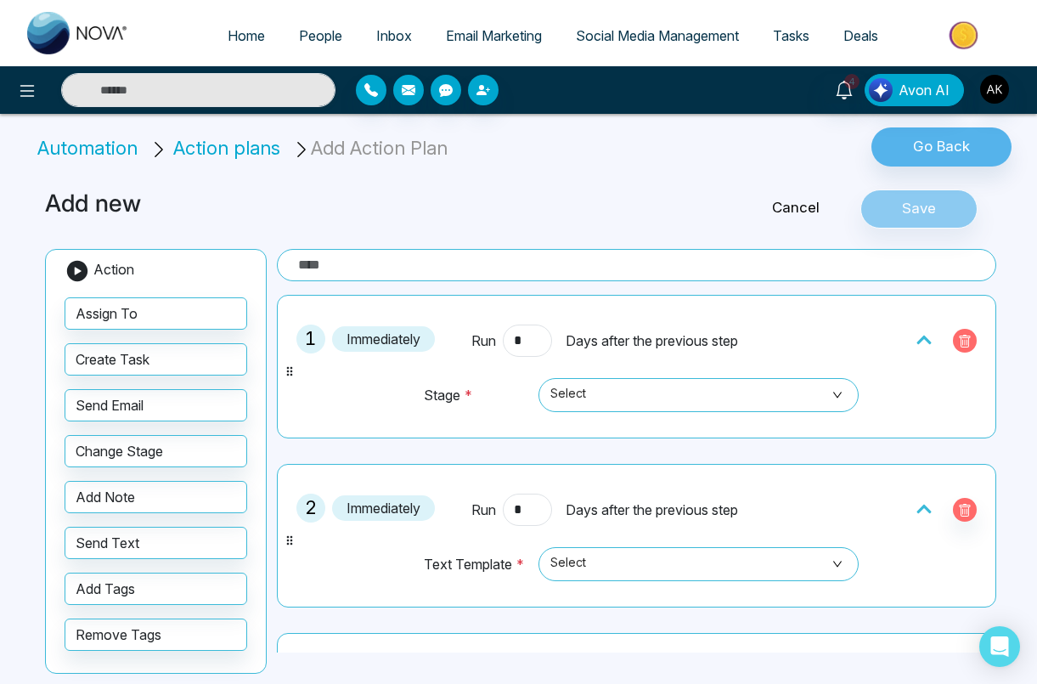
click at [884, 329] on button "button" at bounding box center [965, 341] width 24 height 24
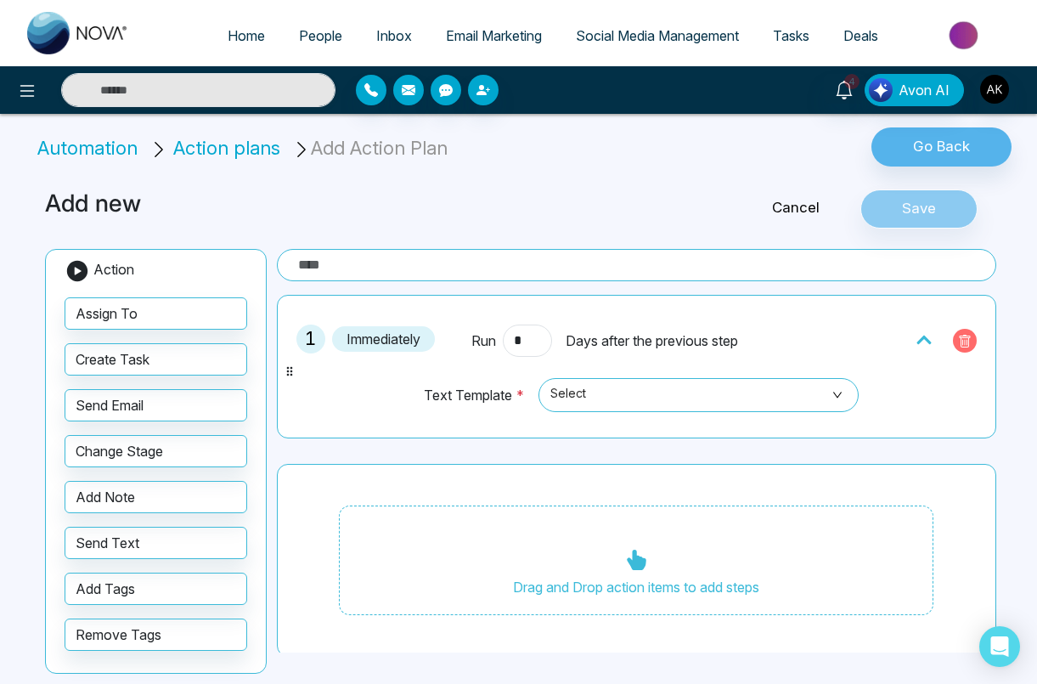
click button "button" at bounding box center [965, 341] width 24 height 24
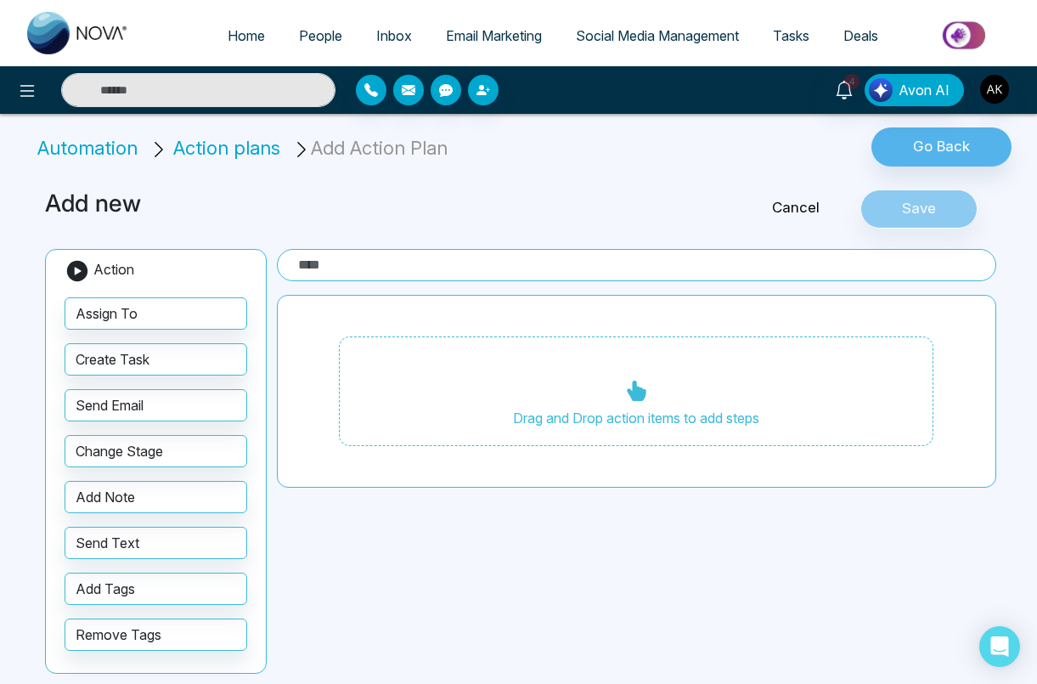
click at [564, 211] on h3 "Add new" at bounding box center [357, 203] width 625 height 29
click at [65, 435] on button "Change Stage" at bounding box center [156, 451] width 183 height 32
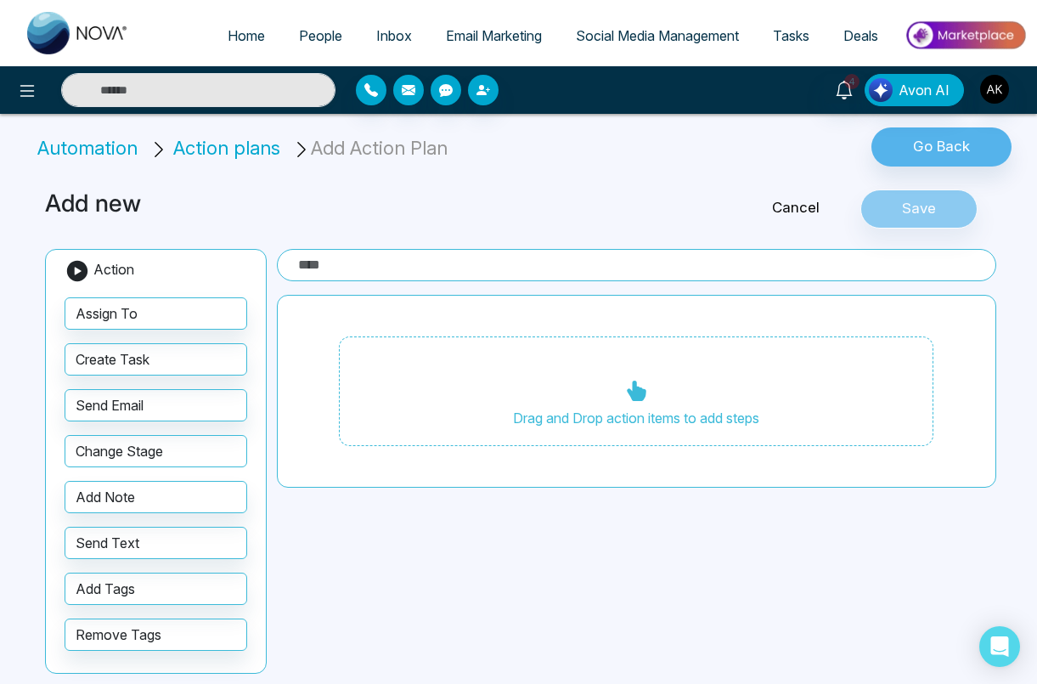
click at [65, 435] on button "Change Stage" at bounding box center [156, 451] width 183 height 32
click at [519, 624] on div "Drag and Drop action items to add steps" at bounding box center [640, 450] width 726 height 403
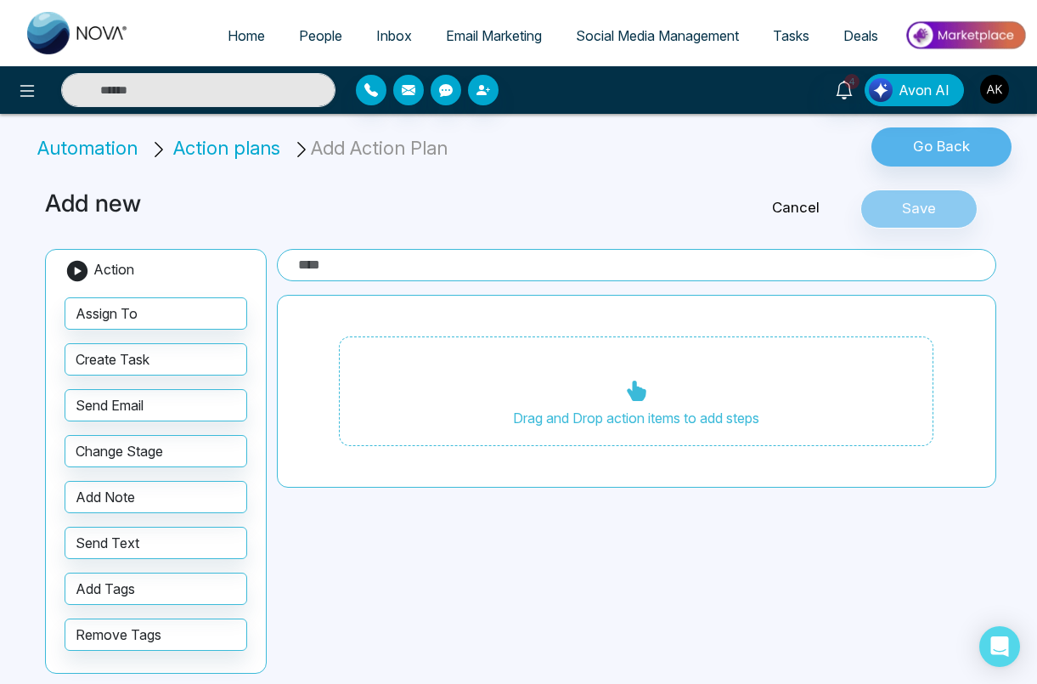
click at [467, 607] on div "Drag and Drop action items to add steps" at bounding box center [640, 450] width 726 height 403
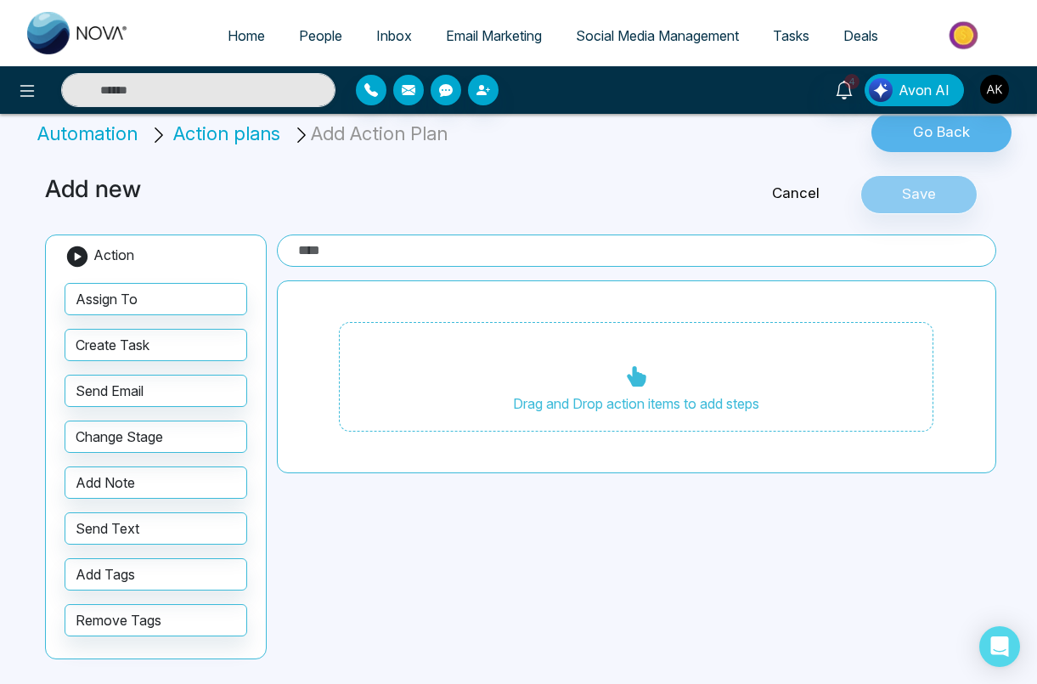
click at [526, 561] on div "Drag and Drop action items to add steps" at bounding box center [640, 435] width 726 height 403
